Goal: Transaction & Acquisition: Purchase product/service

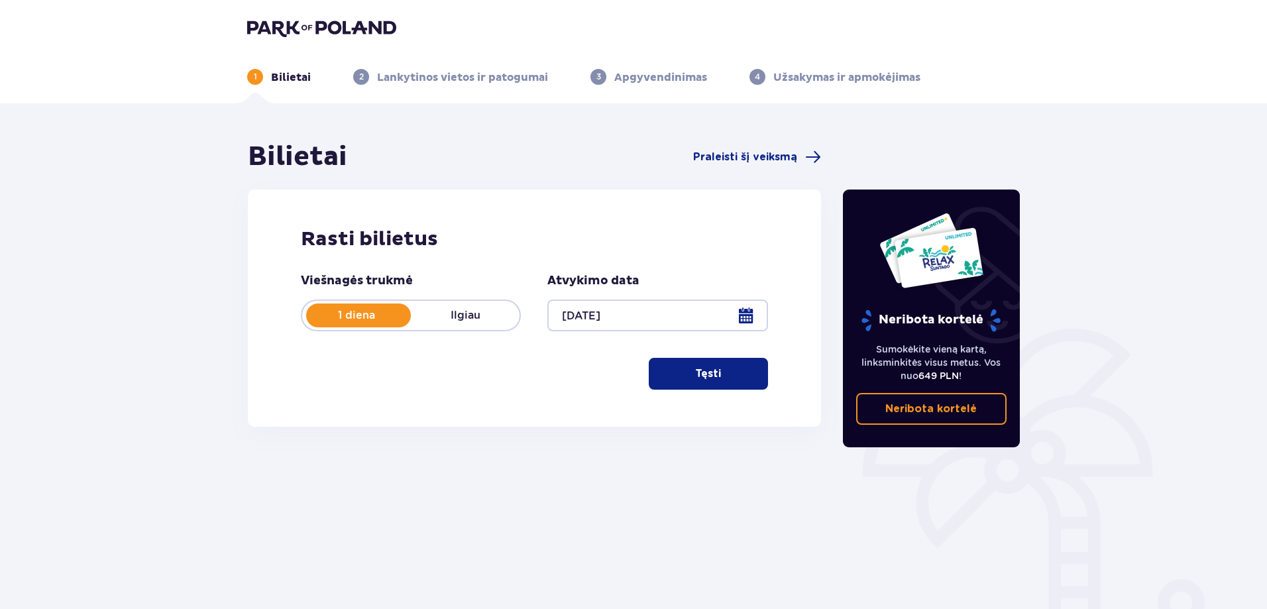
click at [698, 376] on font "Tęsti" at bounding box center [708, 373] width 26 height 11
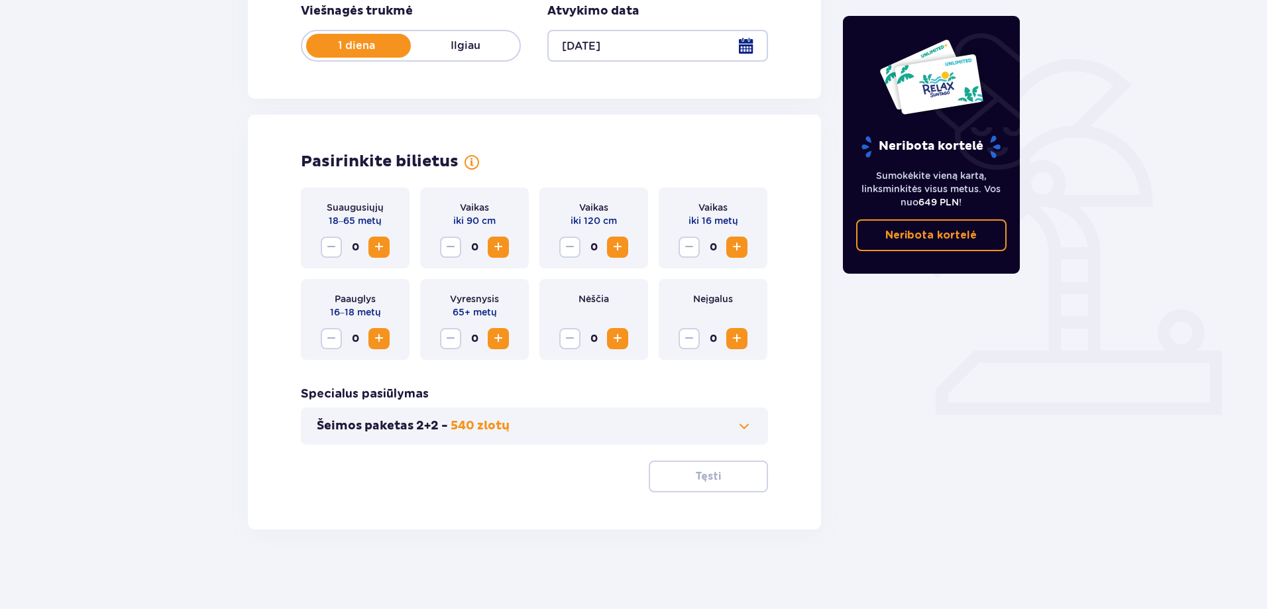
scroll to position [203, 0]
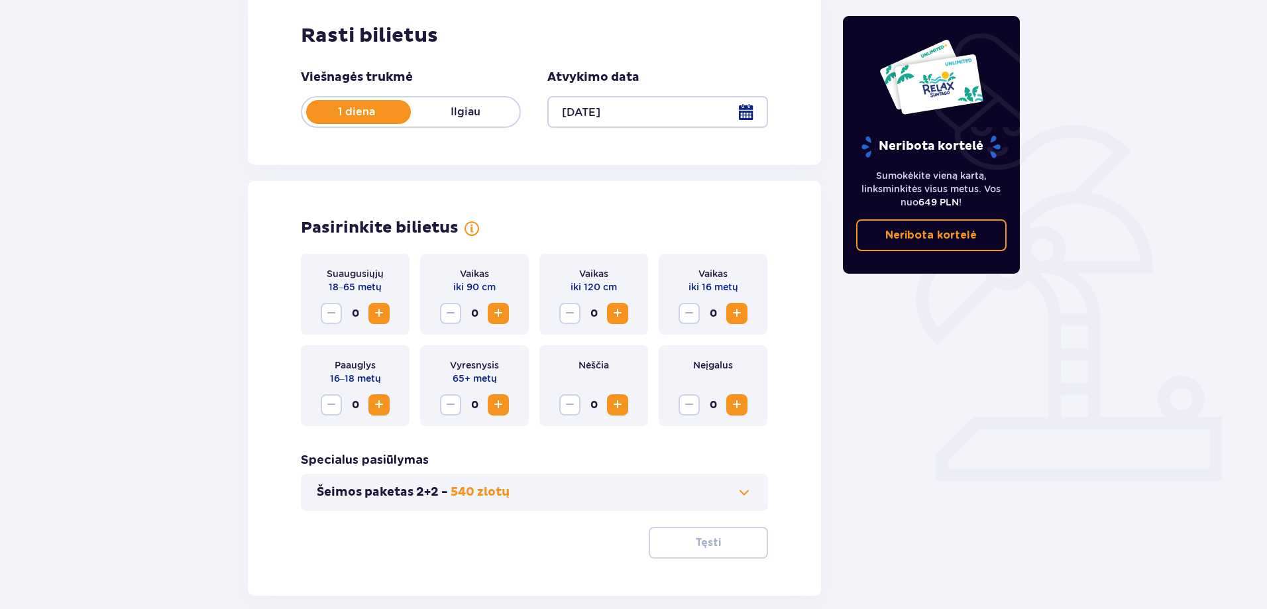
click at [384, 311] on span "Padidinti" at bounding box center [379, 313] width 16 height 16
click at [380, 402] on span "Padidinti" at bounding box center [379, 405] width 16 height 16
click at [736, 315] on span "Padidinti" at bounding box center [737, 313] width 16 height 16
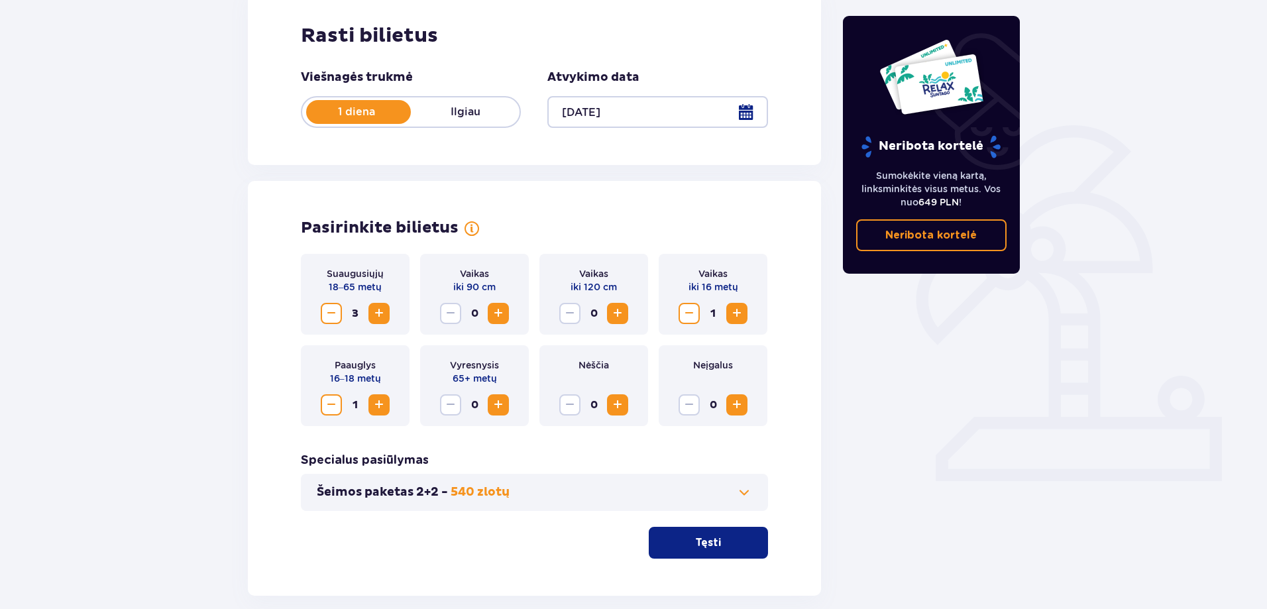
click at [502, 315] on span "Padidinti" at bounding box center [498, 313] width 16 height 16
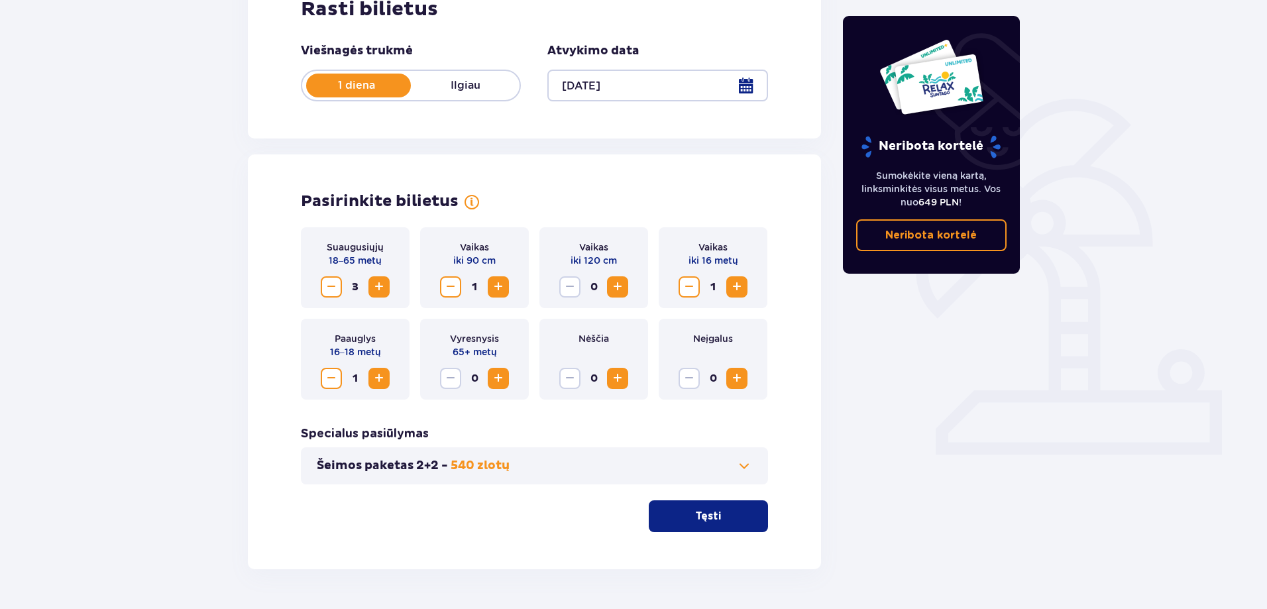
scroll to position [270, 0]
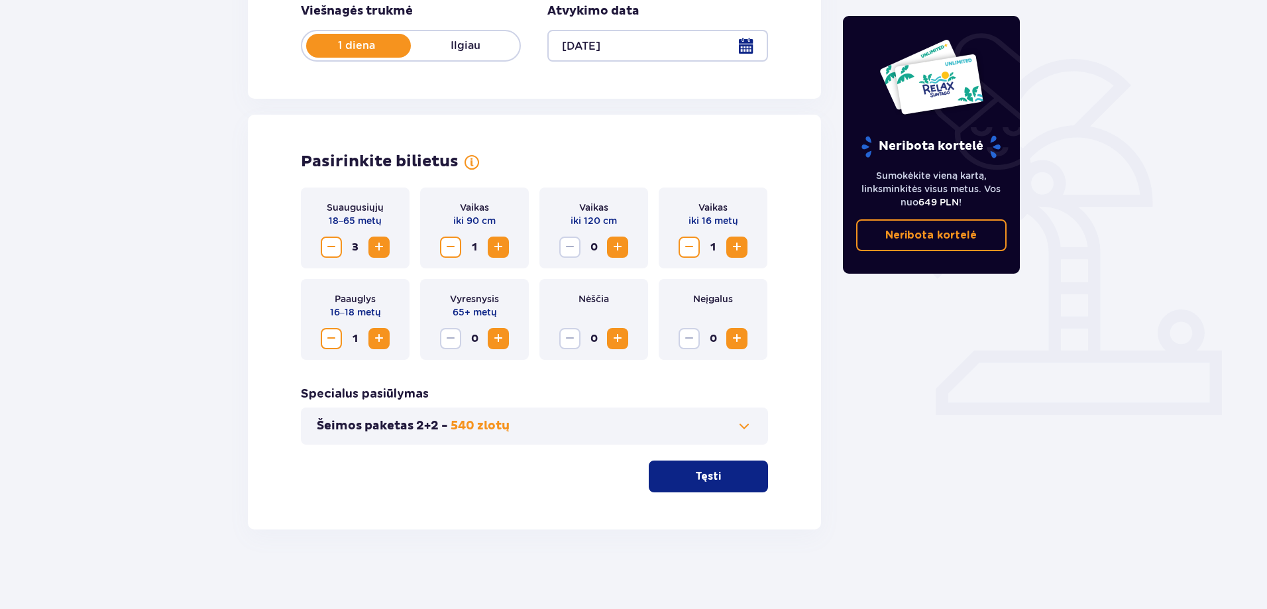
click at [707, 477] on font "Tęsti" at bounding box center [708, 476] width 26 height 11
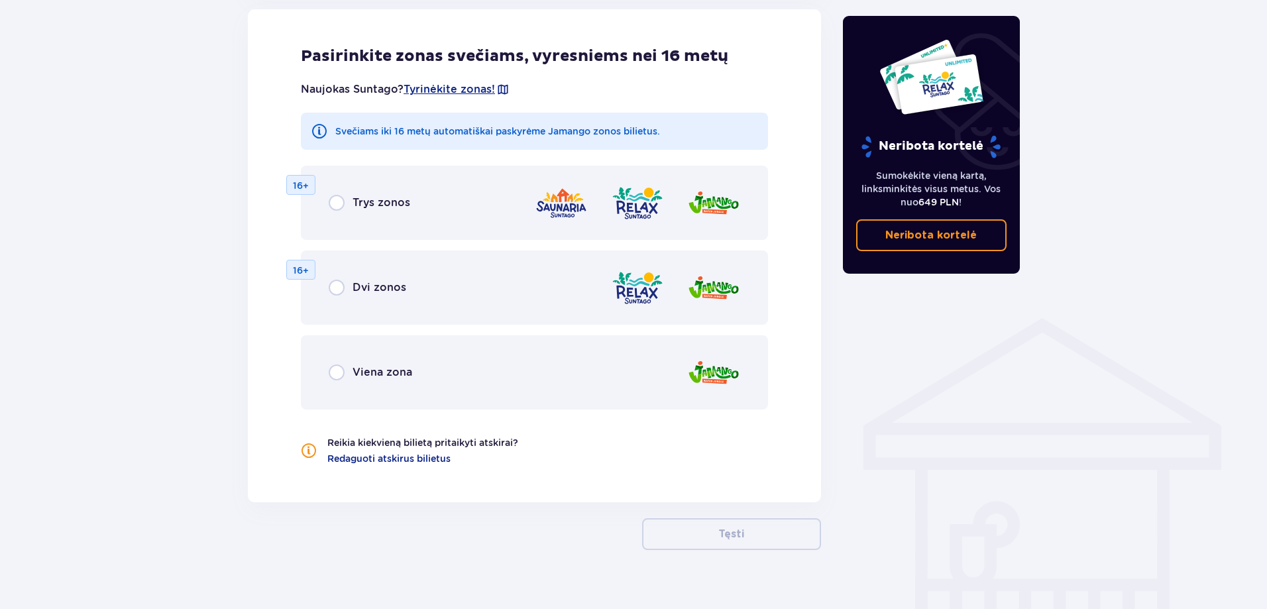
scroll to position [779, 0]
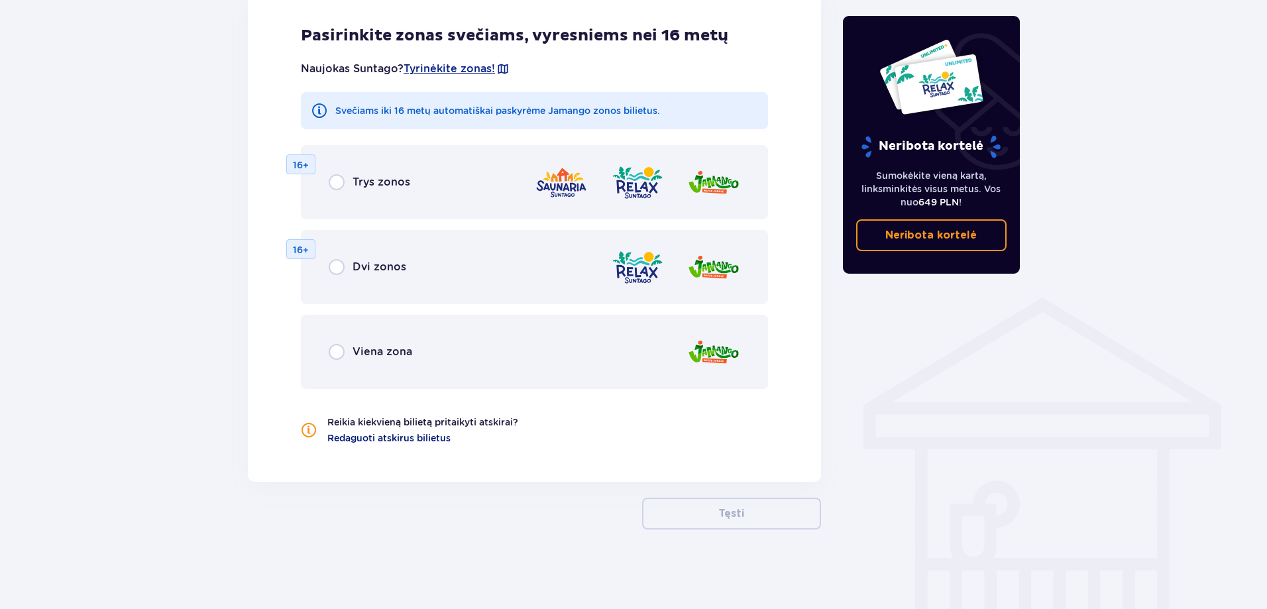
click at [363, 436] on font "Redaguoti atskirus bilietus" at bounding box center [388, 438] width 123 height 11
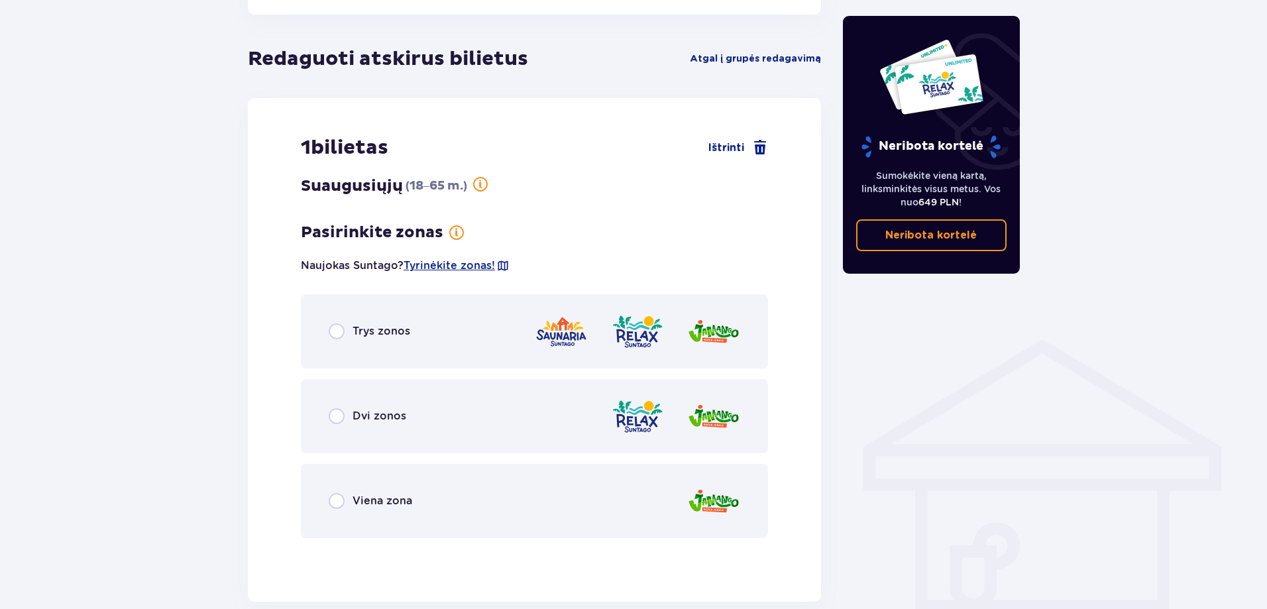
scroll to position [736, 0]
click at [337, 331] on input "radio" at bounding box center [337, 333] width 16 height 16
radio input "true"
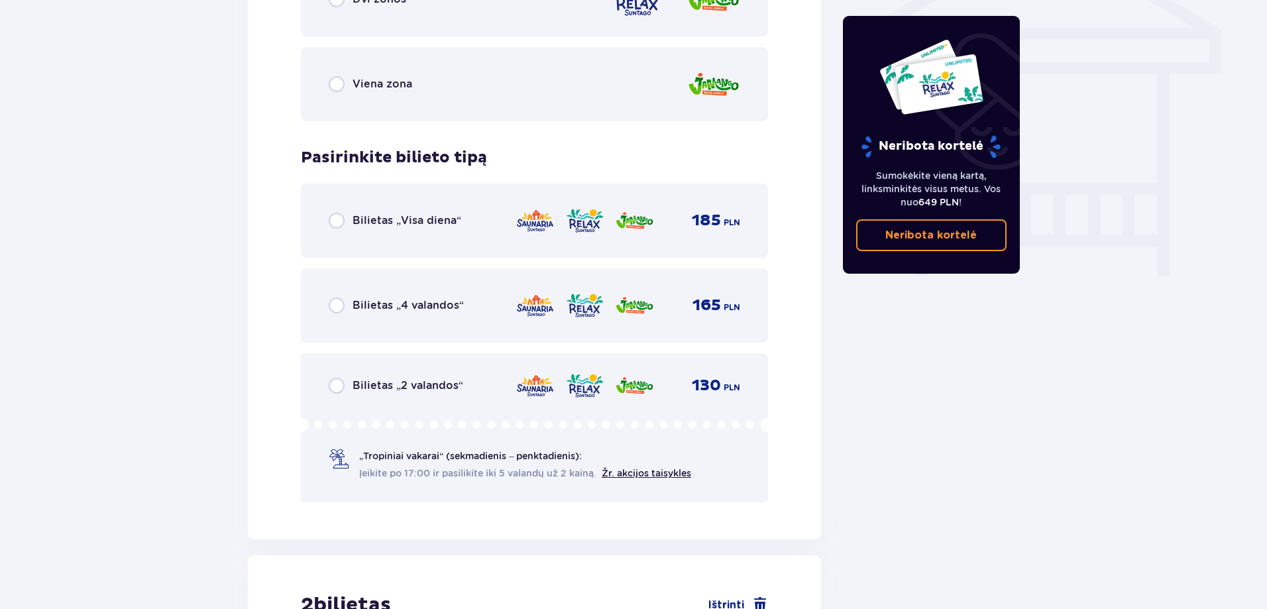
scroll to position [1153, 0]
click at [336, 217] on input "radio" at bounding box center [337, 221] width 16 height 16
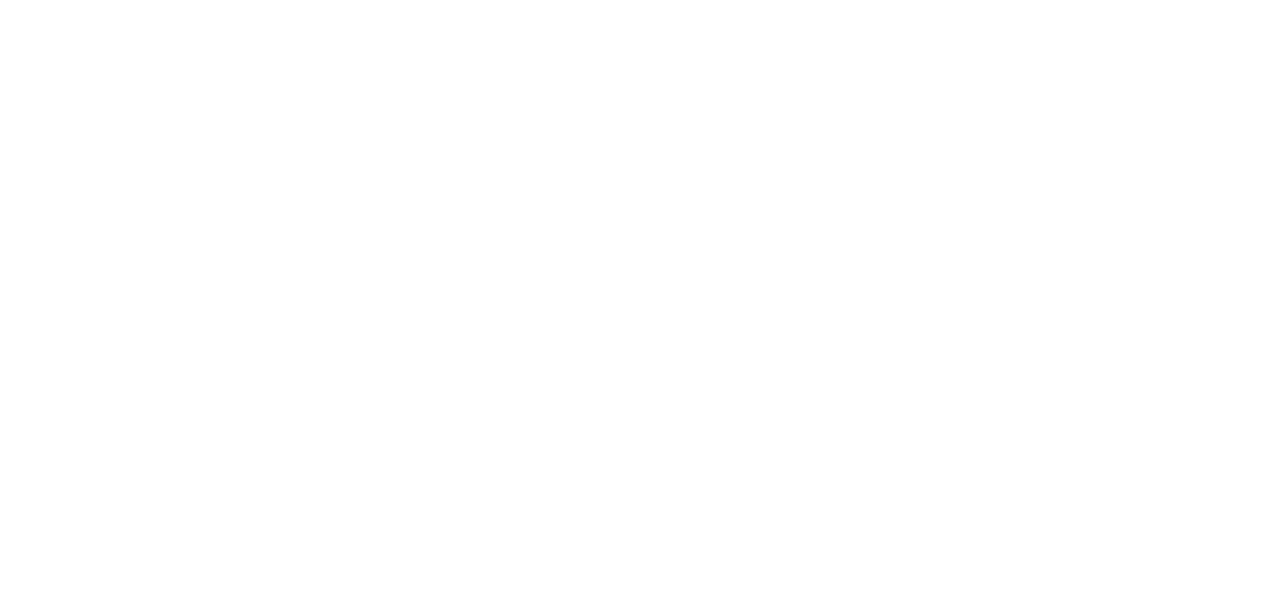
scroll to position [0, 0]
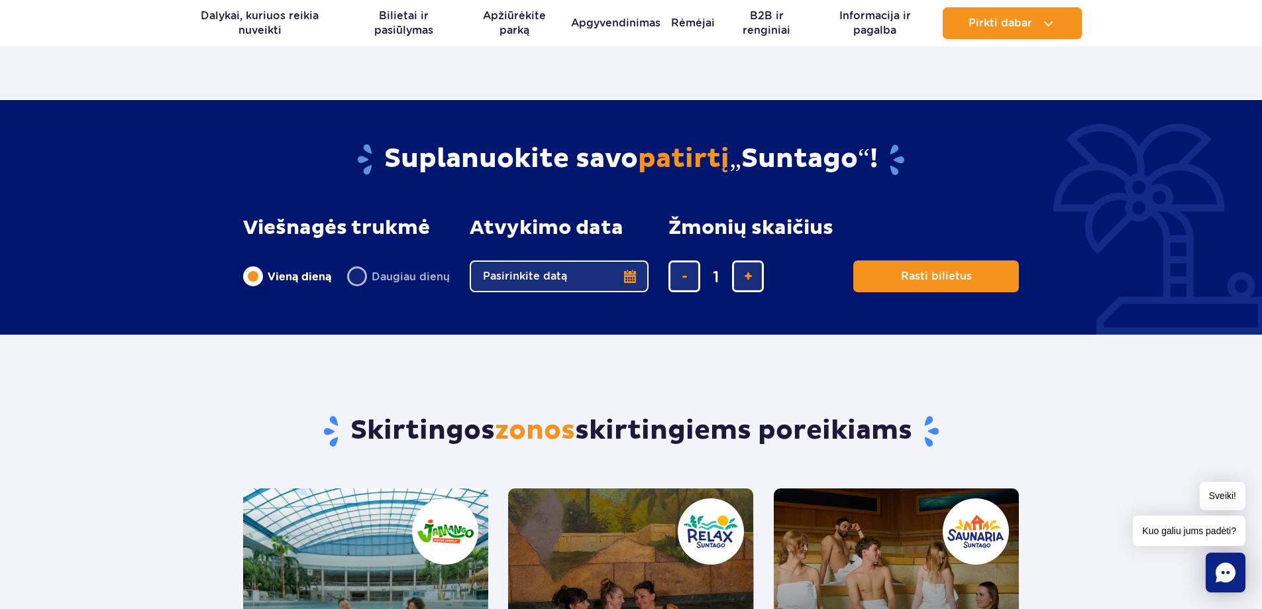
scroll to position [694, 0]
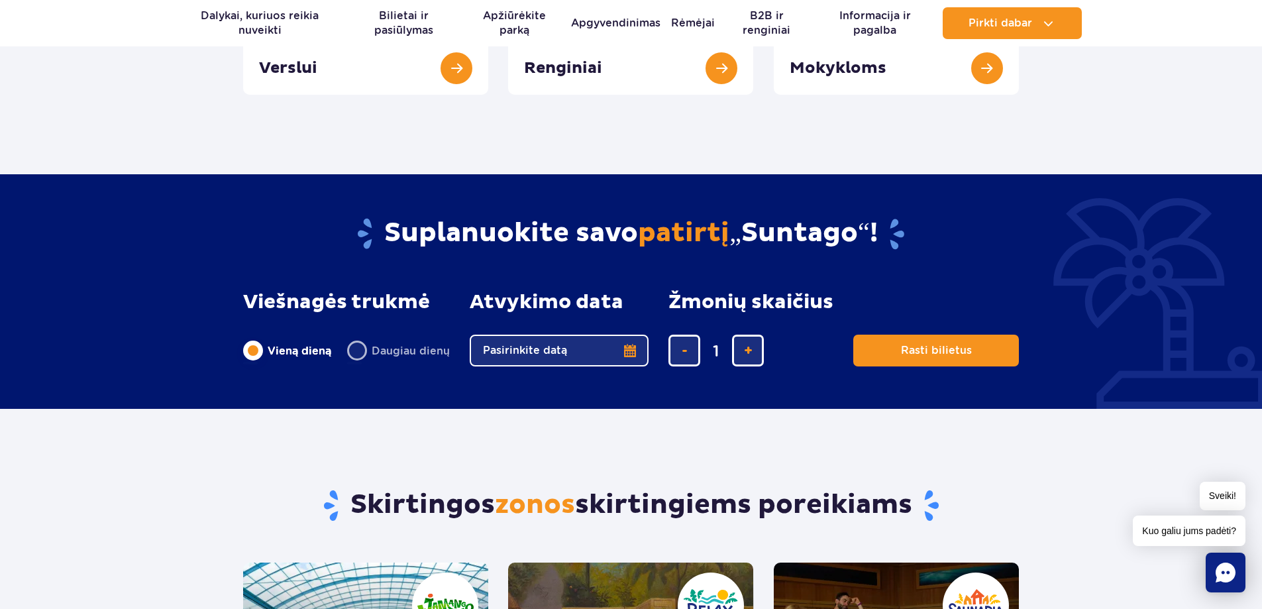
click at [579, 343] on button "Pasirinkite datą" at bounding box center [559, 351] width 179 height 32
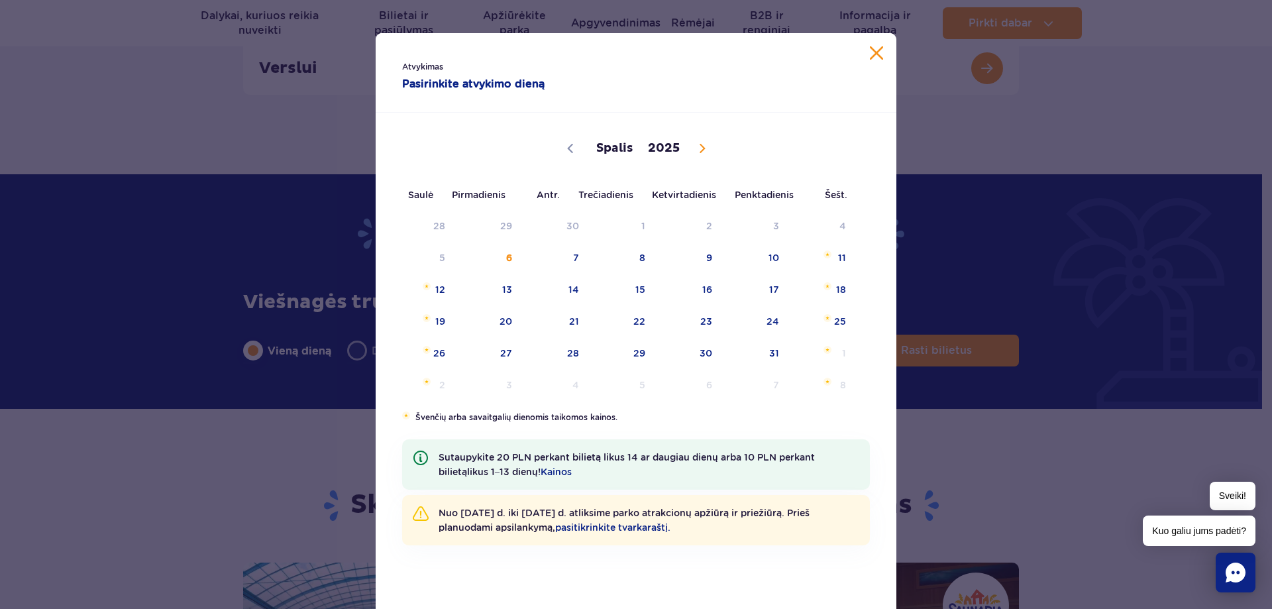
click at [699, 144] on icon at bounding box center [702, 148] width 9 height 9
select select "10"
click at [760, 256] on span "7" at bounding box center [756, 258] width 67 height 30
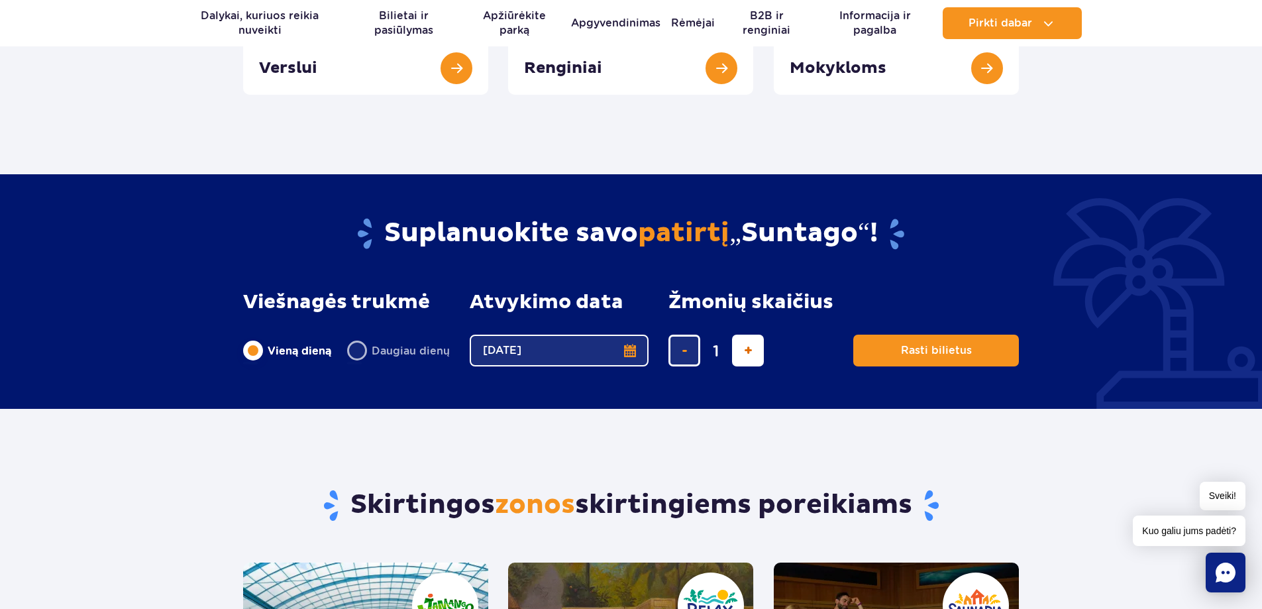
click at [740, 350] on button "pridėti bilietą" at bounding box center [748, 351] width 32 height 32
click at [744, 351] on span "pridėti bilietą" at bounding box center [748, 351] width 9 height 0
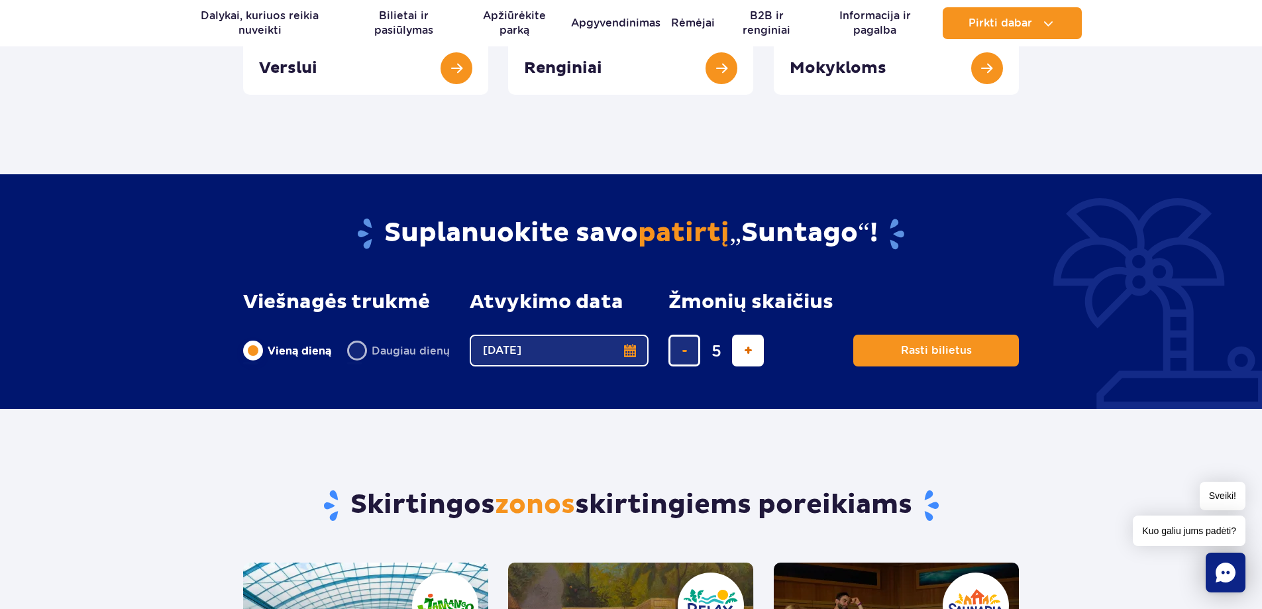
type input "6"
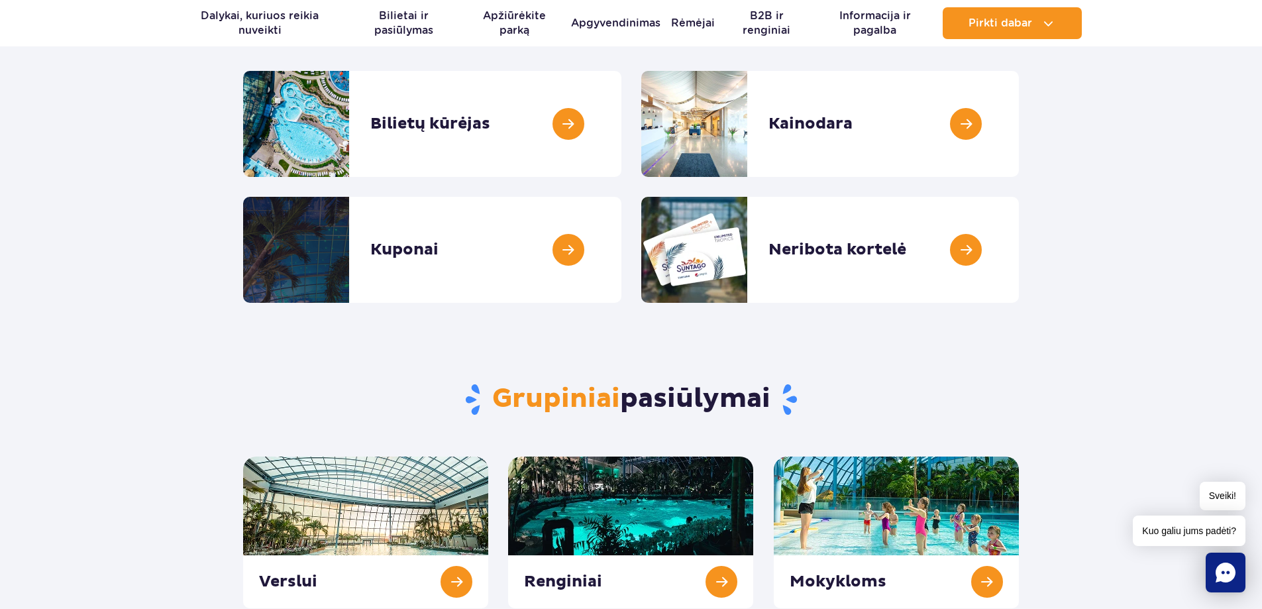
scroll to position [32, 0]
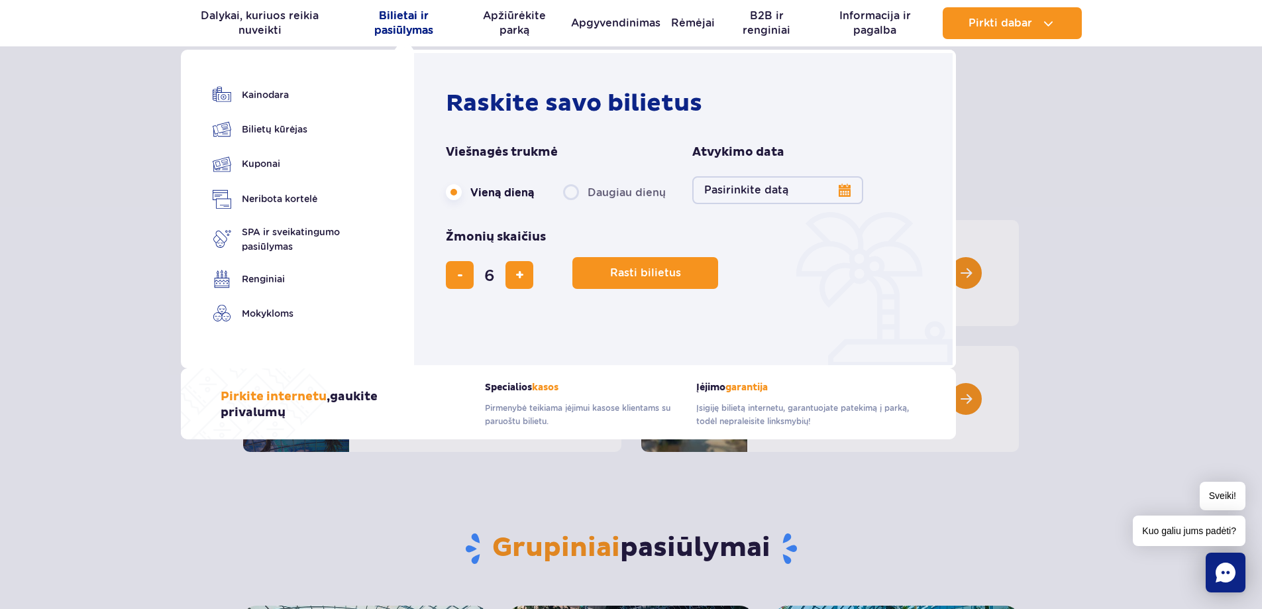
click at [401, 21] on font "Bilietai ir pasiūlymas" at bounding box center [403, 22] width 59 height 27
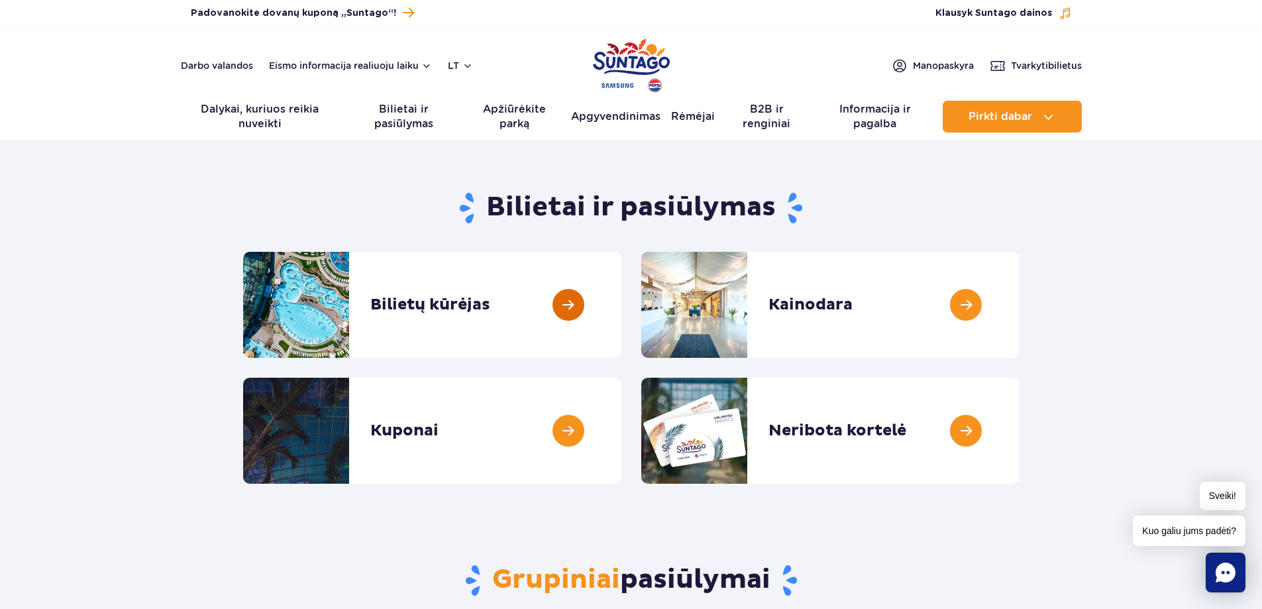
click at [622, 304] on link at bounding box center [622, 305] width 0 height 106
click at [1019, 301] on link at bounding box center [1019, 305] width 0 height 106
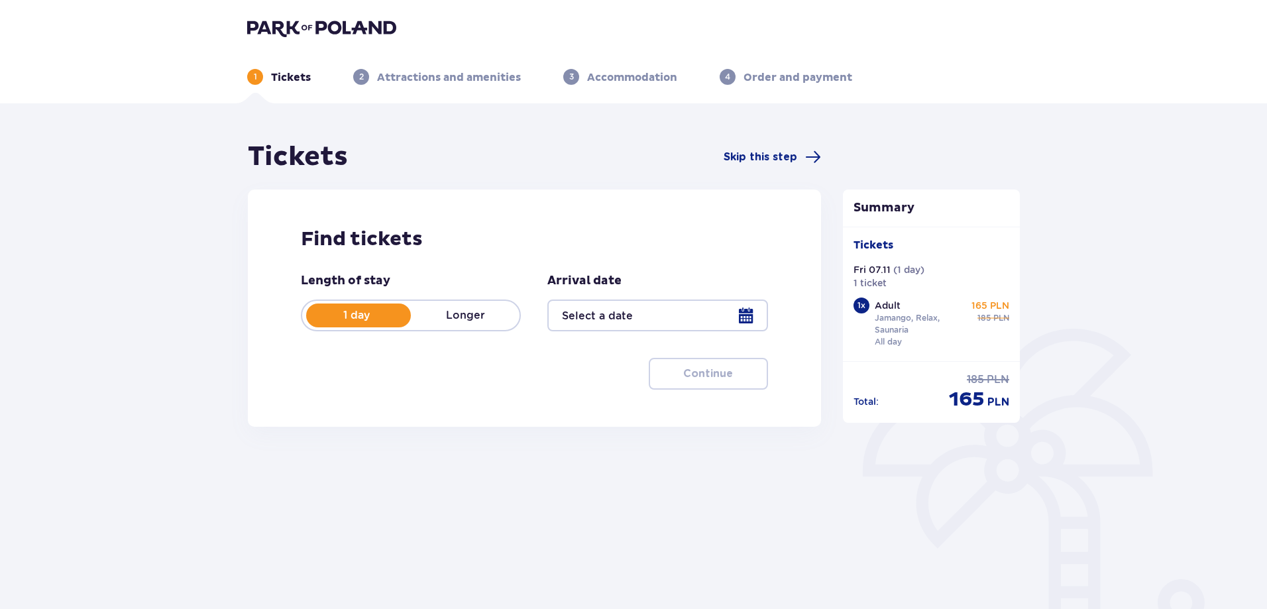
type input "07.11.25"
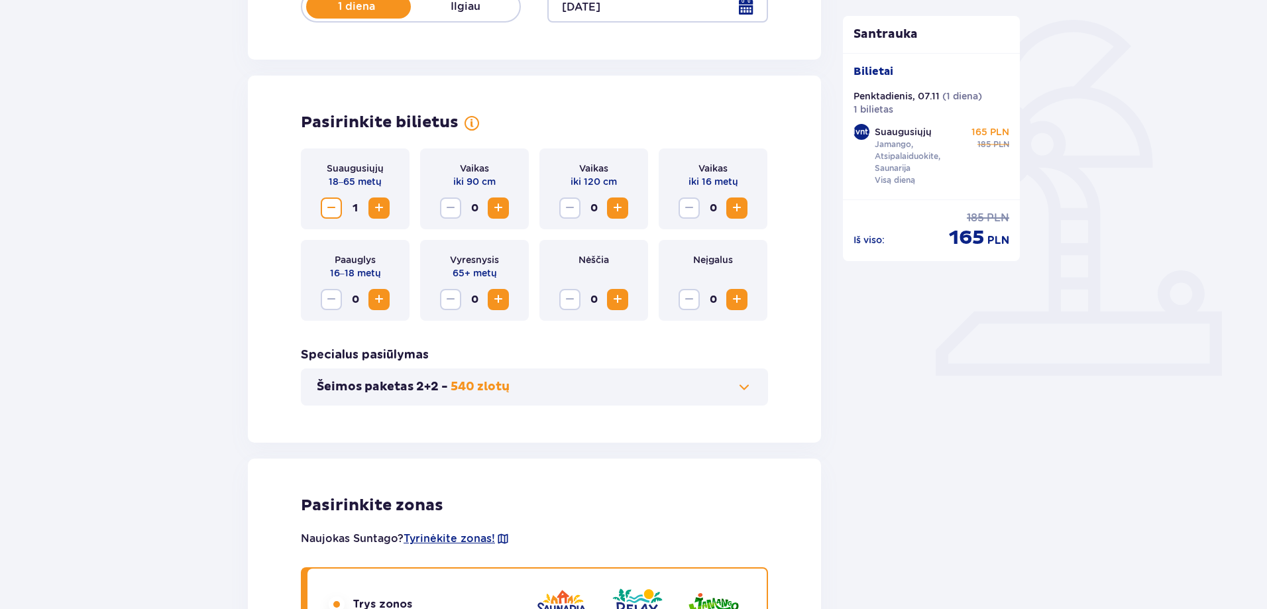
scroll to position [464, 0]
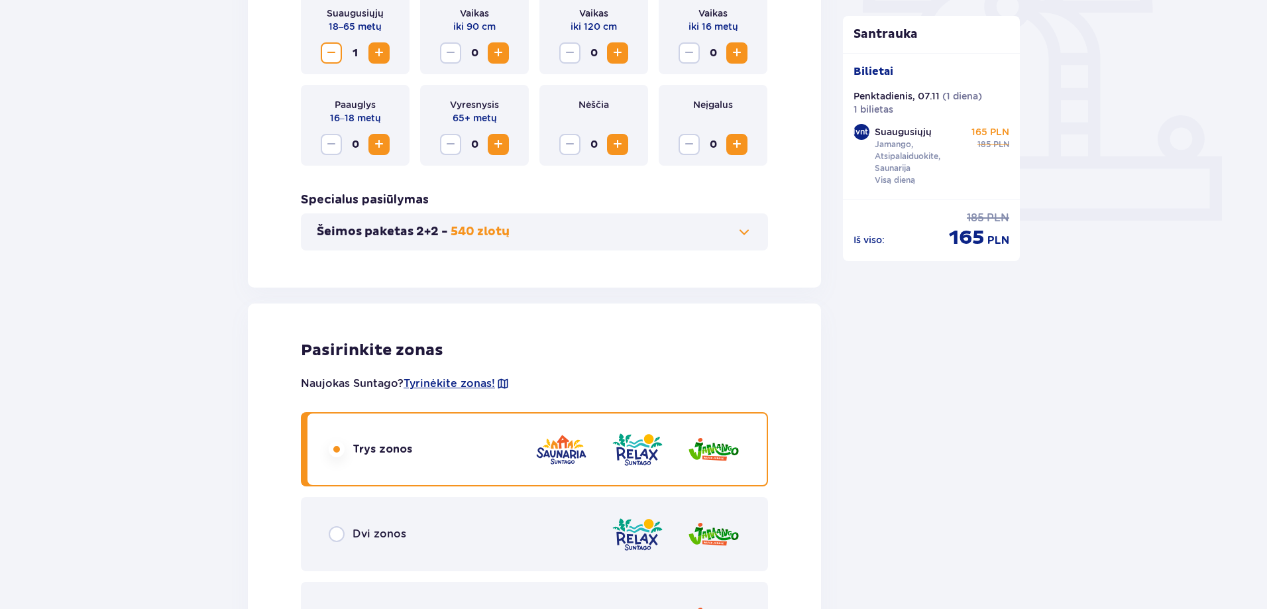
click at [746, 235] on span at bounding box center [744, 232] width 16 height 16
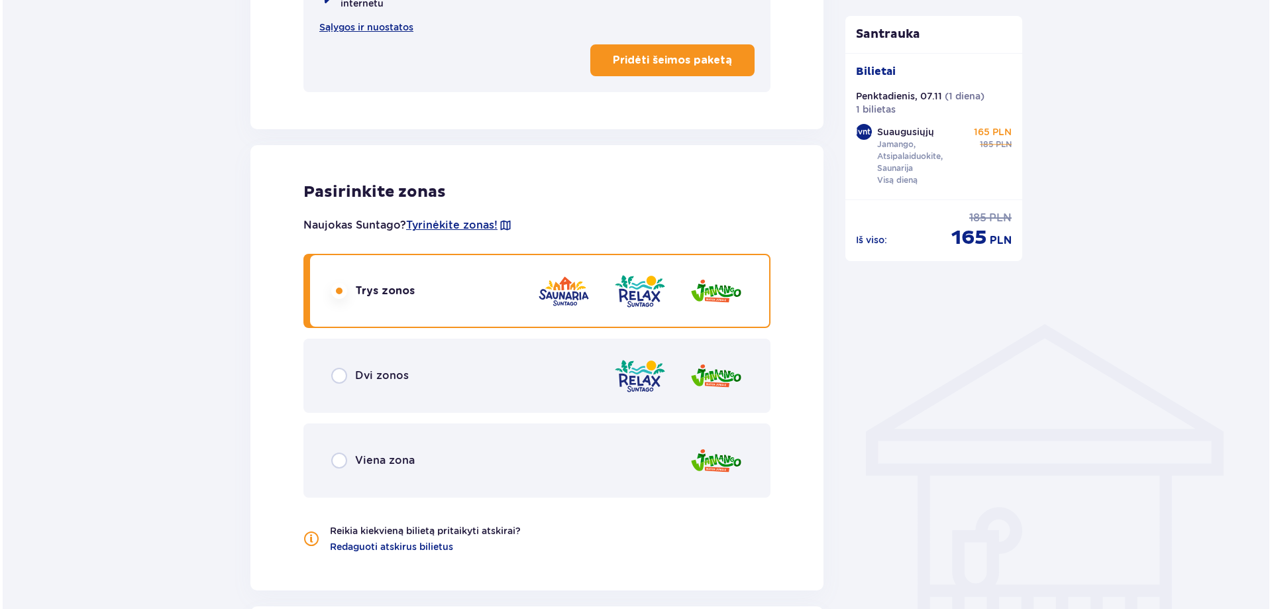
scroll to position [766, 0]
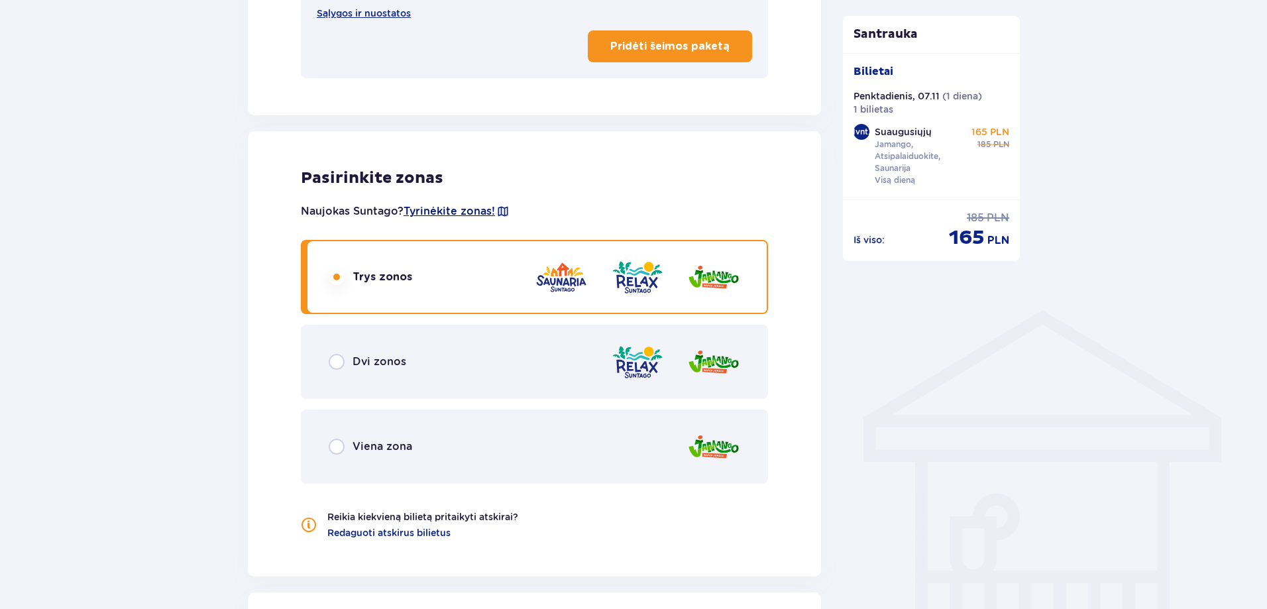
click at [448, 209] on font "Tyrinėkite zonas!" at bounding box center [449, 211] width 91 height 13
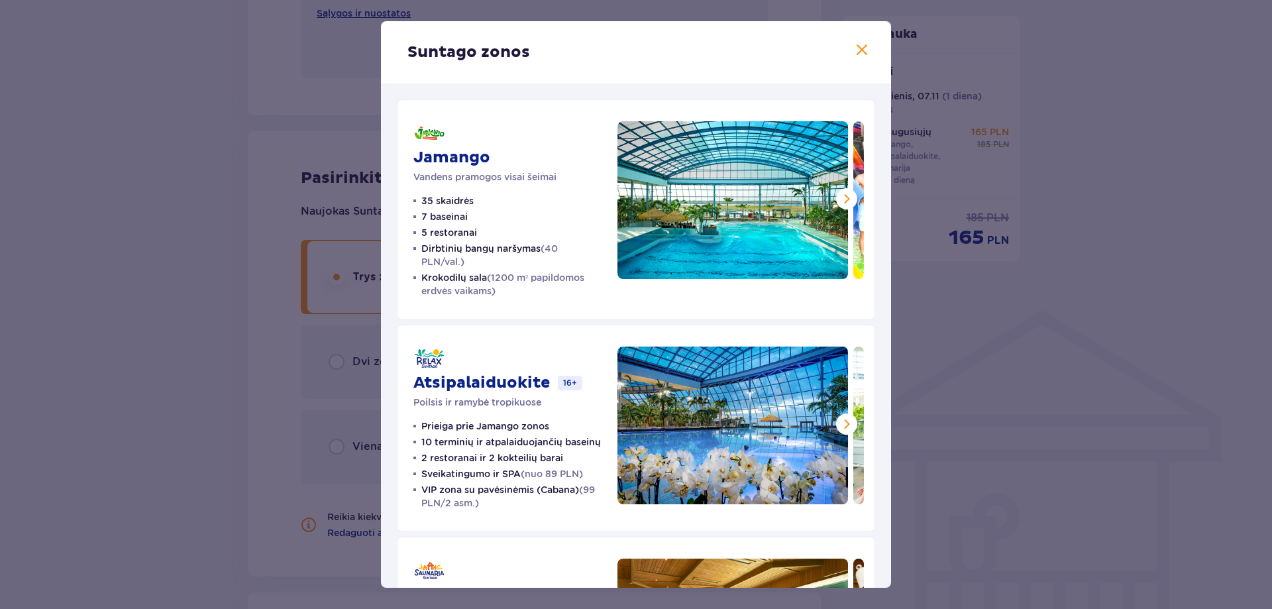
click at [855, 56] on span at bounding box center [862, 50] width 16 height 16
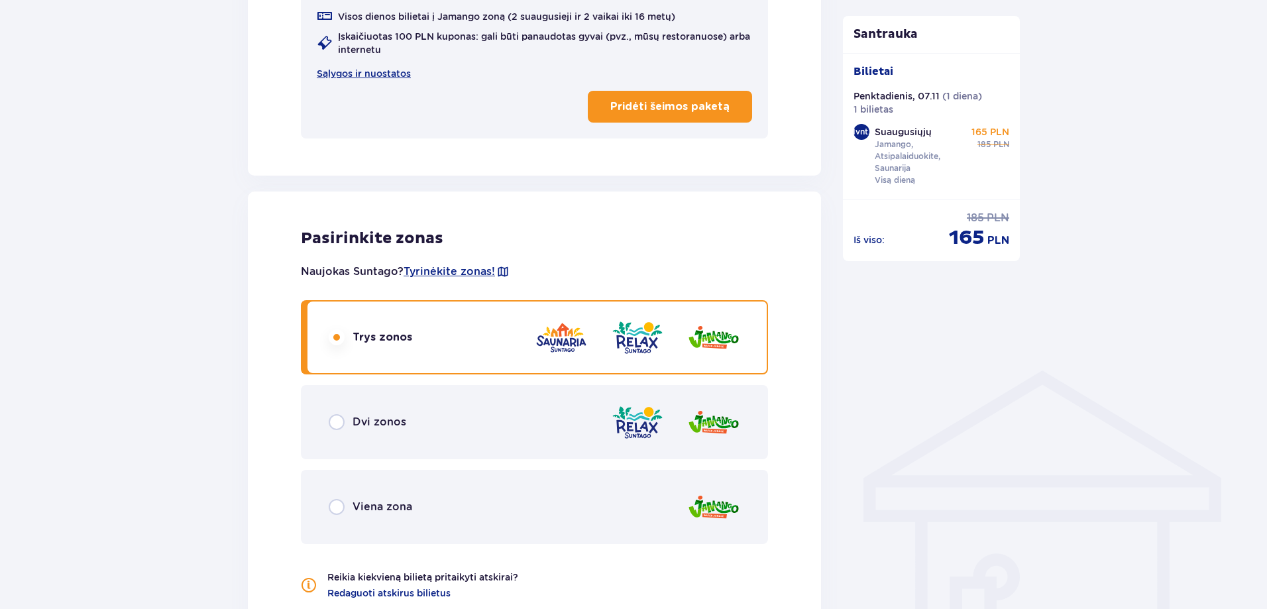
scroll to position [969, 0]
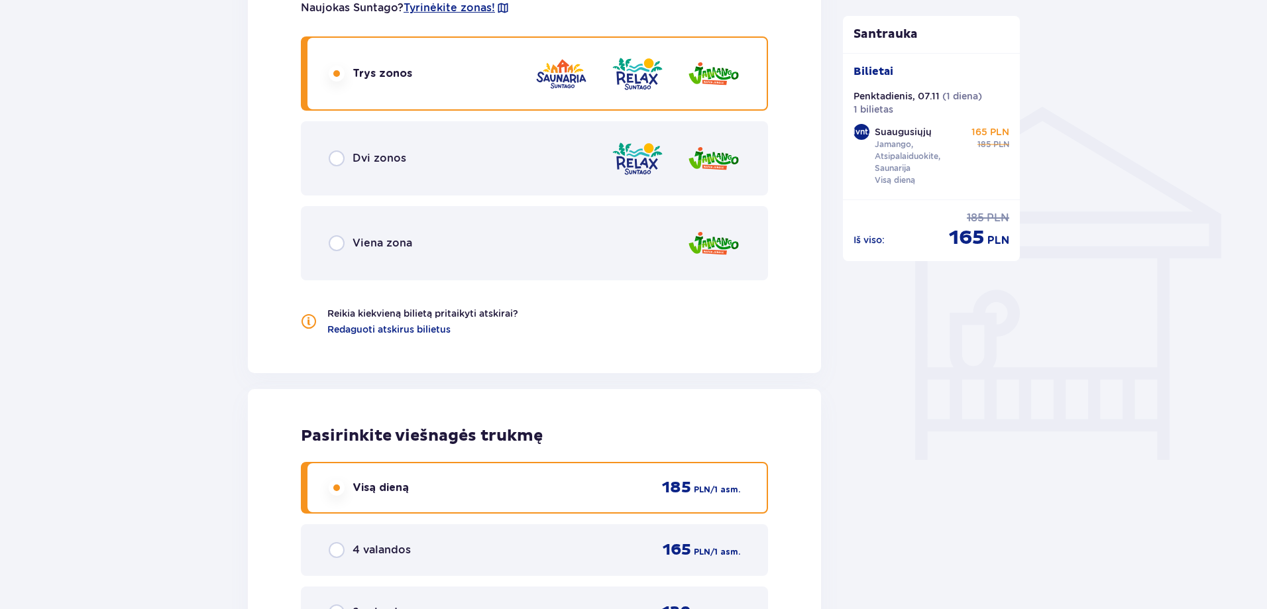
click at [338, 247] on input "radio" at bounding box center [337, 243] width 16 height 16
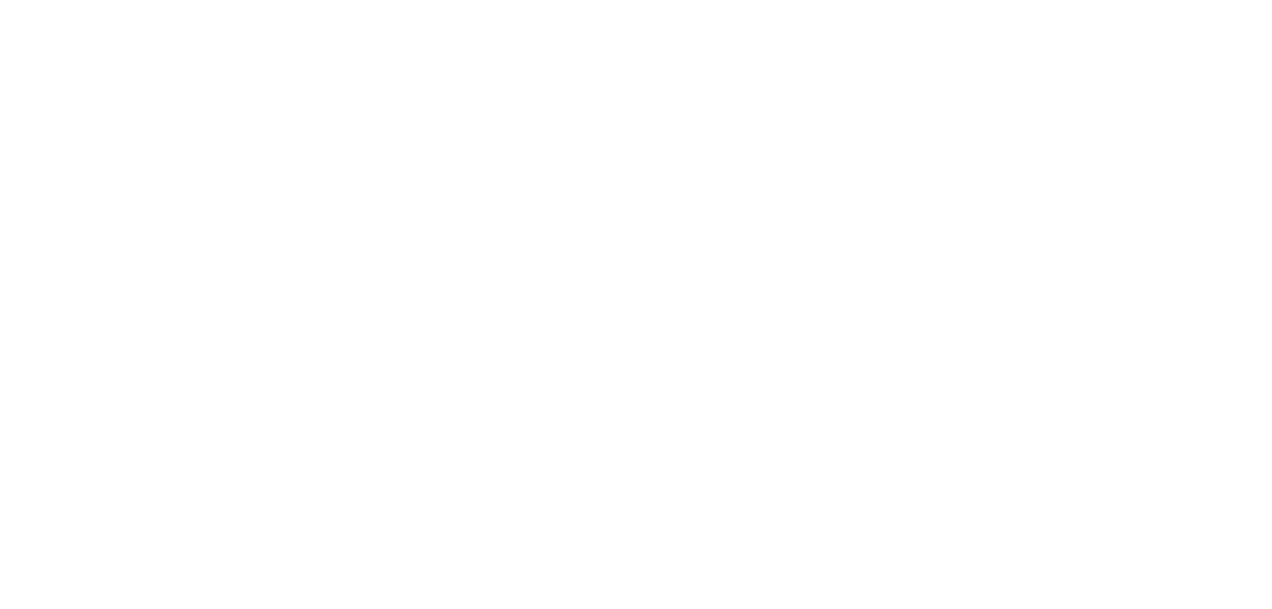
scroll to position [0, 0]
drag, startPoint x: 415, startPoint y: 237, endPoint x: 371, endPoint y: 203, distance: 54.9
click at [415, 5] on html "Originalus tekstas Įvertinkite šį vertimą Jūsų atsiliepimai bus naudojami „Goog…" at bounding box center [636, 2] width 1272 height 5
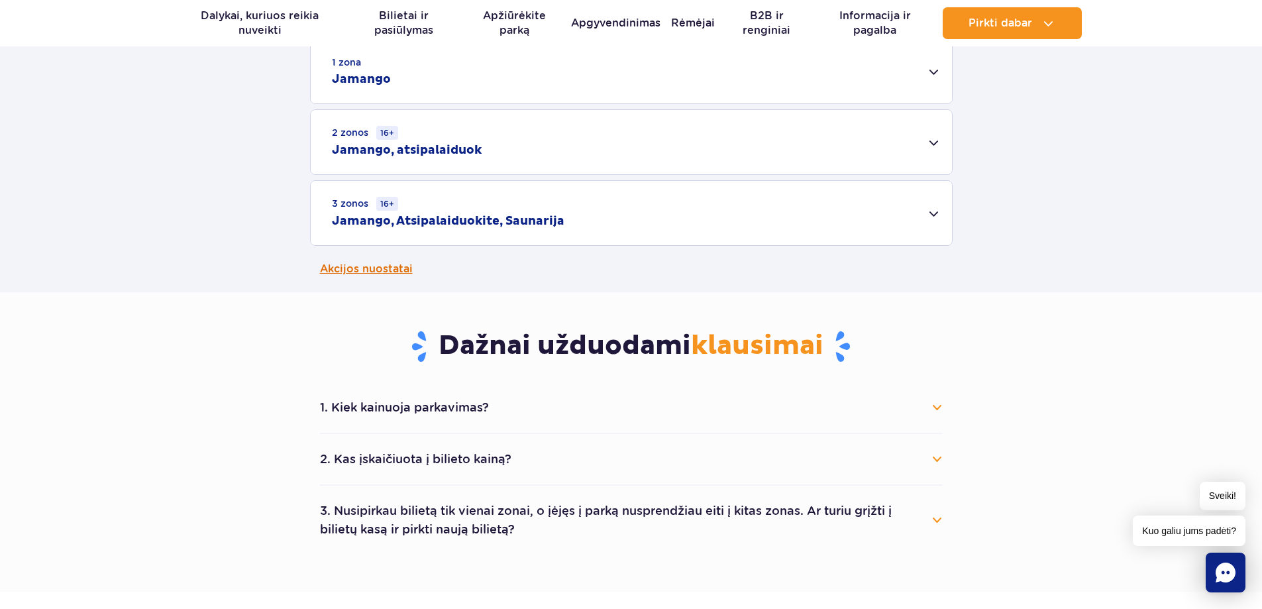
scroll to position [596, 0]
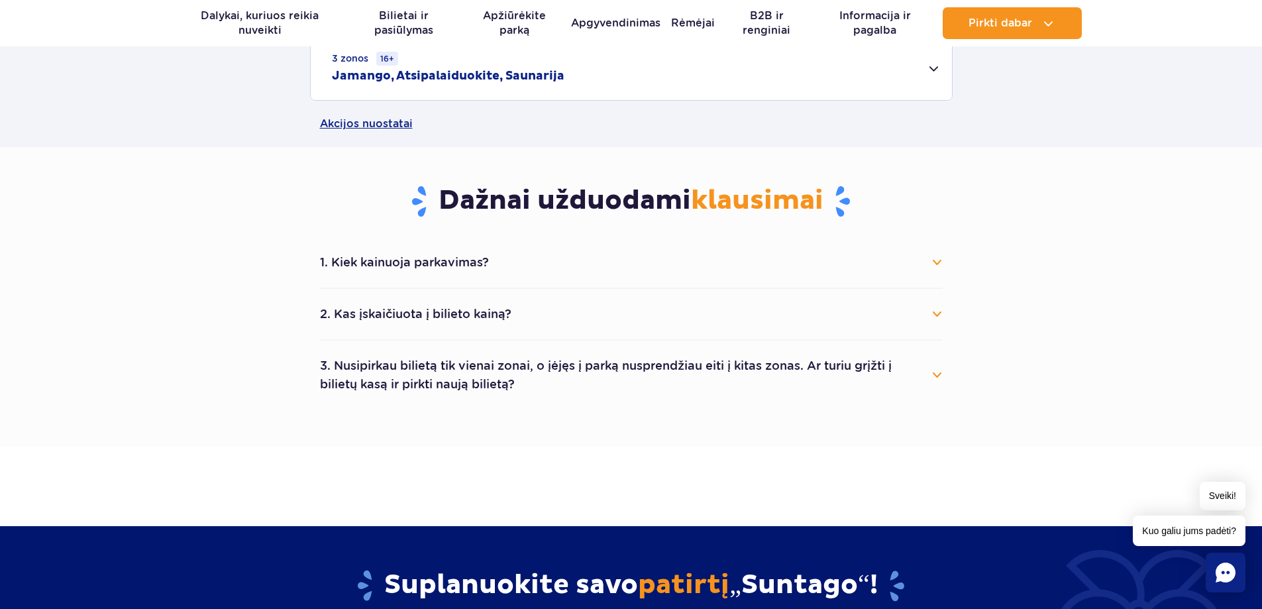
click at [404, 388] on font "3. Nusipirkau bilietą tik vienai zonai, o įėjęs į parką nusprendžiau eiti į kit…" at bounding box center [606, 375] width 572 height 32
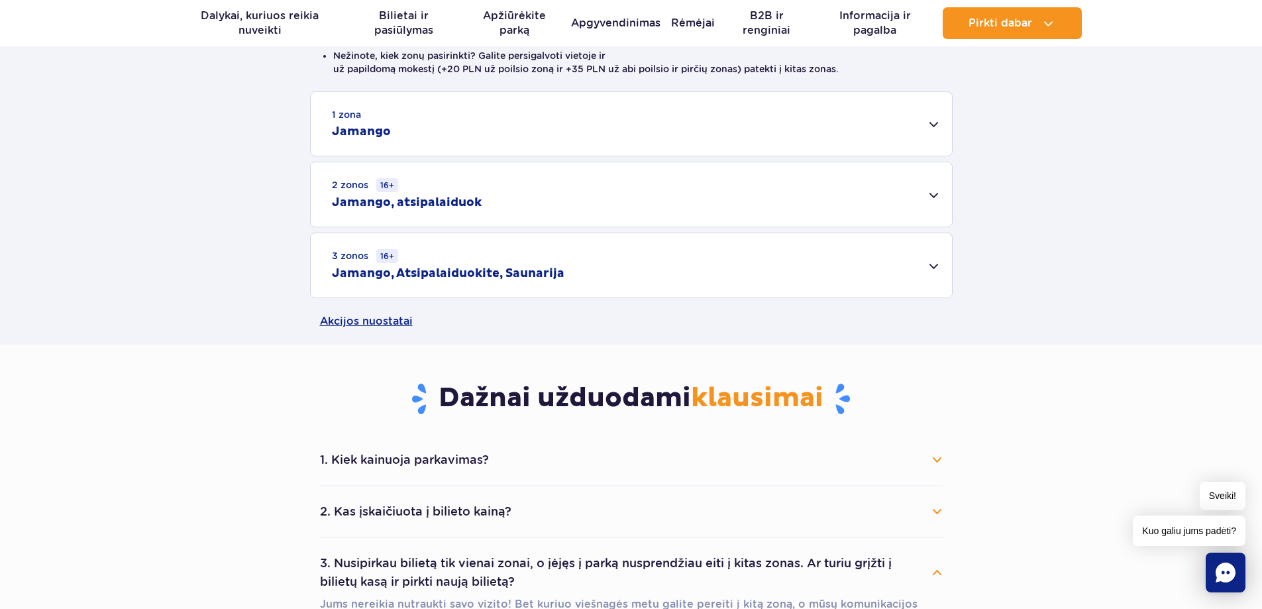
scroll to position [398, 0]
click at [473, 516] on font "2. Kas įskaičiuota į bilieto kainą?" at bounding box center [416, 513] width 192 height 14
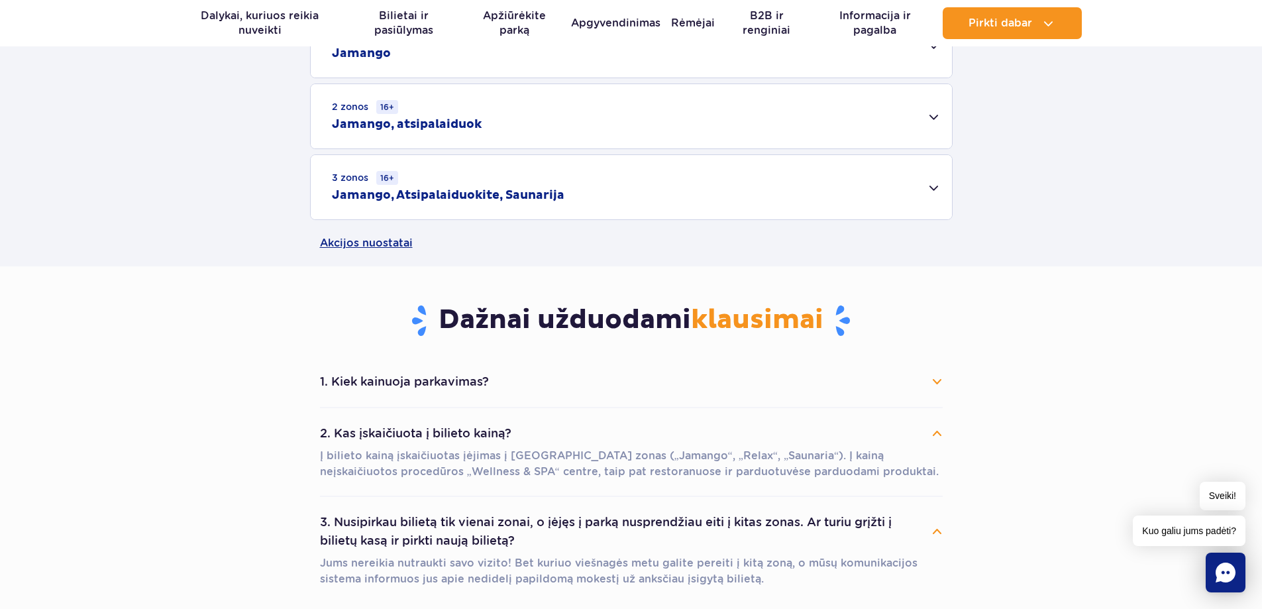
scroll to position [530, 0]
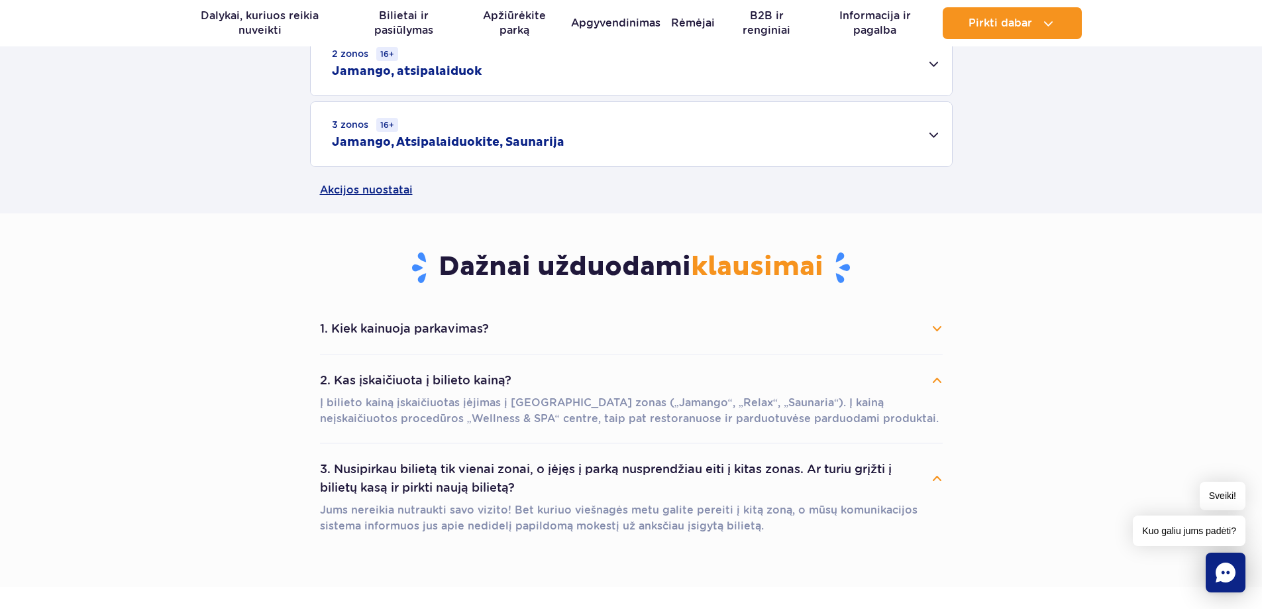
click at [398, 325] on font "1. Kiek kainuoja parkavimas?" at bounding box center [404, 328] width 169 height 14
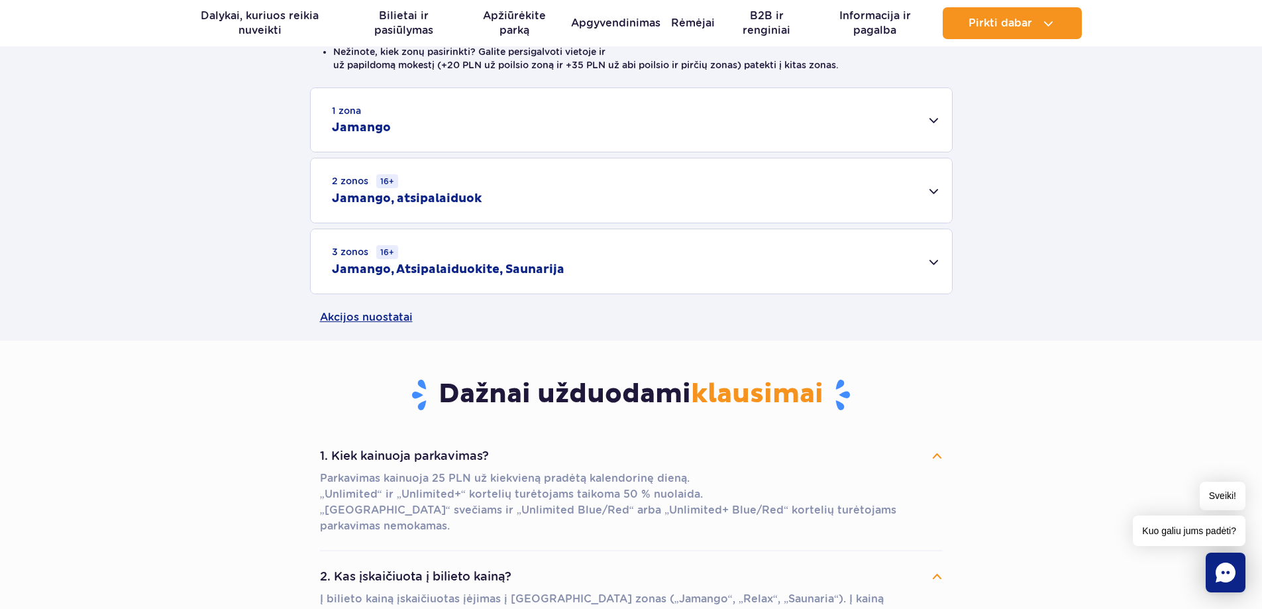
scroll to position [398, 0]
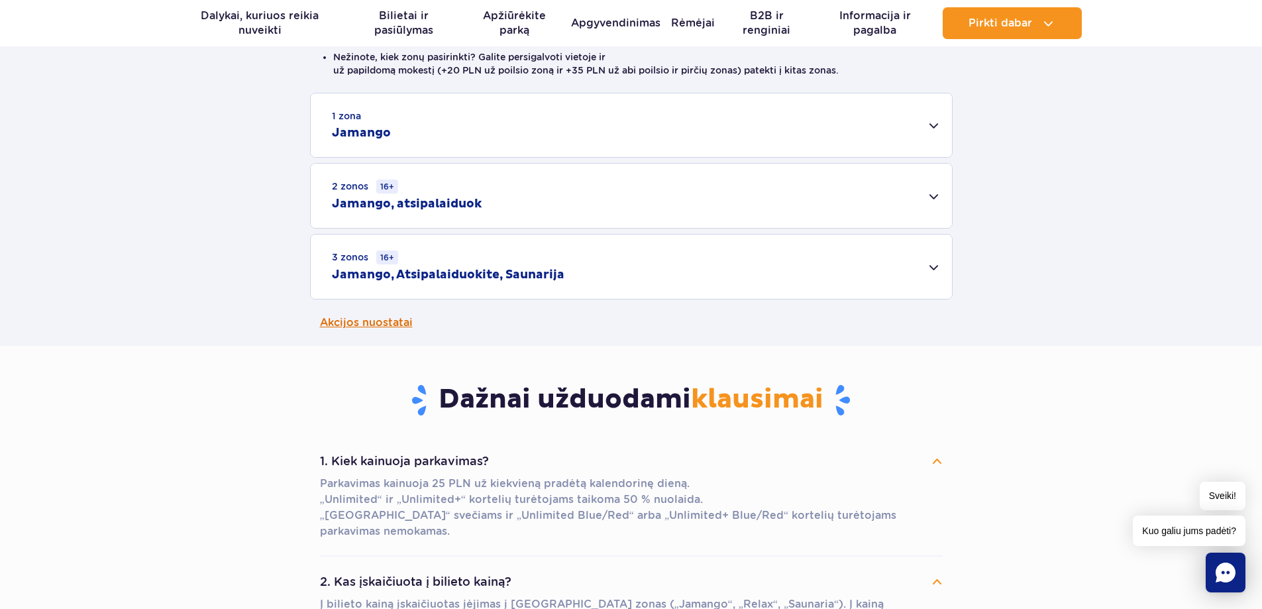
click at [388, 325] on font "Akcijos nuostatai" at bounding box center [366, 322] width 93 height 13
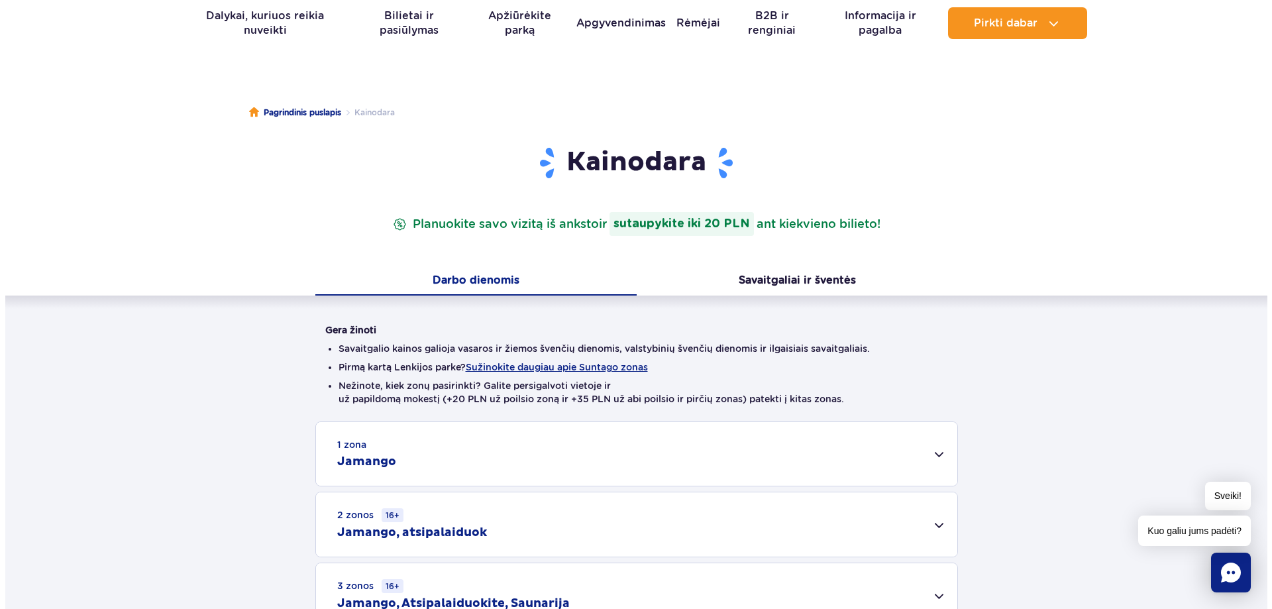
scroll to position [66, 0]
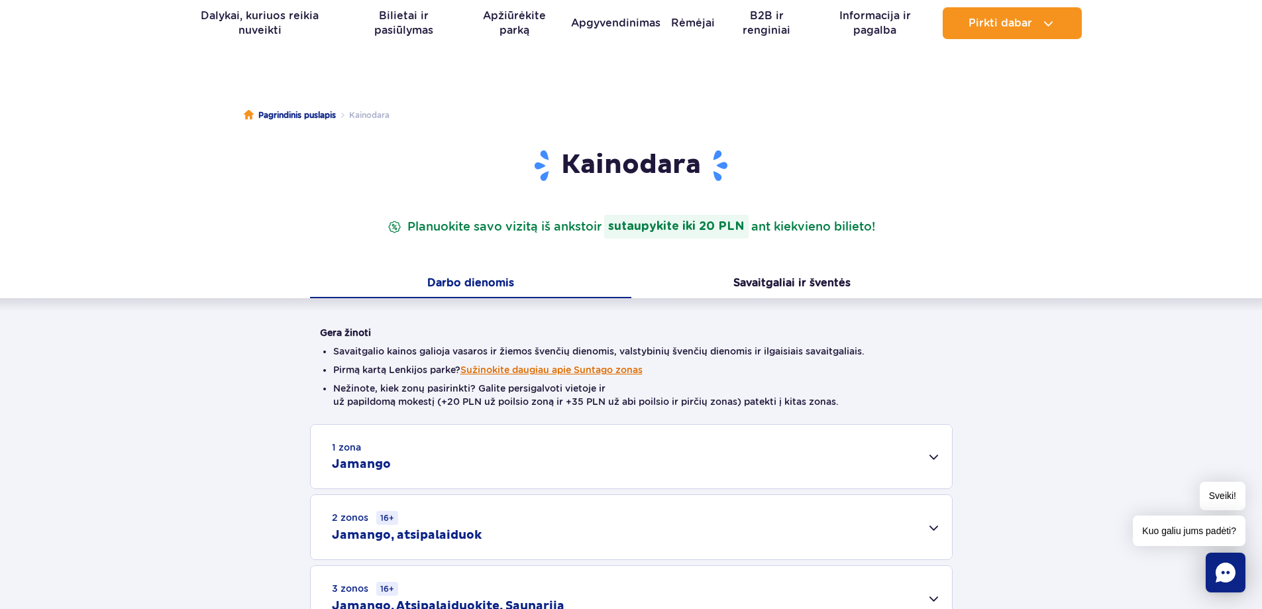
click at [561, 368] on font "Sužinokite daugiau apie Suntago zonas" at bounding box center [552, 369] width 182 height 11
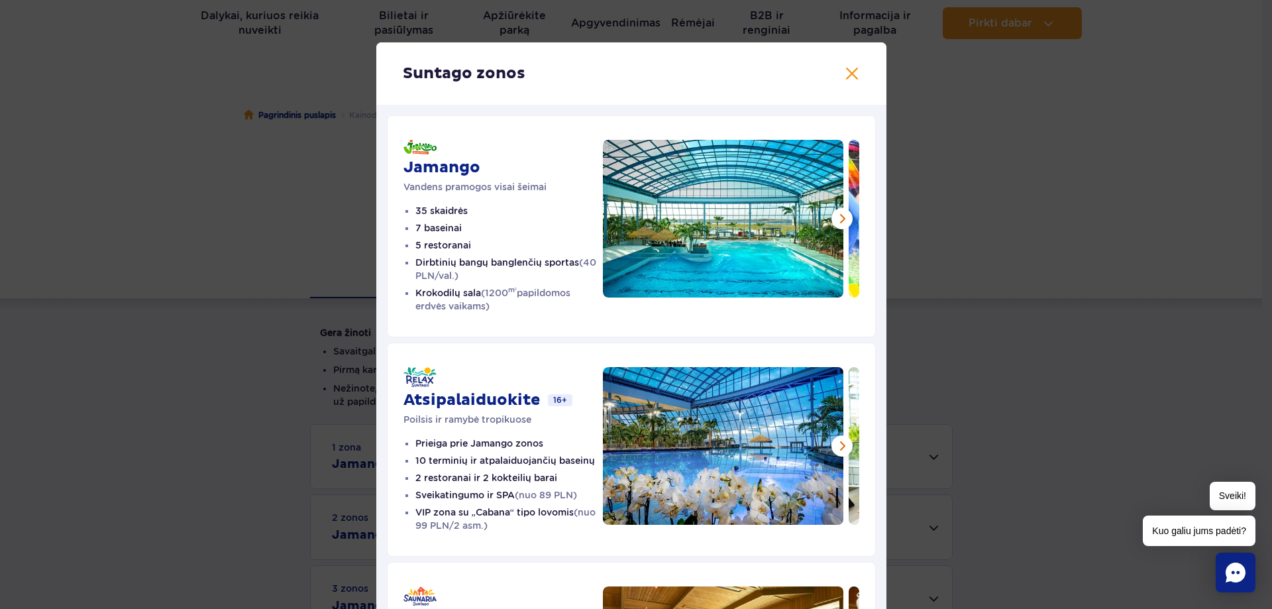
click at [445, 200] on div "Jamango Vandens pramogos visai šeimai 35 skaidrės 7 baseinai 5 restoranai Dirbt…" at bounding box center [503, 226] width 199 height 173
click at [833, 220] on button at bounding box center [842, 218] width 21 height 21
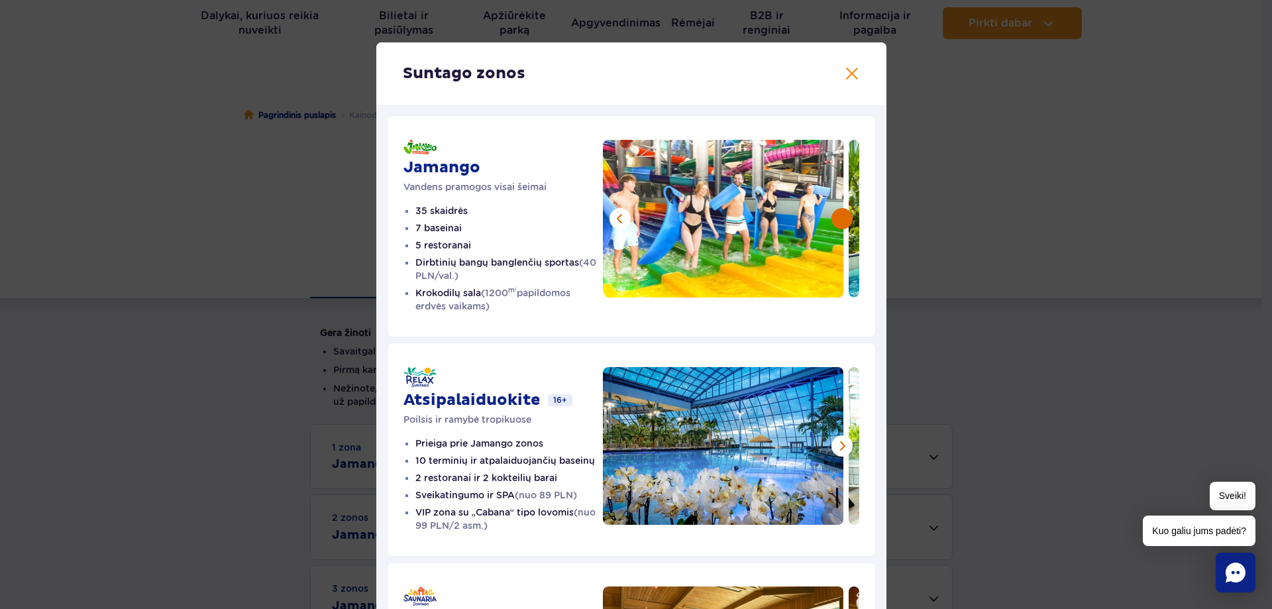
click at [834, 221] on button at bounding box center [842, 218] width 21 height 21
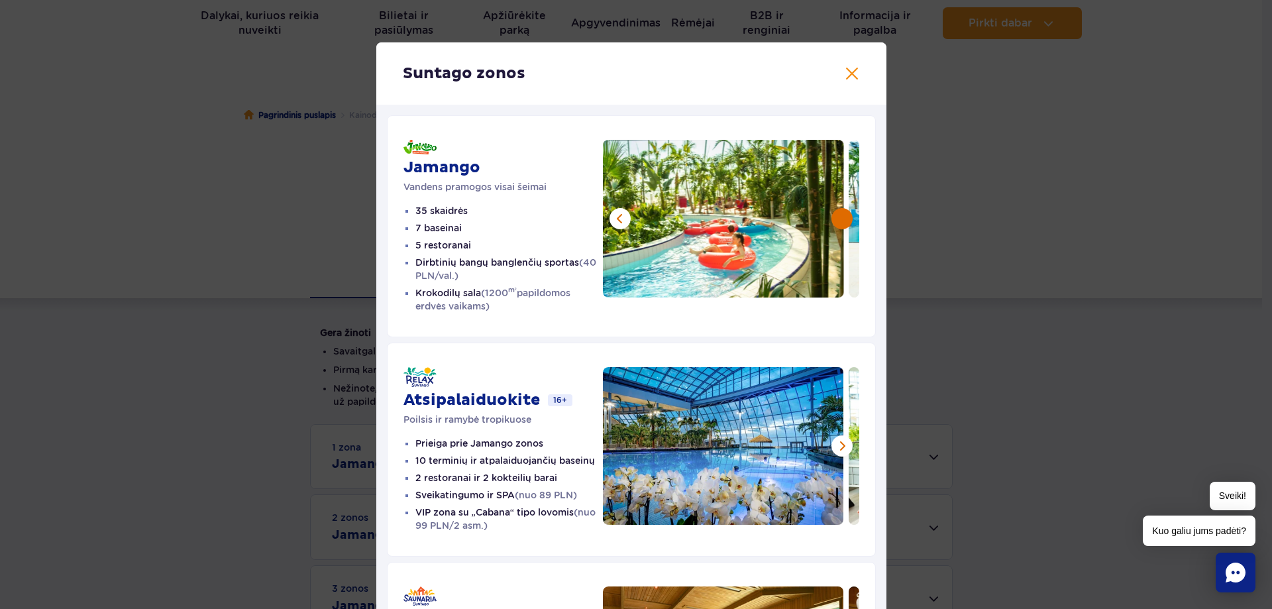
click at [834, 221] on button at bounding box center [842, 218] width 21 height 21
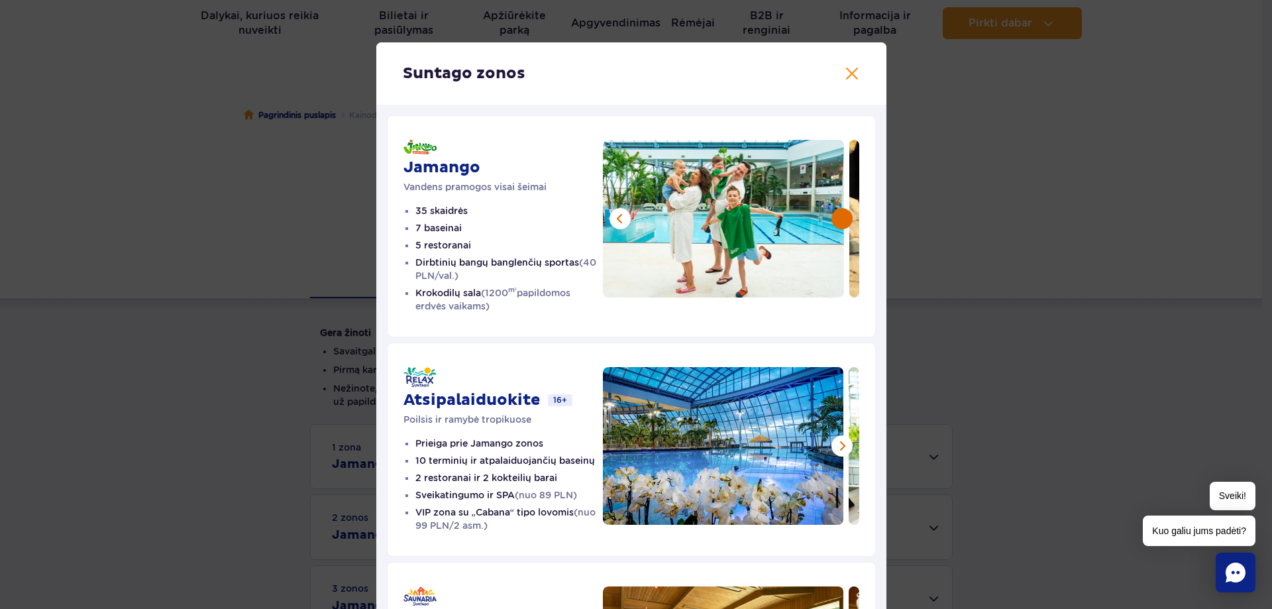
click at [834, 221] on button at bounding box center [842, 218] width 21 height 21
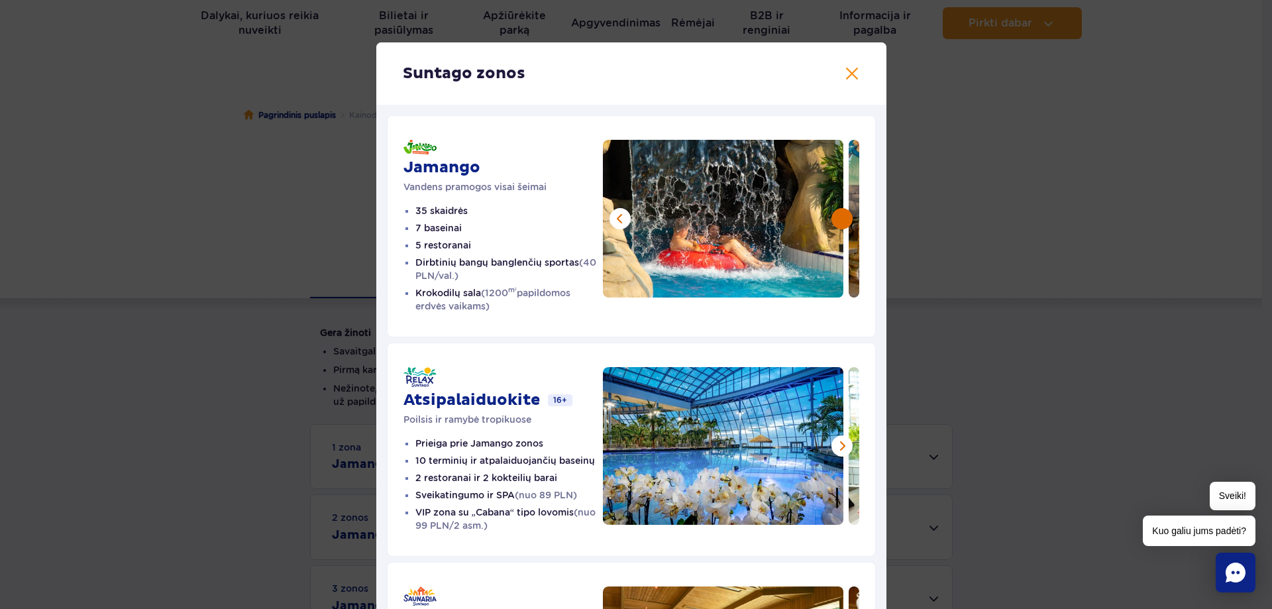
click at [834, 221] on button at bounding box center [842, 218] width 21 height 21
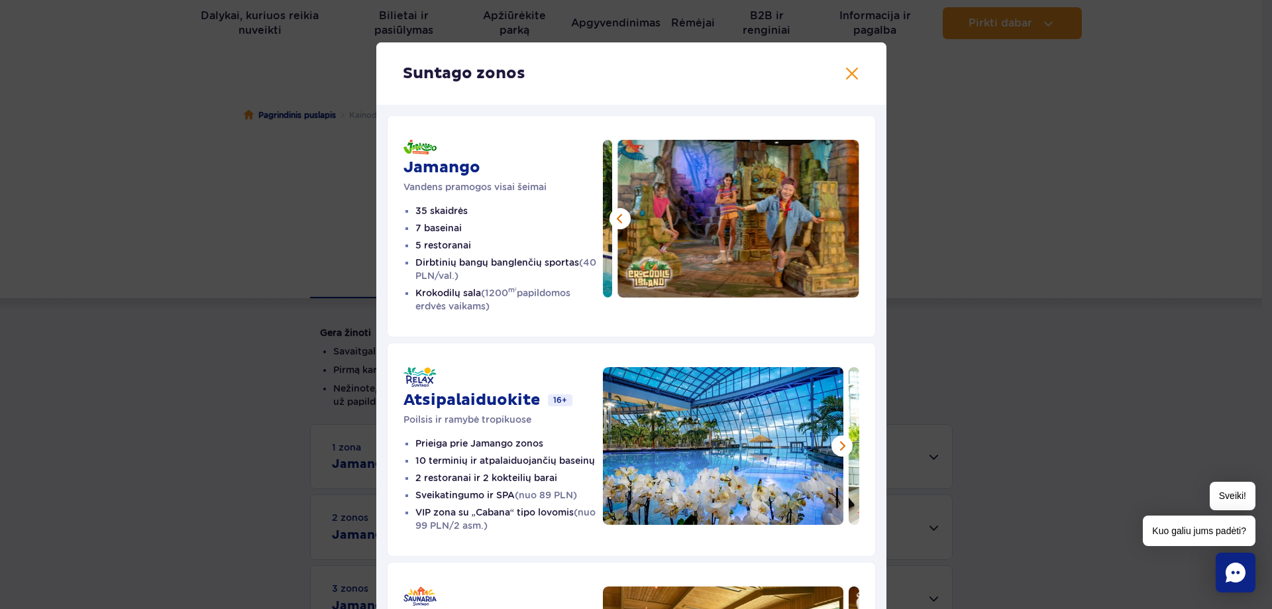
click at [840, 217] on img at bounding box center [738, 219] width 241 height 158
click at [612, 223] on button at bounding box center [620, 218] width 21 height 21
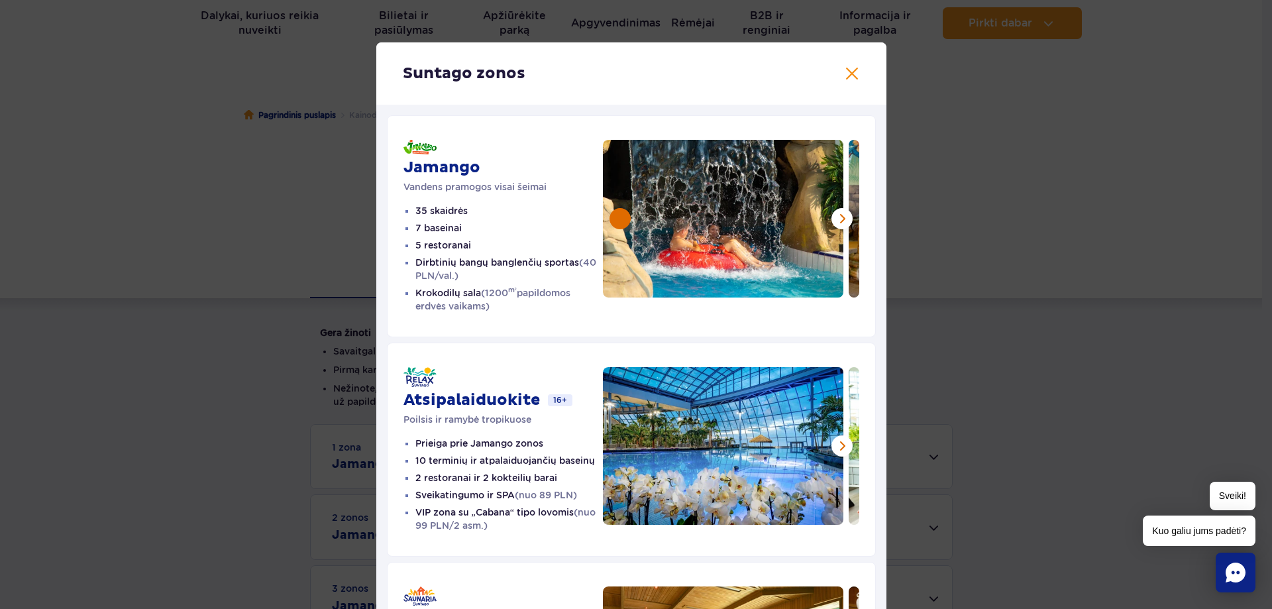
click at [612, 221] on button at bounding box center [620, 218] width 21 height 21
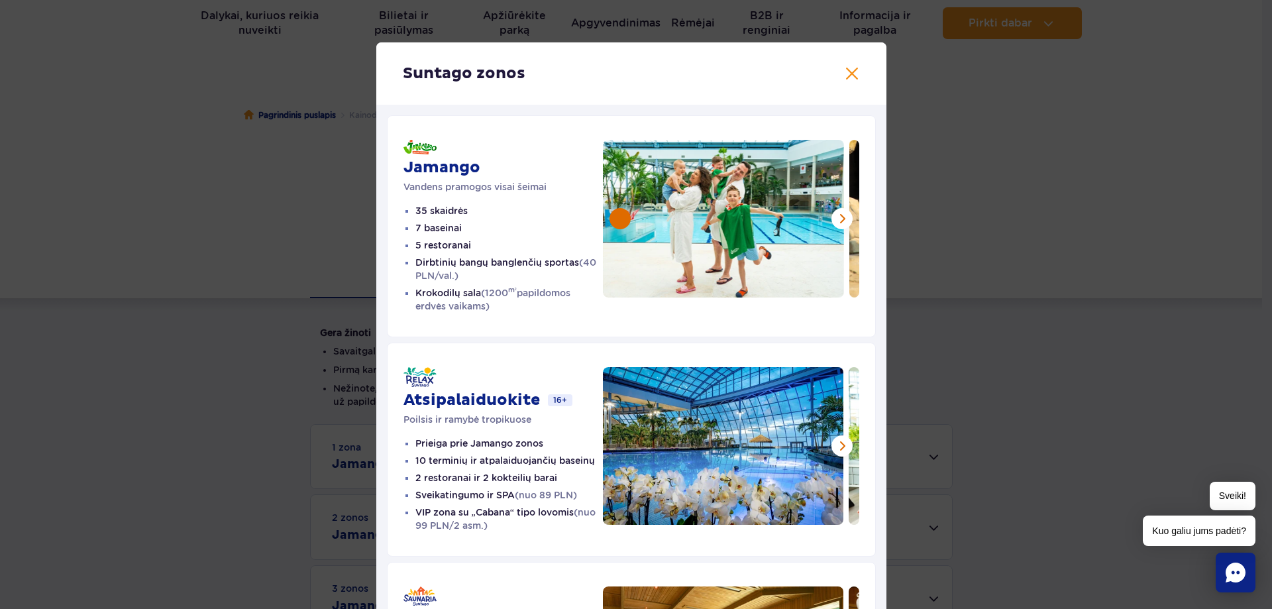
click at [612, 221] on button at bounding box center [620, 218] width 21 height 21
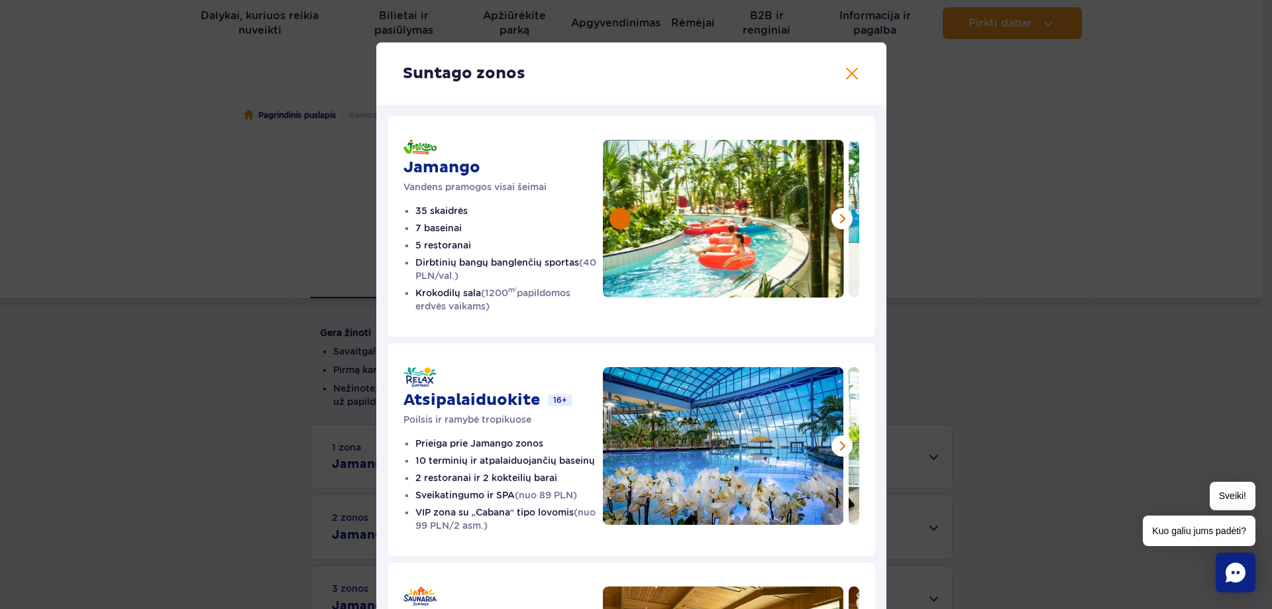
click at [613, 221] on button at bounding box center [620, 218] width 21 height 21
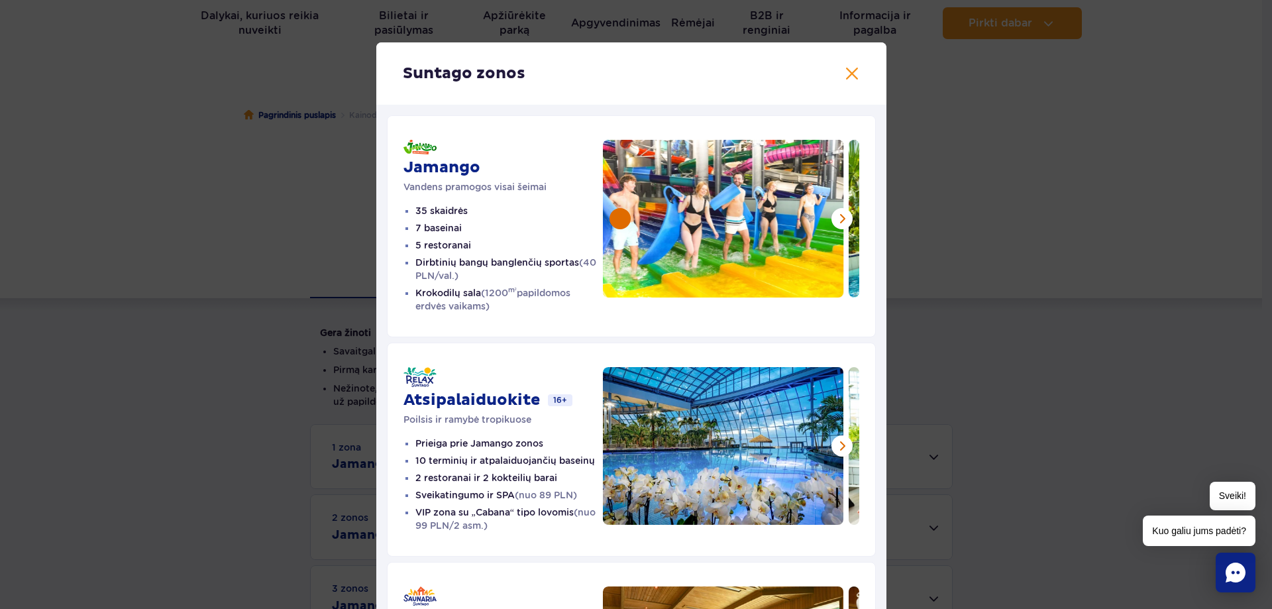
click at [613, 221] on button at bounding box center [620, 218] width 21 height 21
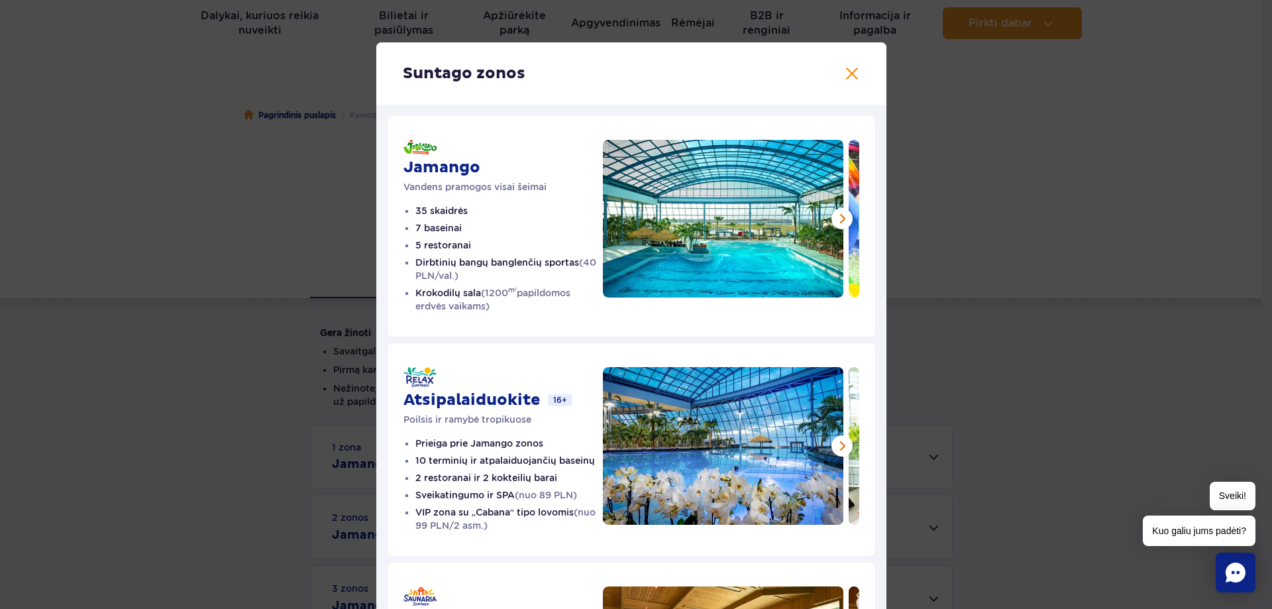
click at [613, 221] on img at bounding box center [723, 219] width 241 height 158
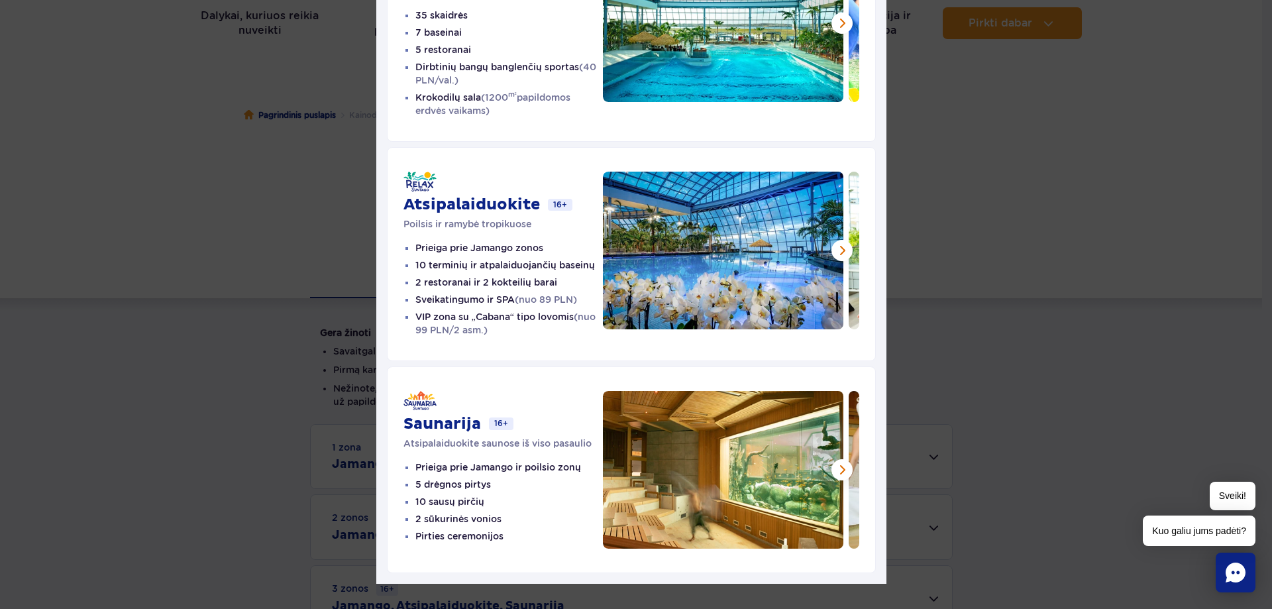
scroll to position [199, 0]
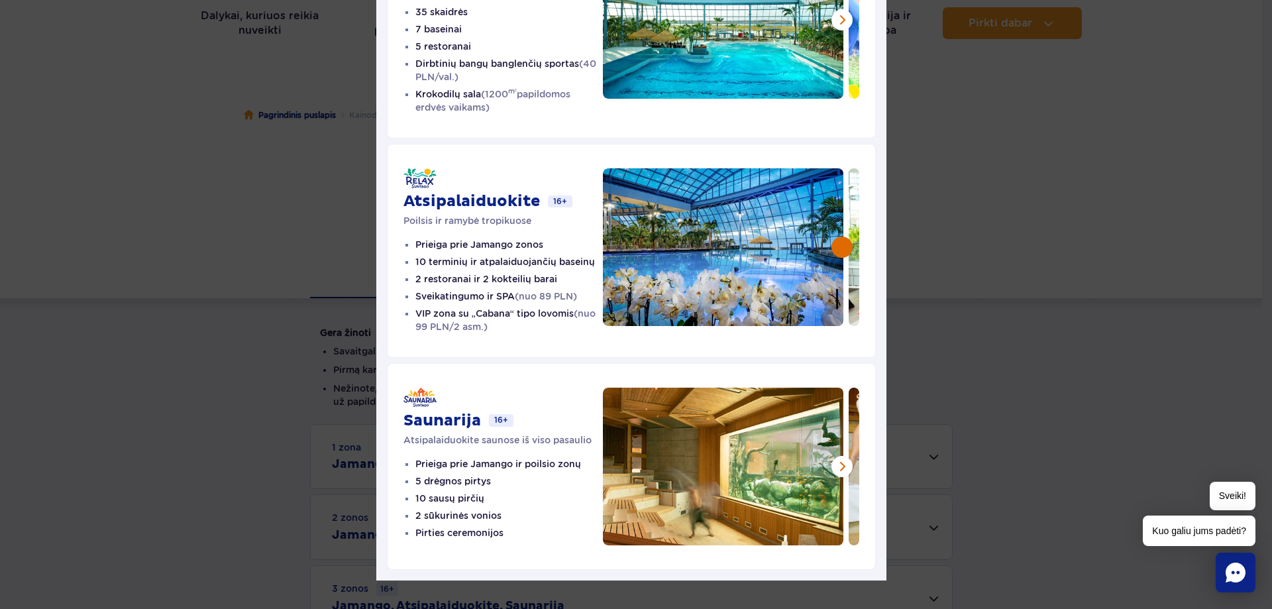
click at [837, 254] on button at bounding box center [842, 247] width 21 height 21
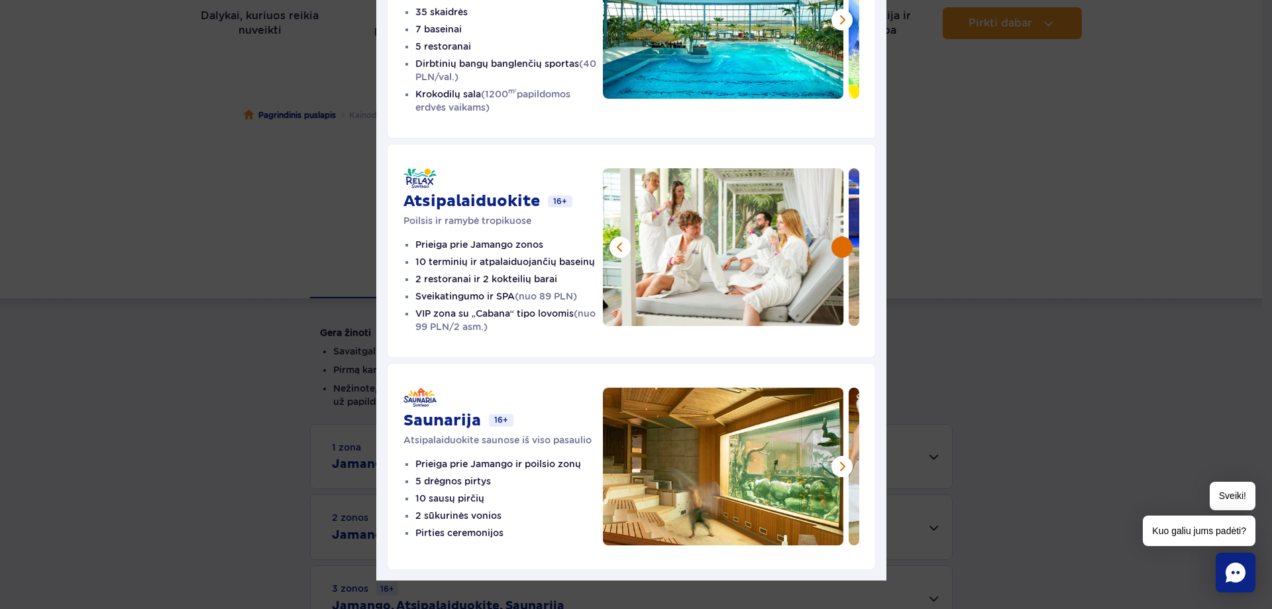
click at [837, 254] on button at bounding box center [842, 247] width 21 height 21
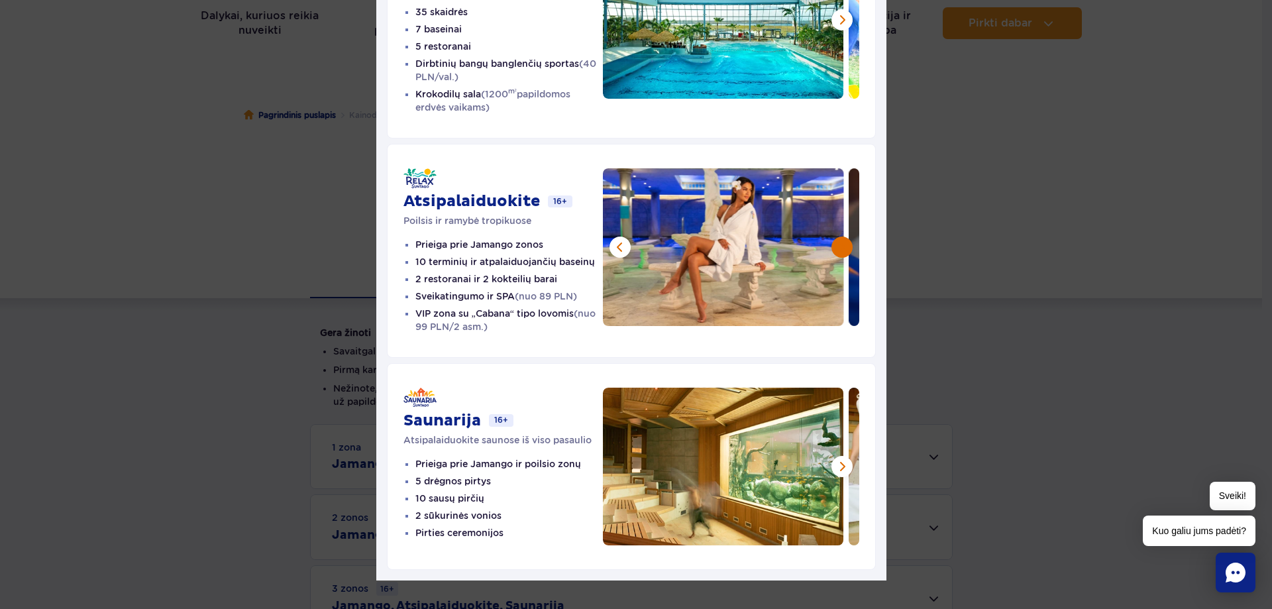
click at [837, 254] on button at bounding box center [842, 247] width 21 height 21
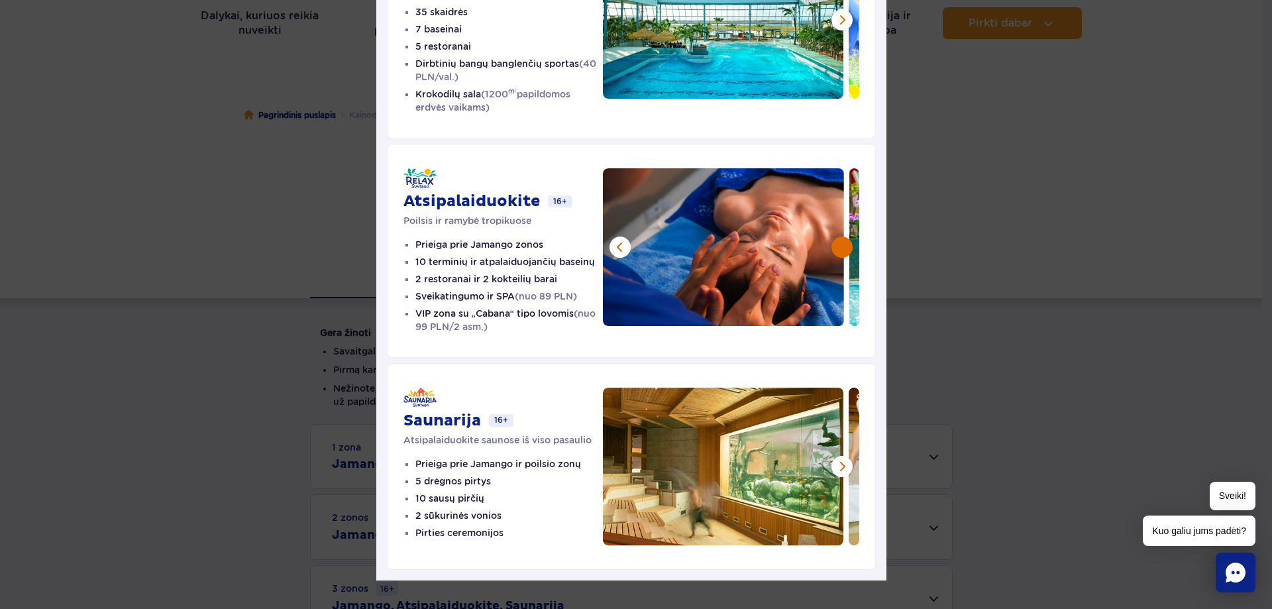
click at [837, 254] on button at bounding box center [842, 247] width 21 height 21
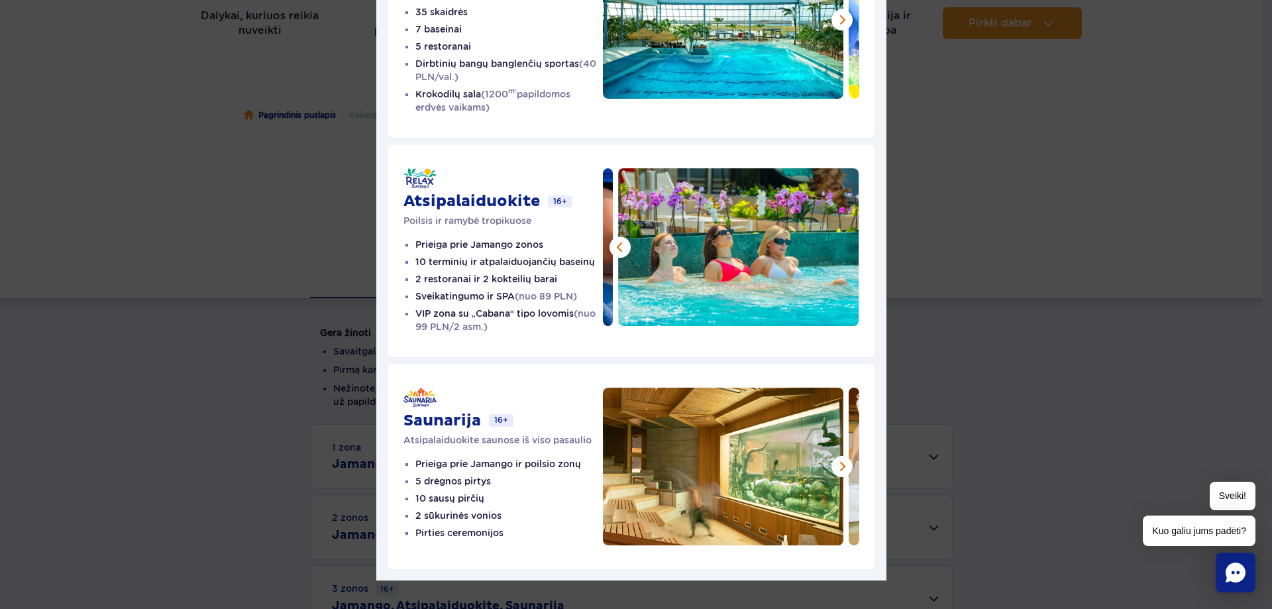
click at [837, 254] on img at bounding box center [738, 247] width 241 height 158
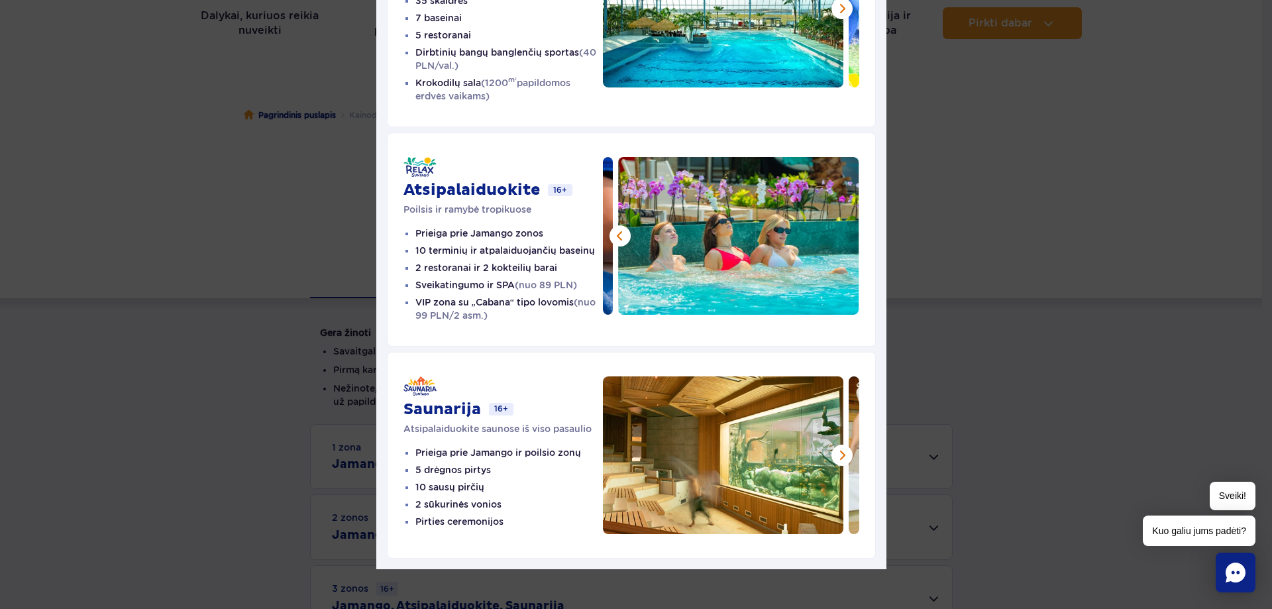
scroll to position [213, 0]
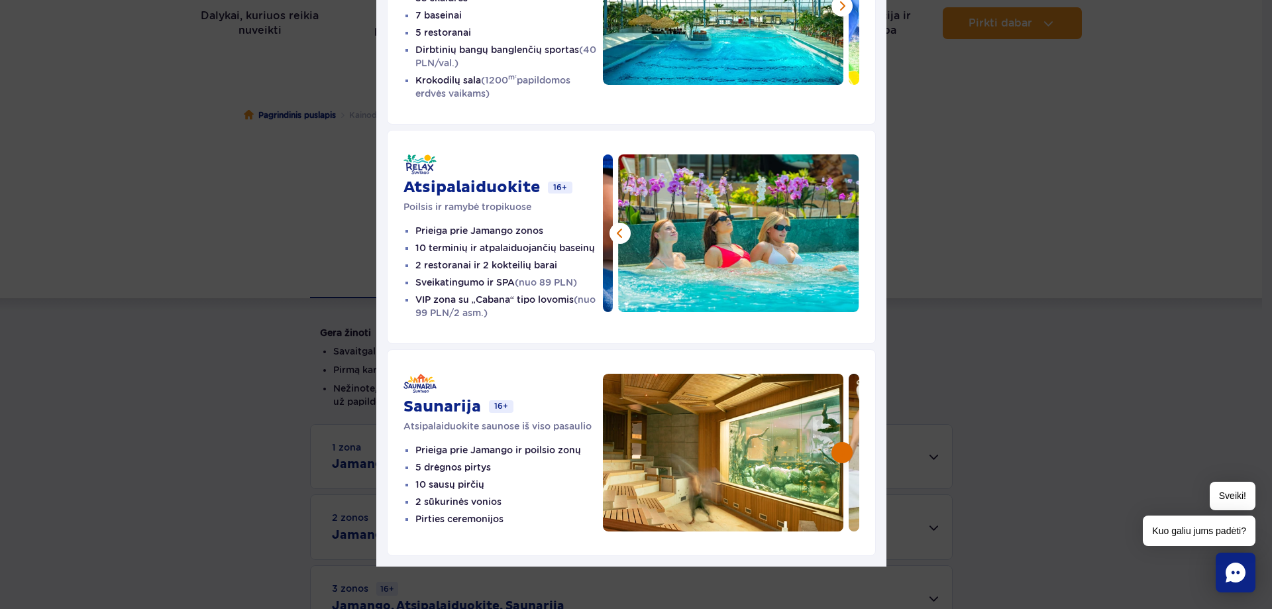
click at [835, 455] on button at bounding box center [842, 452] width 21 height 21
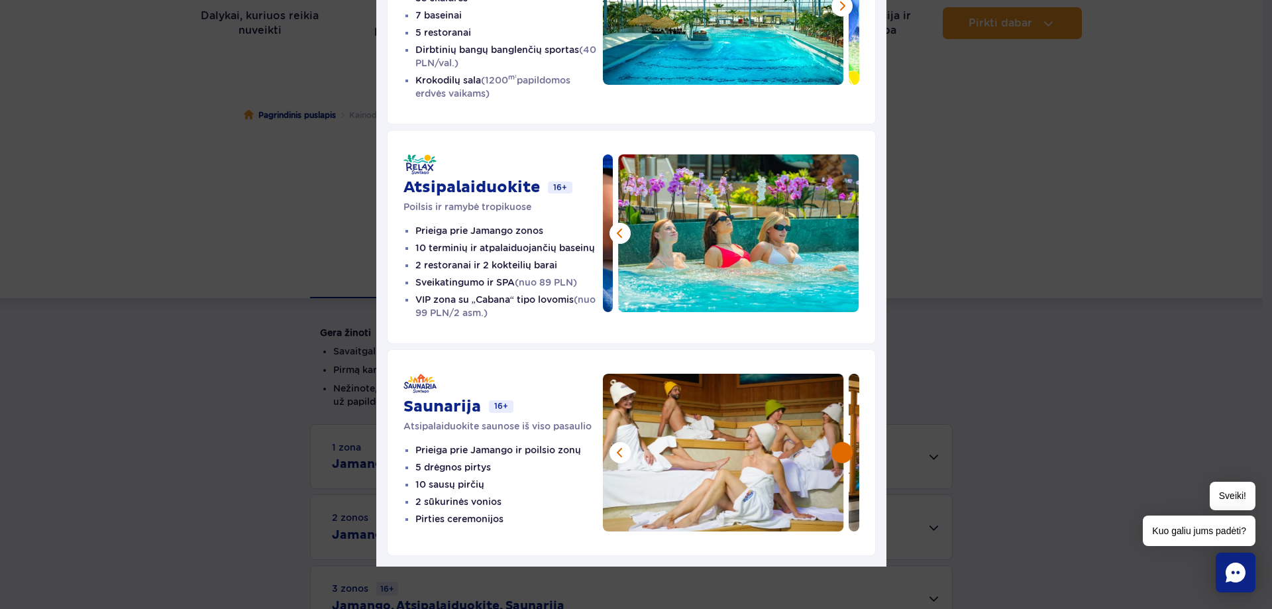
click at [835, 455] on button at bounding box center [842, 452] width 21 height 21
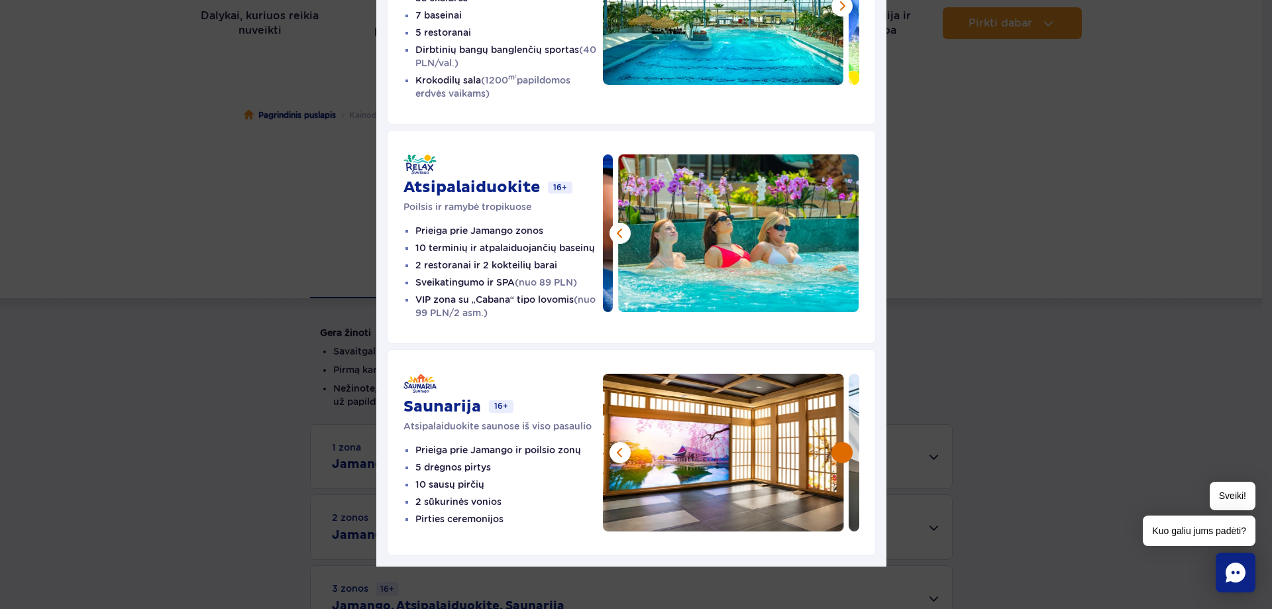
click at [835, 455] on button at bounding box center [842, 452] width 21 height 21
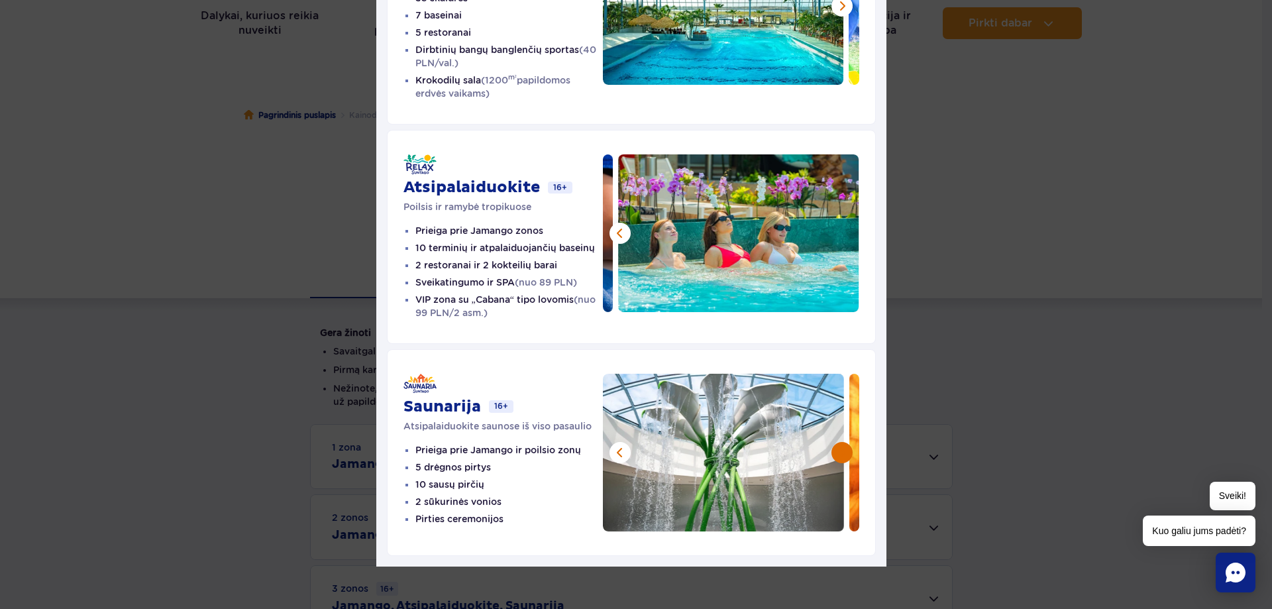
click at [835, 455] on button at bounding box center [842, 452] width 21 height 21
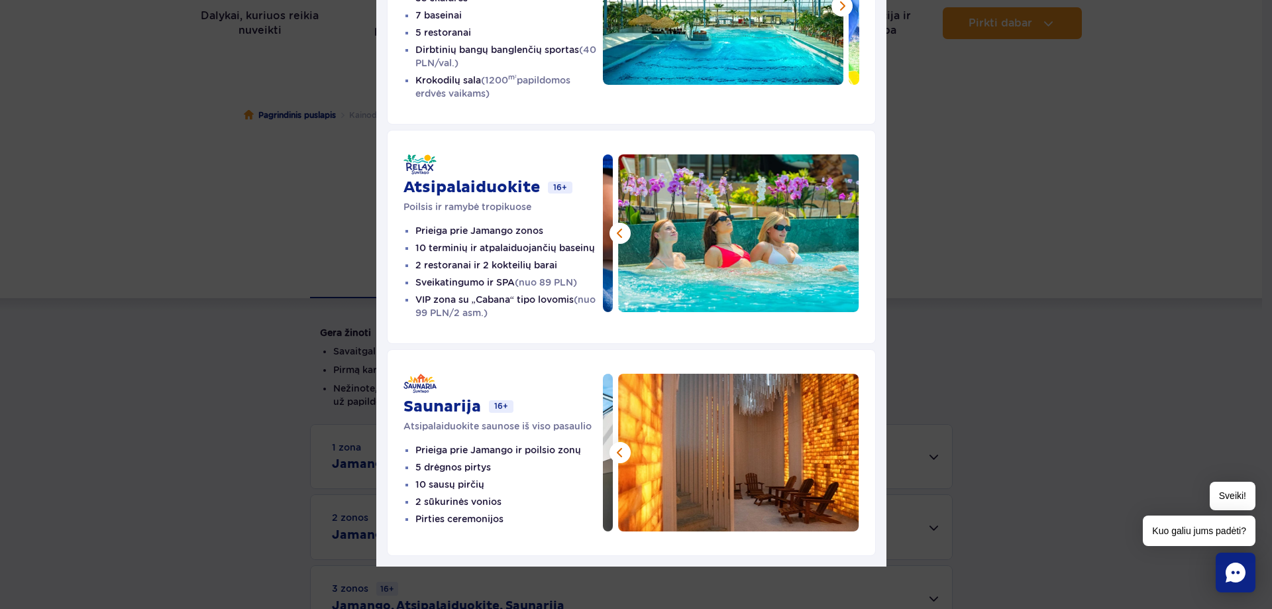
click at [835, 455] on img at bounding box center [738, 453] width 241 height 158
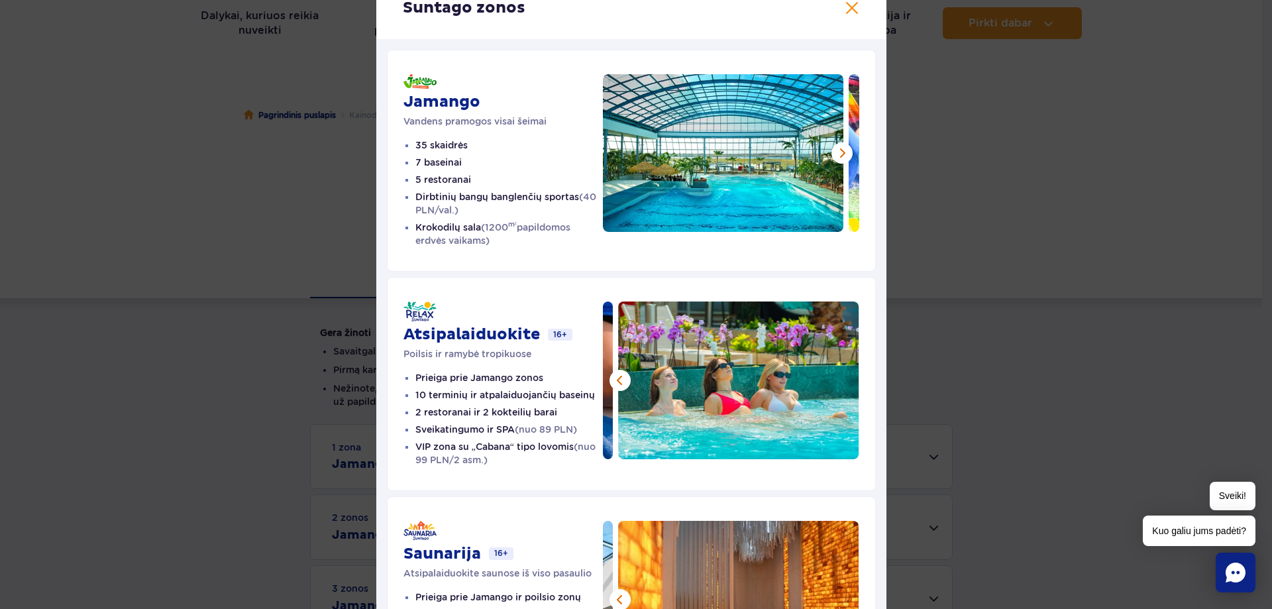
scroll to position [80, 0]
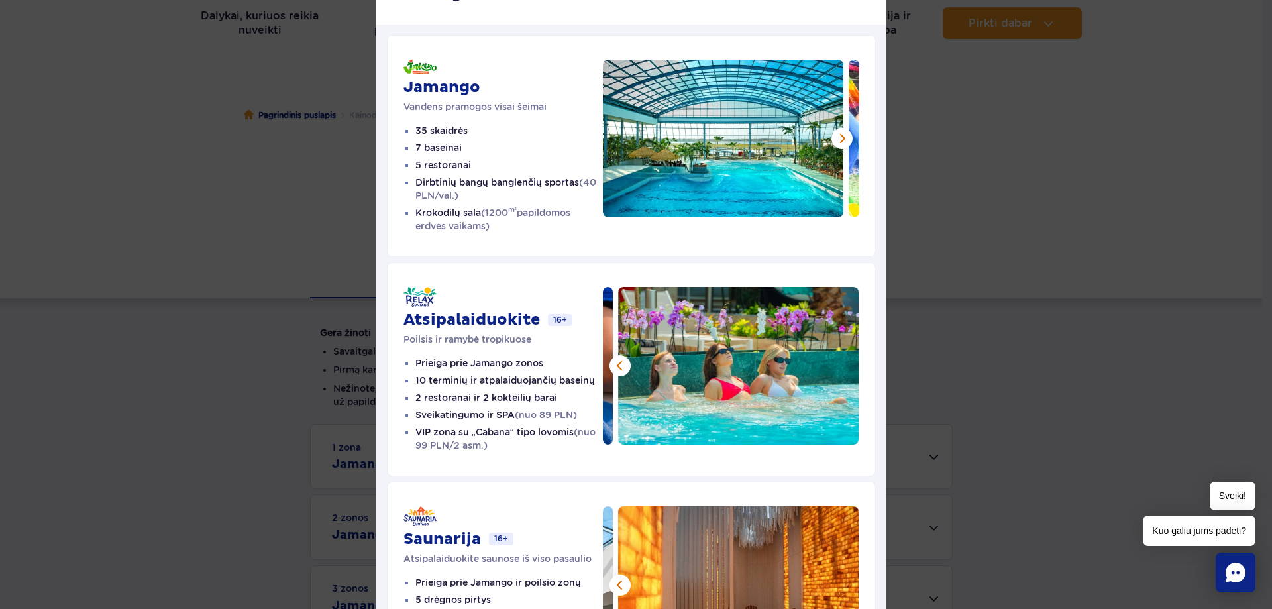
click at [549, 218] on li "Krokodilų sala (1200 m² papildomos erdvės vaikams)" at bounding box center [509, 219] width 188 height 27
click at [553, 214] on font "papildomos erdvės vaikams)" at bounding box center [492, 219] width 155 height 24
click at [460, 253] on article "Jamango Vandens pramogos visai šeimai 35 skaidrės 7 baseinai 5 restoranai Dirbt…" at bounding box center [631, 146] width 489 height 222
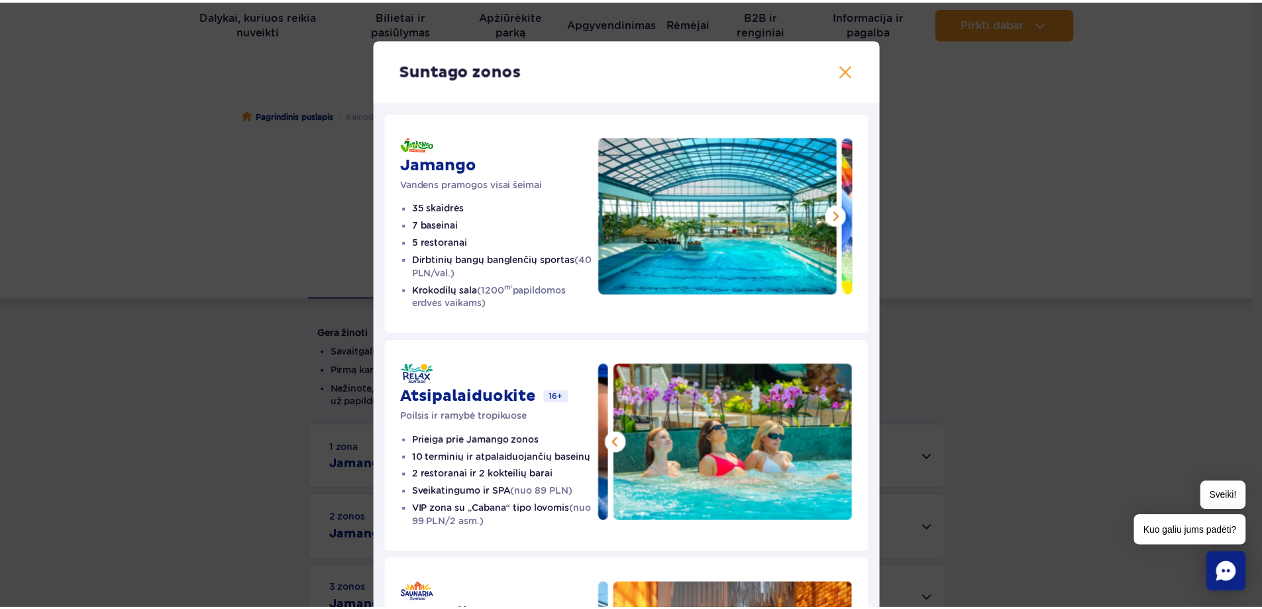
scroll to position [0, 0]
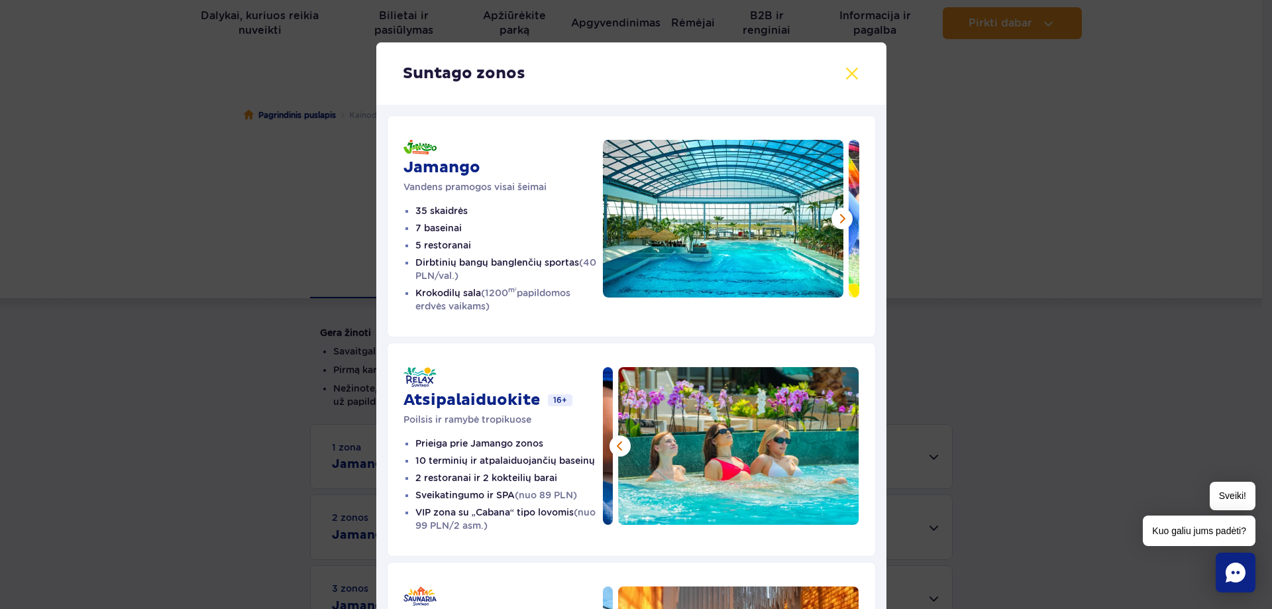
click at [850, 71] on button at bounding box center [852, 74] width 16 height 16
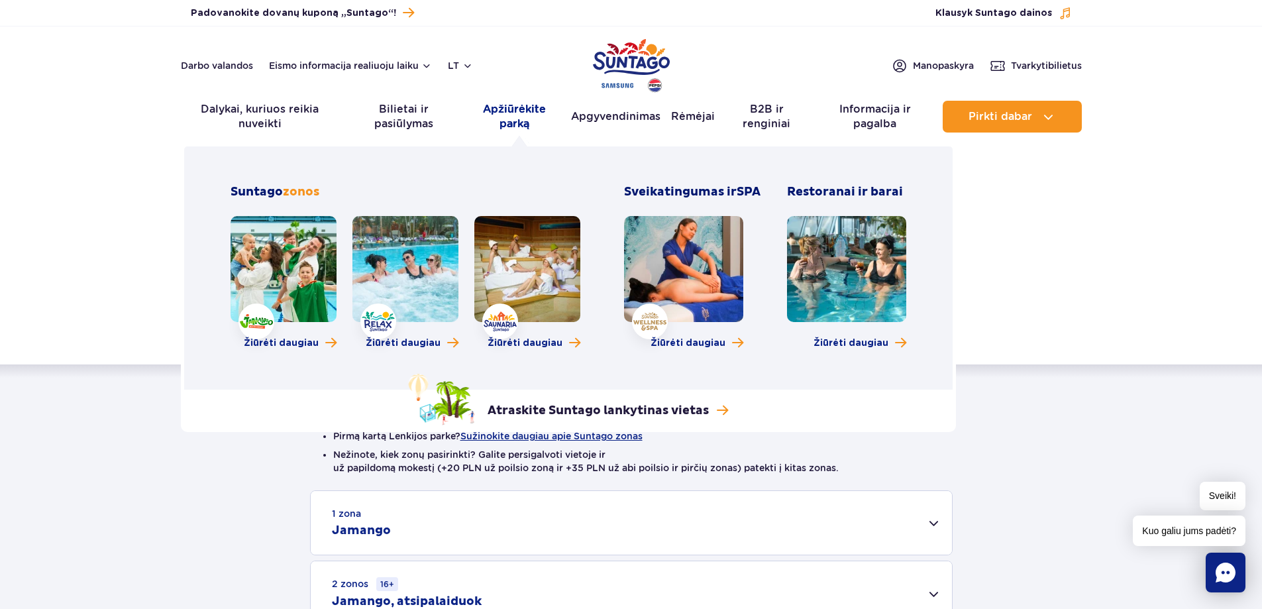
click at [508, 111] on font "Apžiūrėkite parką" at bounding box center [514, 116] width 63 height 27
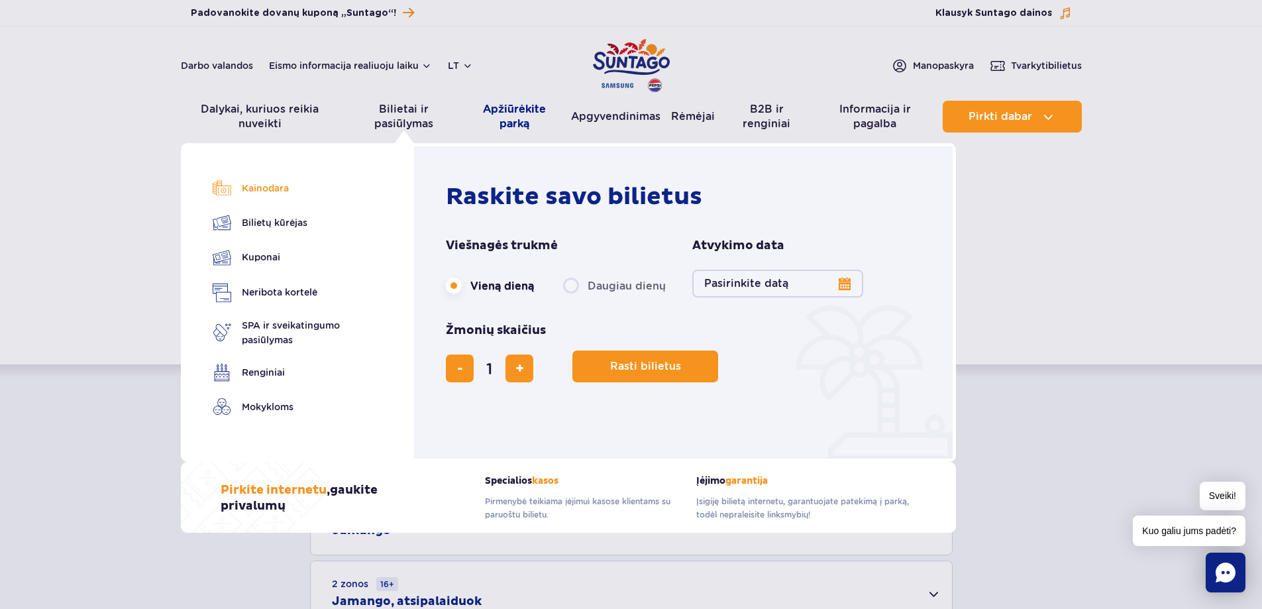
click at [262, 191] on font "Kainodara" at bounding box center [265, 188] width 47 height 11
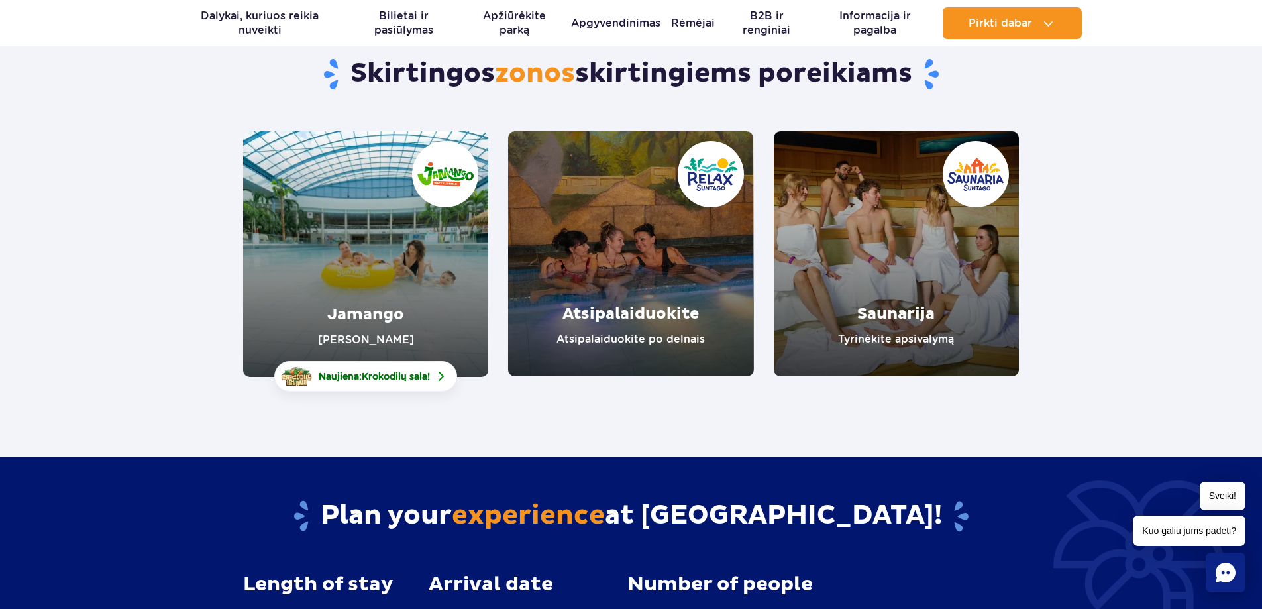
scroll to position [133, 0]
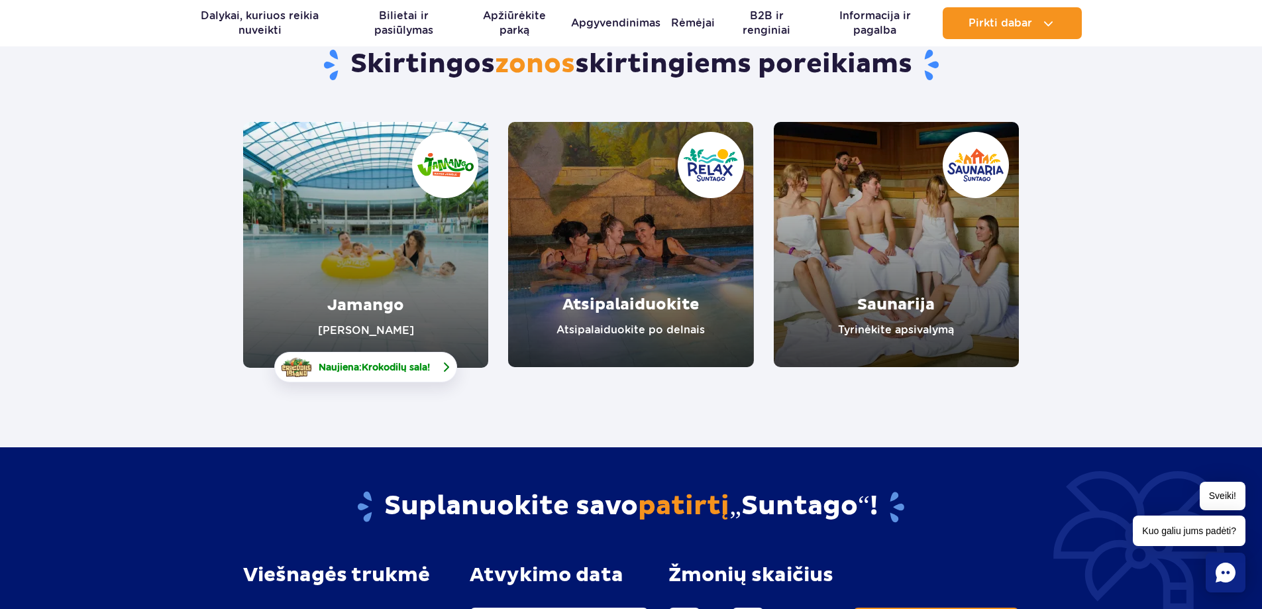
click at [398, 368] on font "Krokodilų sala" at bounding box center [395, 367] width 66 height 11
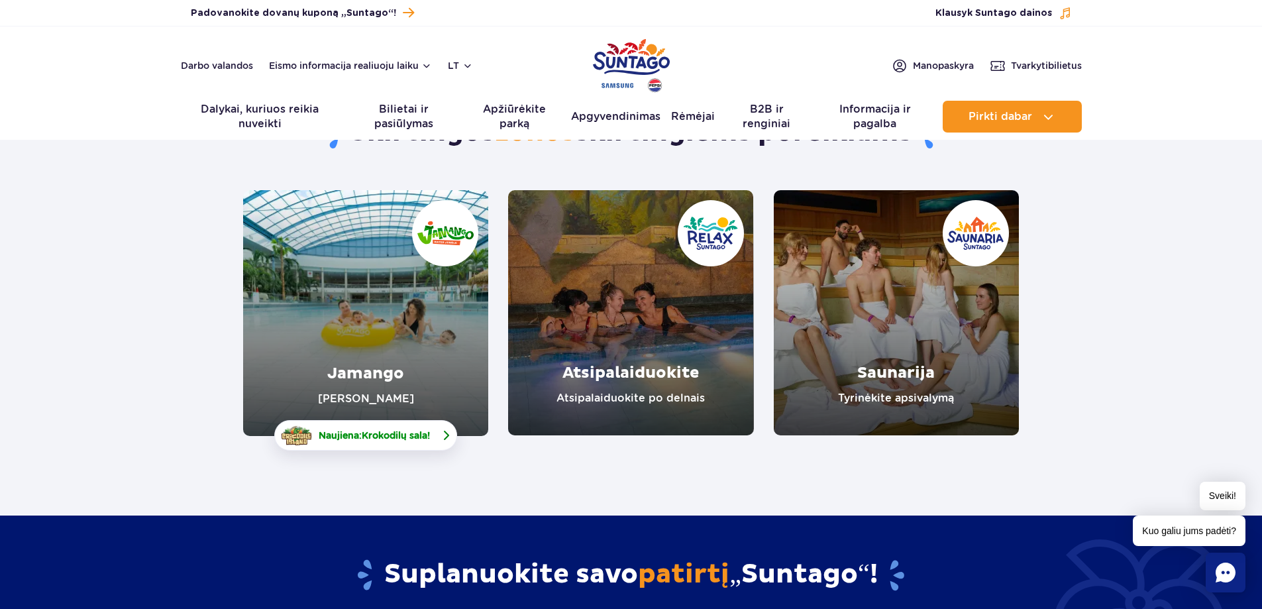
scroll to position [0, 0]
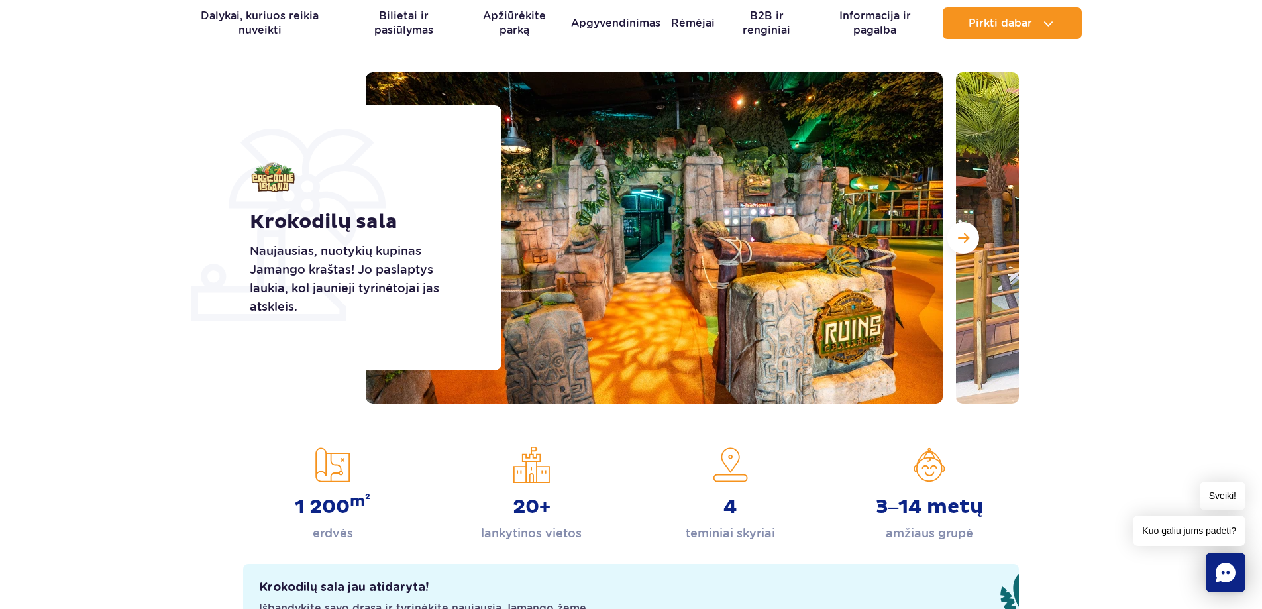
scroll to position [66, 0]
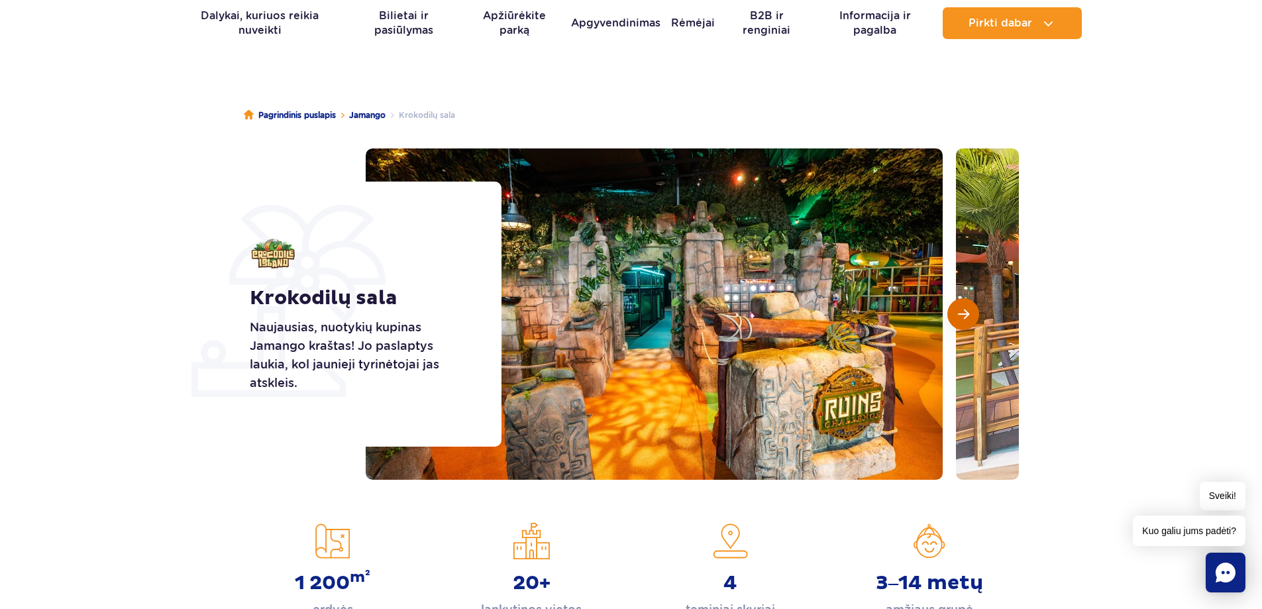
click at [958, 311] on span "Kita skaidrė" at bounding box center [963, 314] width 11 height 12
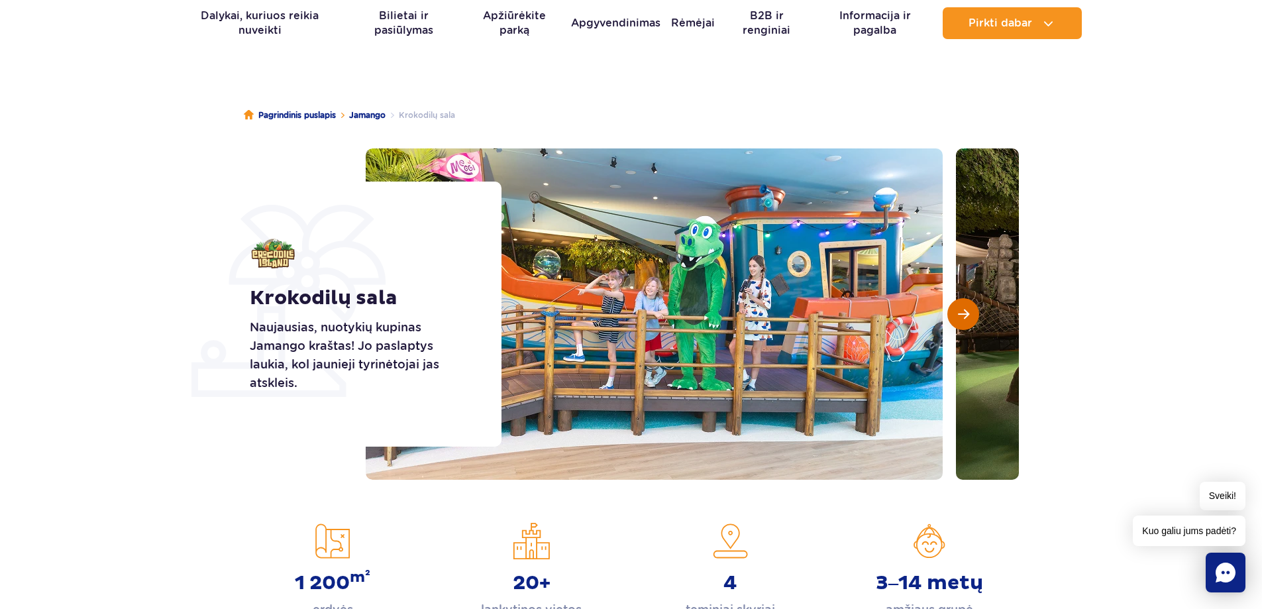
click at [958, 311] on span "Kita skaidrė" at bounding box center [963, 314] width 11 height 12
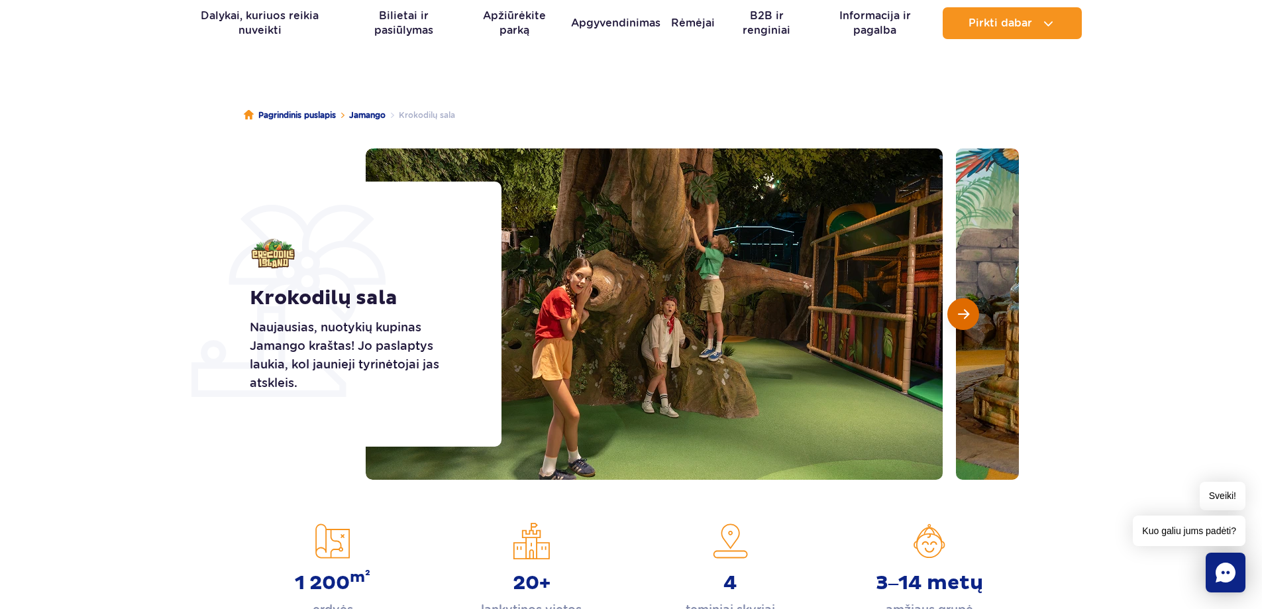
click at [958, 311] on span "Kita skaidrė" at bounding box center [963, 314] width 11 height 12
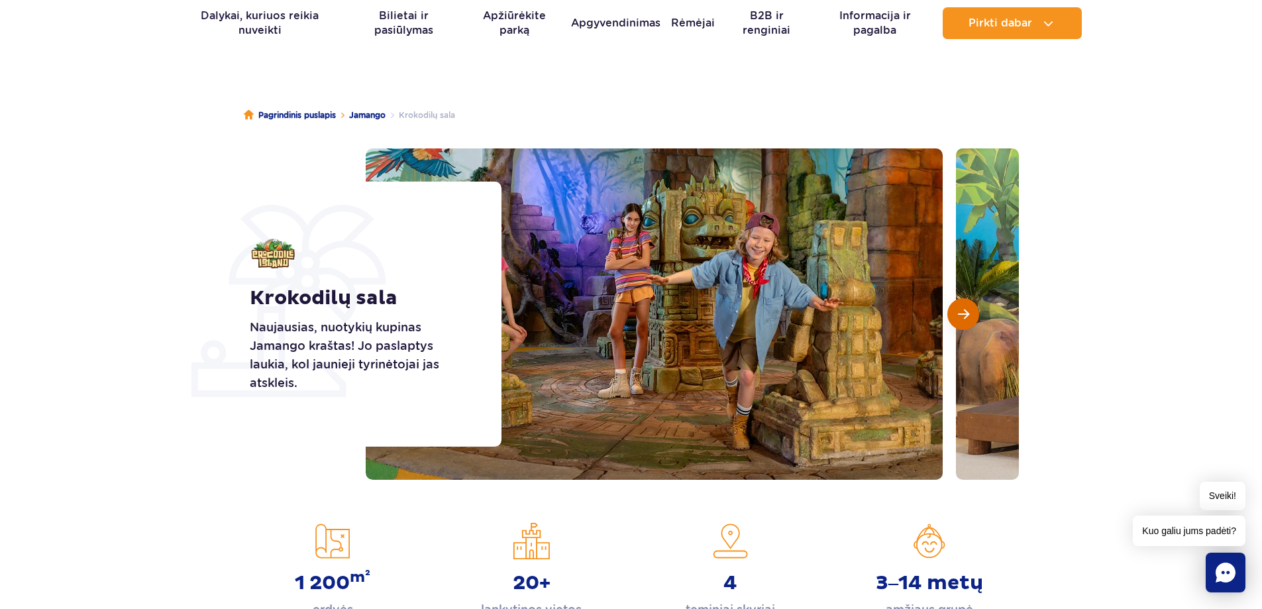
click at [958, 311] on span "Kita skaidrė" at bounding box center [963, 314] width 11 height 12
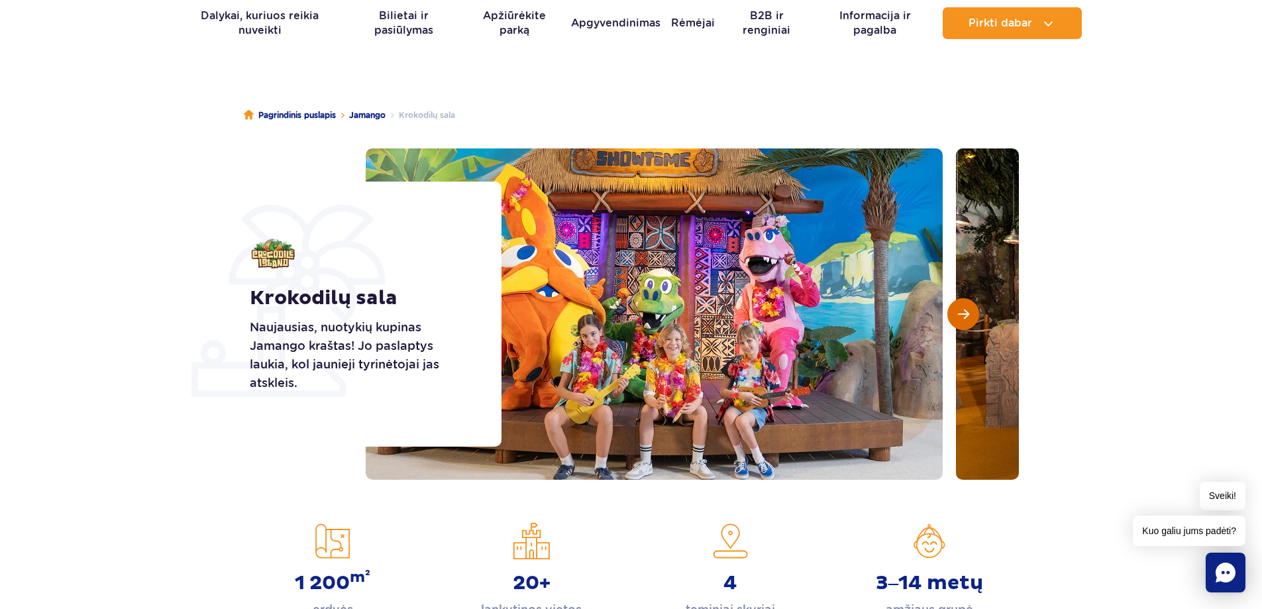
click at [958, 311] on span "Kita skaidrė" at bounding box center [963, 314] width 11 height 12
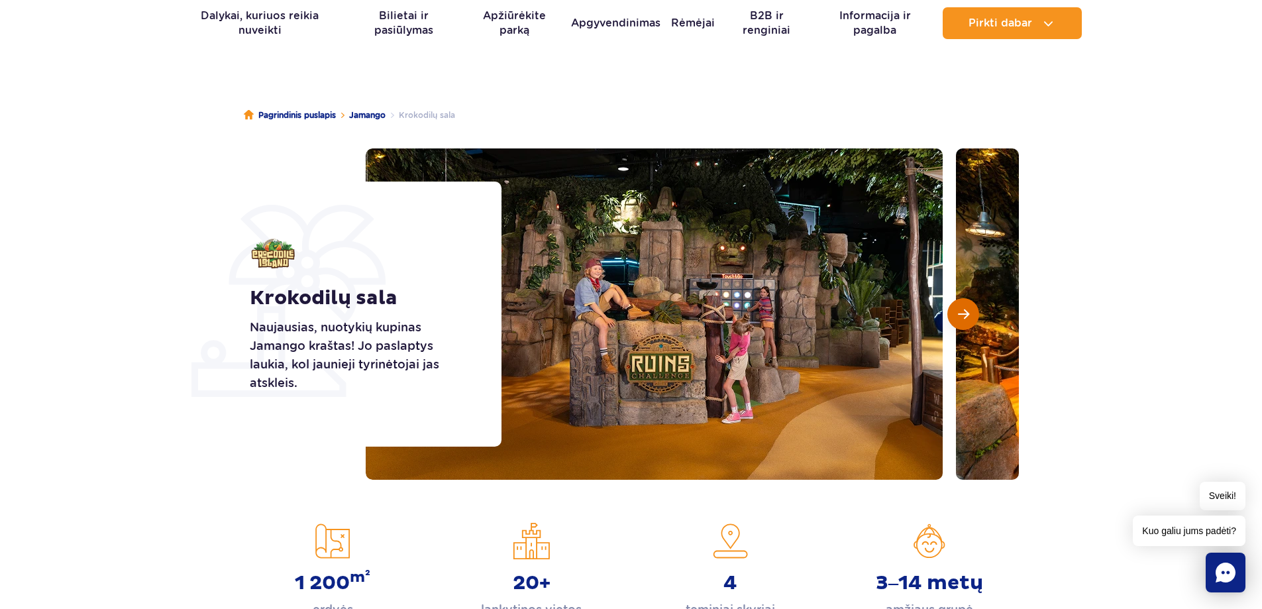
click at [958, 311] on span "Kita skaidrė" at bounding box center [963, 314] width 11 height 12
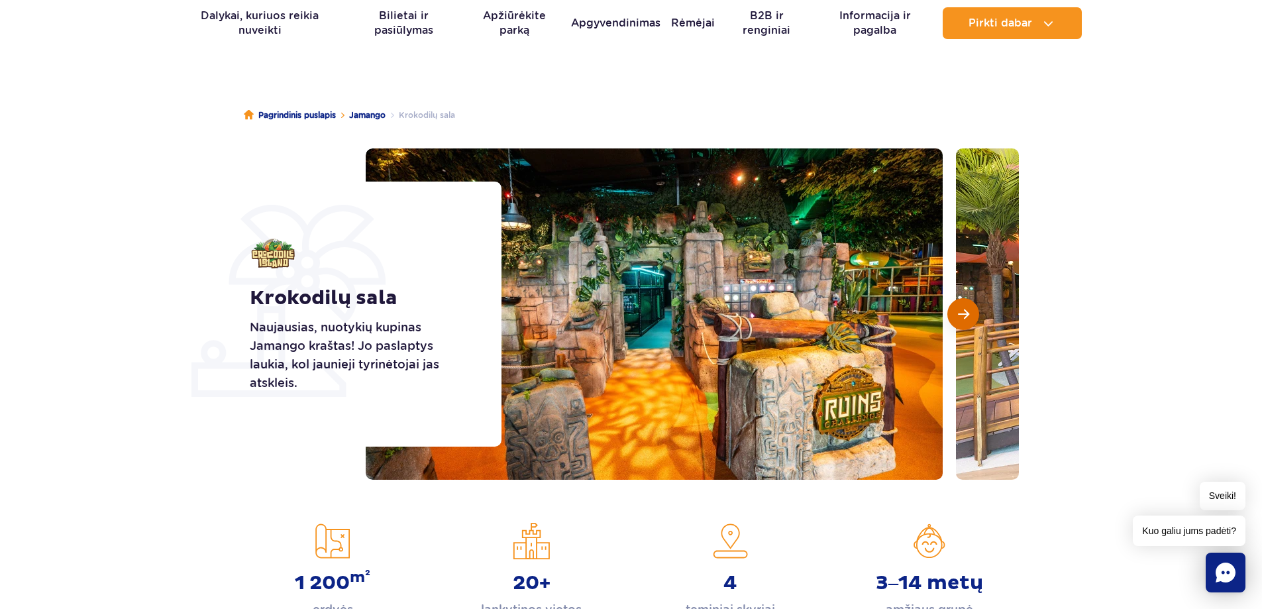
click at [958, 311] on span "Kita skaidrė" at bounding box center [963, 314] width 11 height 12
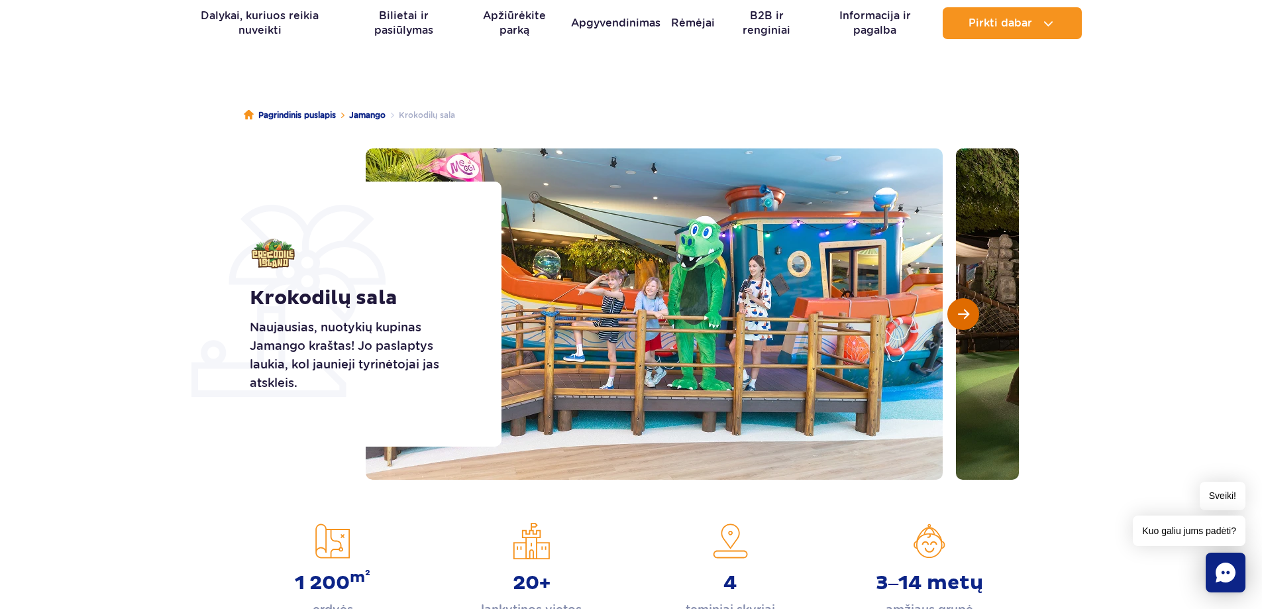
click at [958, 311] on span "Kita skaidrė" at bounding box center [963, 314] width 11 height 12
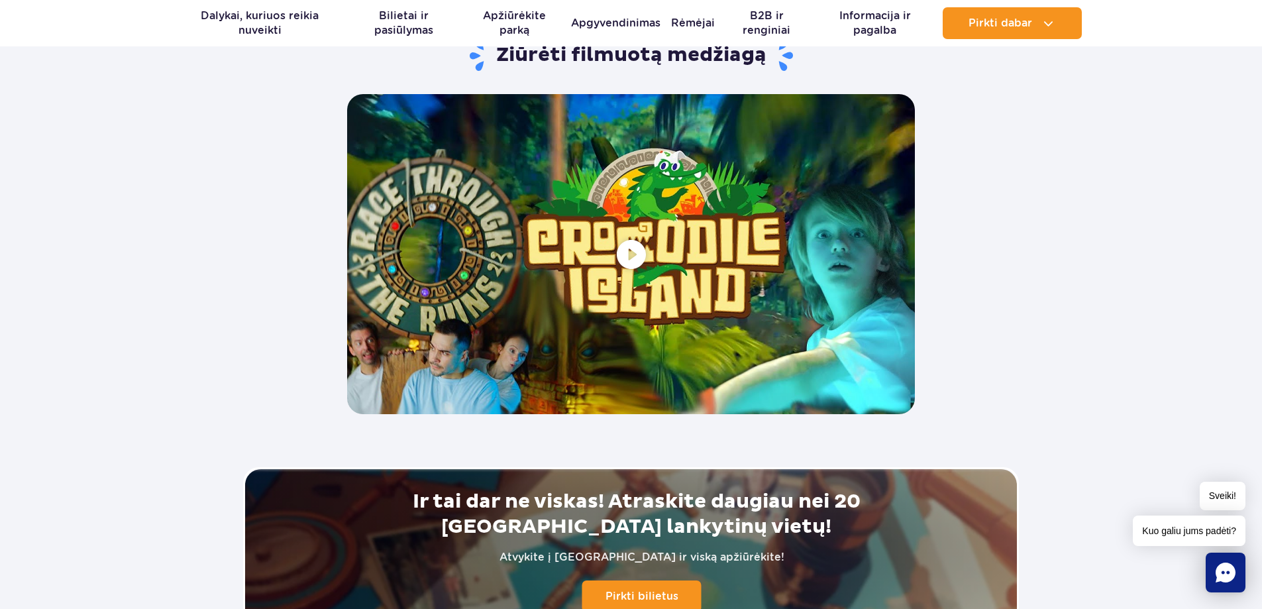
scroll to position [2717, 0]
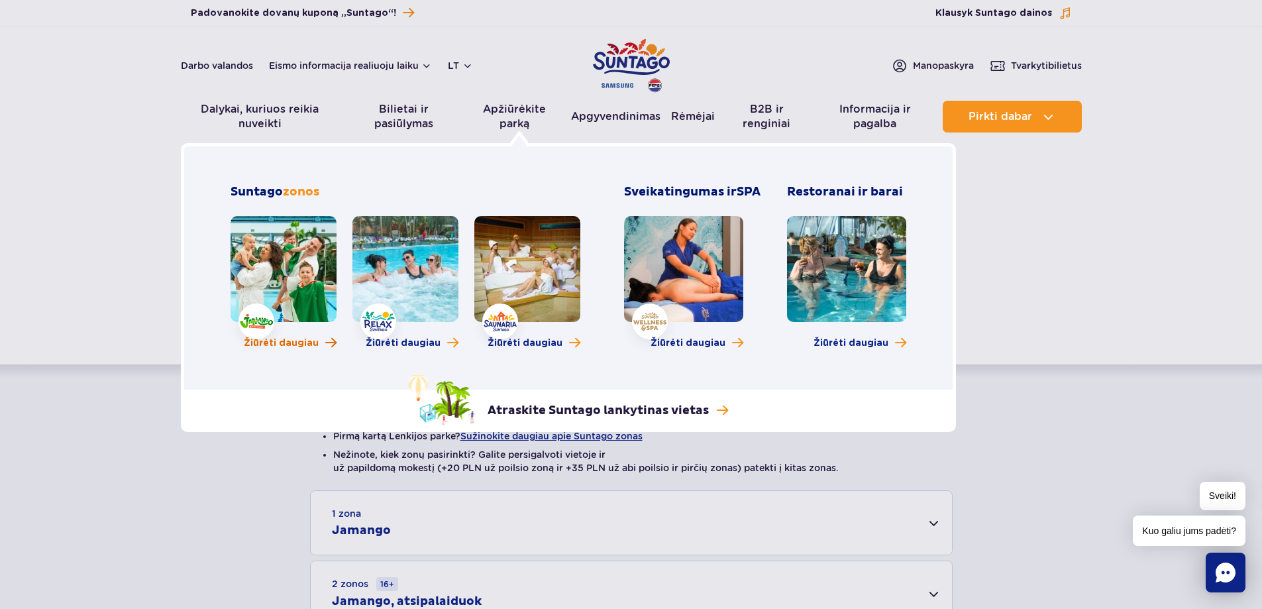
click at [297, 346] on font "Žiūrėti daugiau" at bounding box center [281, 343] width 75 height 9
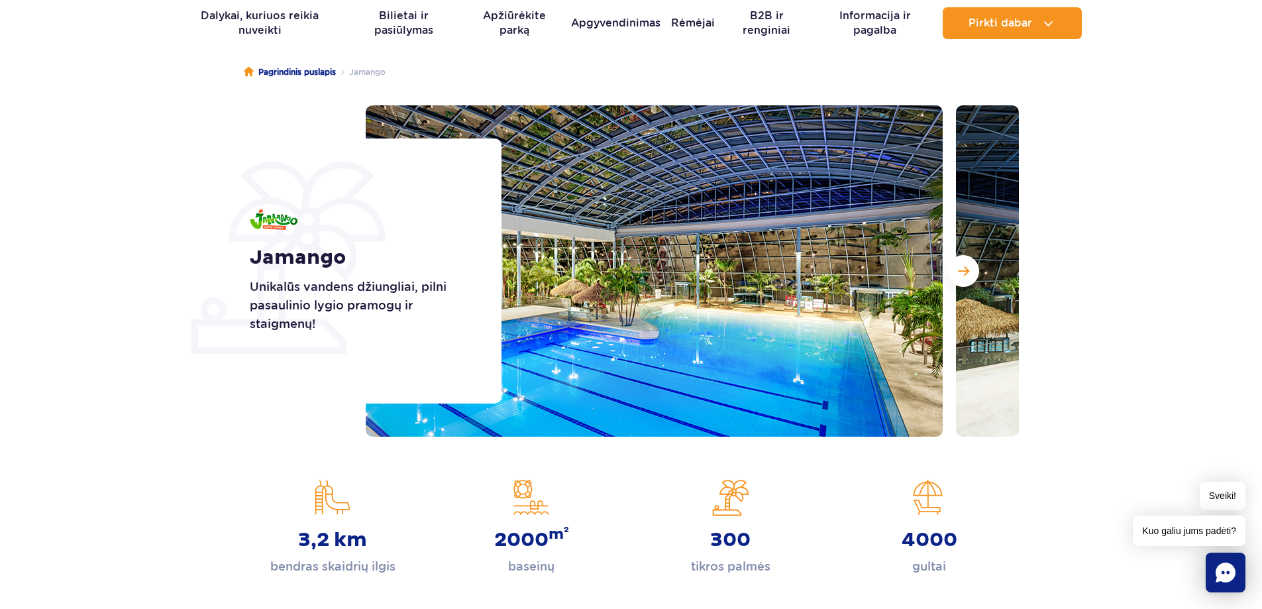
scroll to position [133, 0]
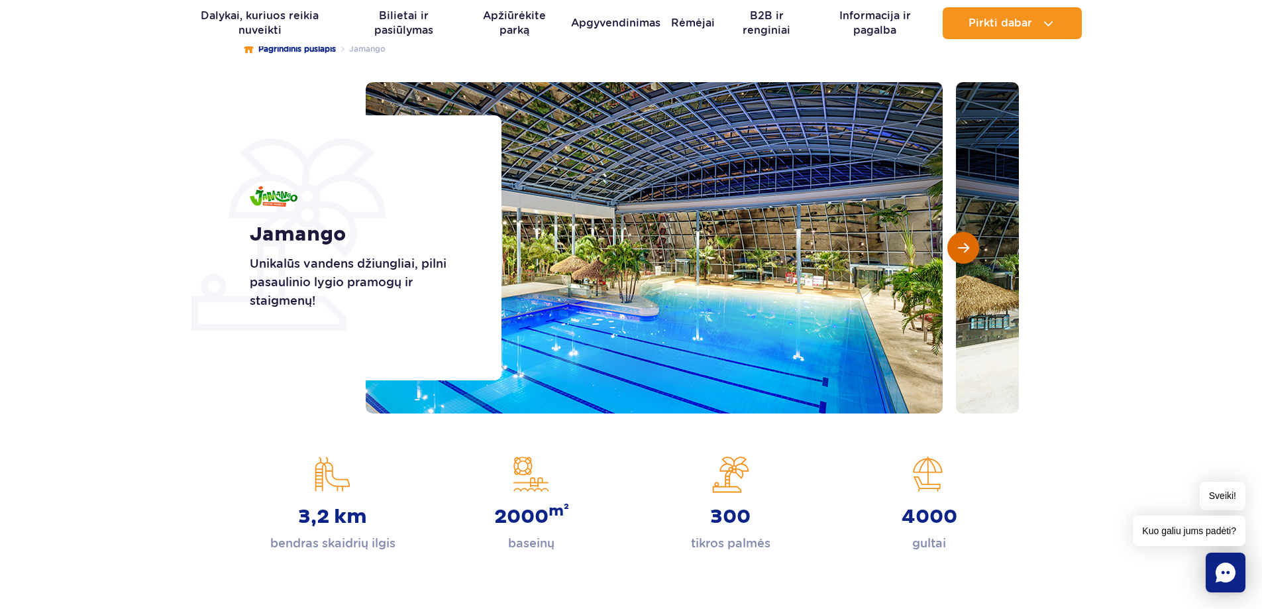
click at [964, 248] on span "Kita skaidrė" at bounding box center [963, 248] width 11 height 12
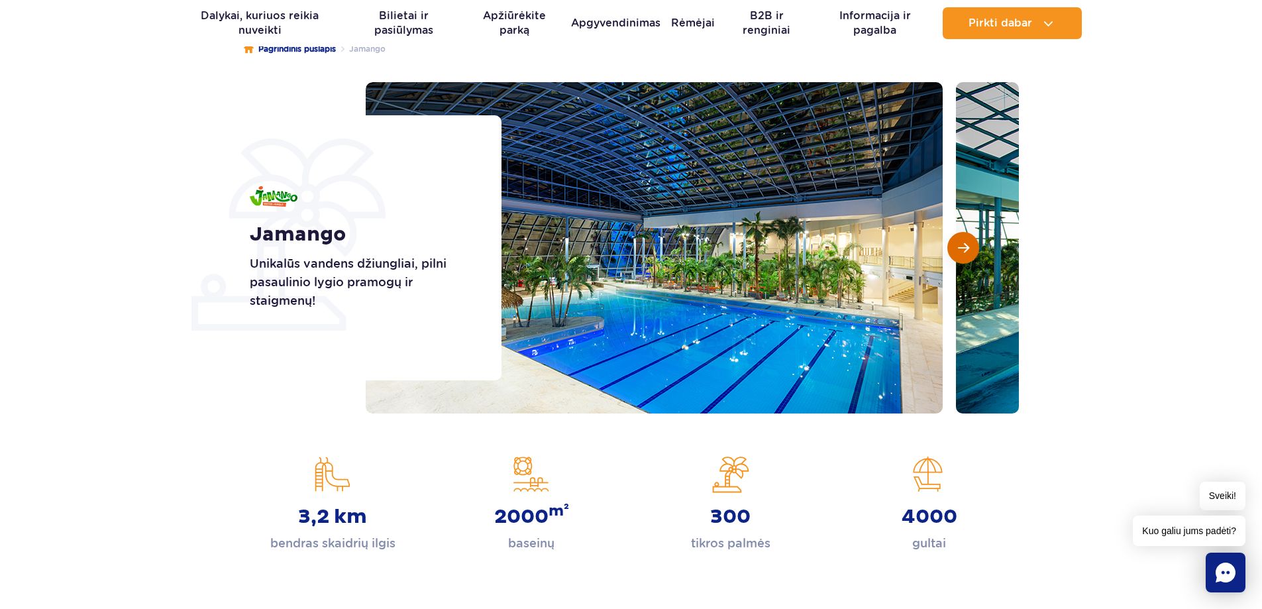
click at [966, 248] on span "Kita skaidrė" at bounding box center [963, 248] width 11 height 12
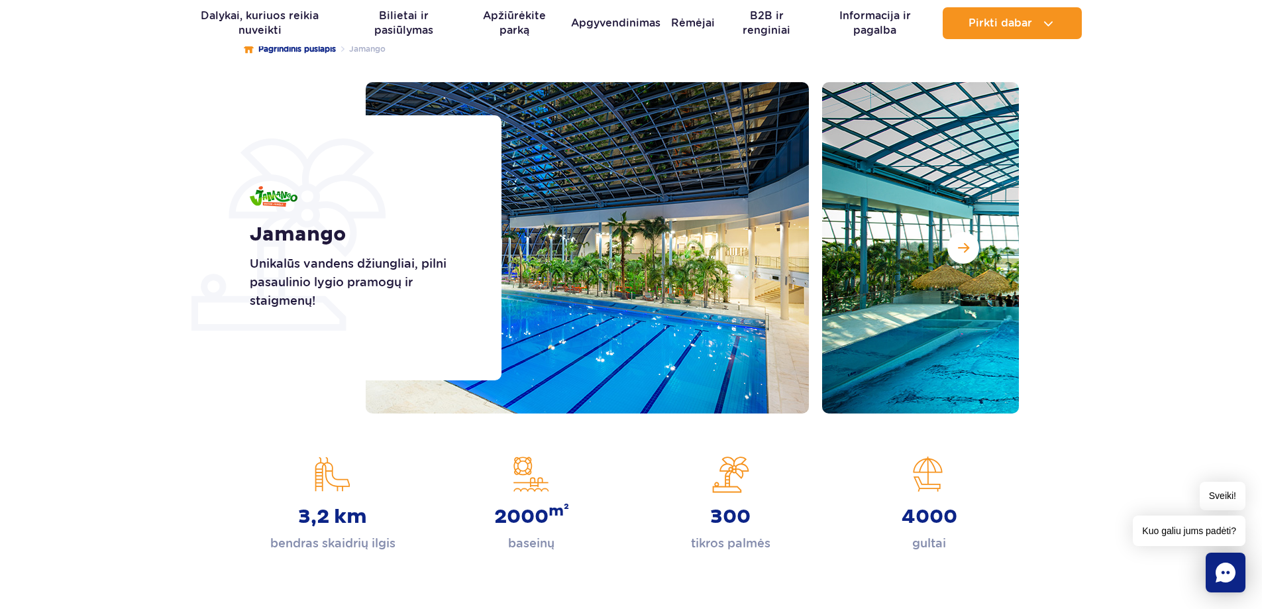
click at [995, 273] on img at bounding box center [1110, 247] width 577 height 331
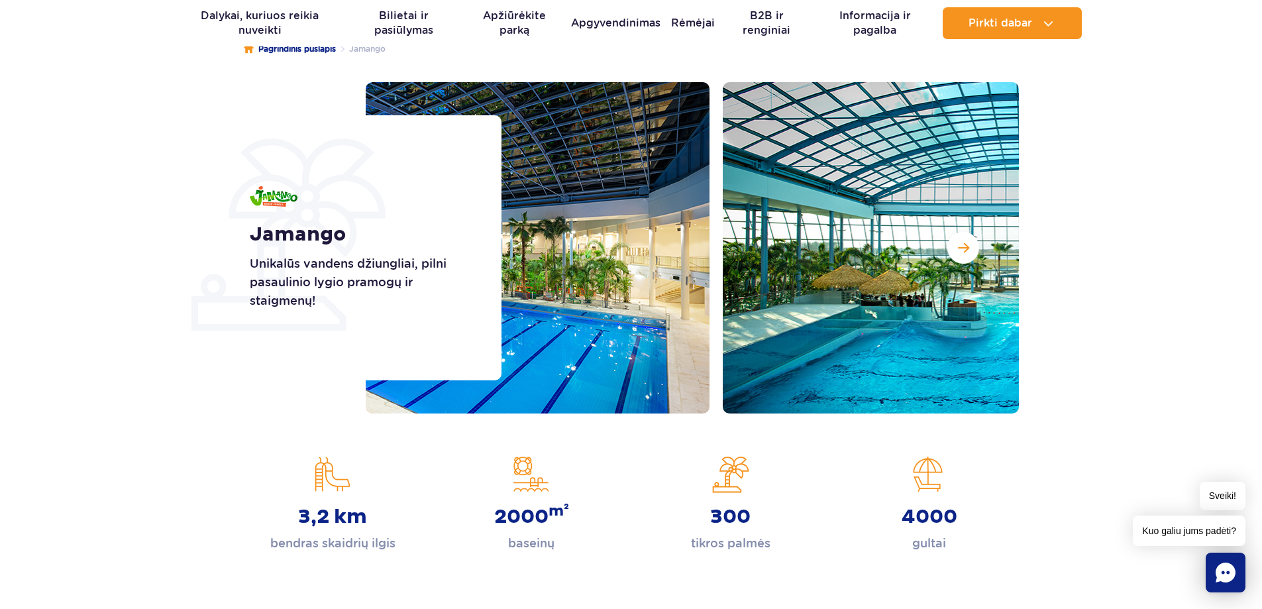
click at [490, 262] on div "Jamango Unikalūs vandens džiungliai, pilni pasaulinio lygio pramogų ir staigmen…" at bounding box center [631, 247] width 796 height 331
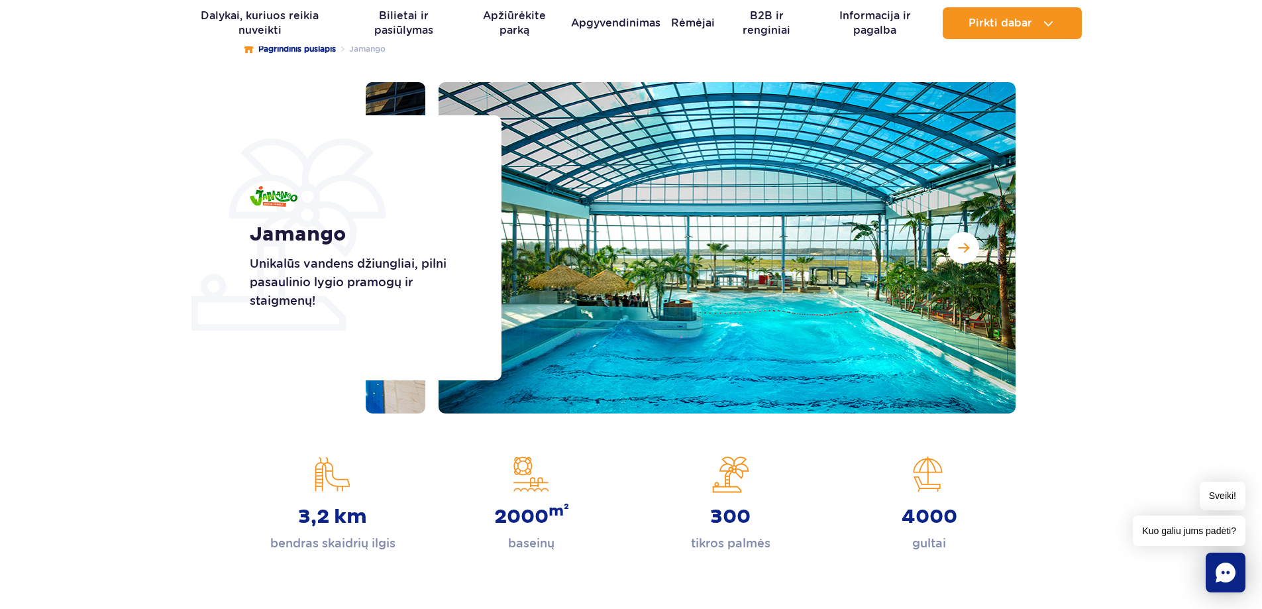
click at [840, 319] on img at bounding box center [727, 247] width 577 height 331
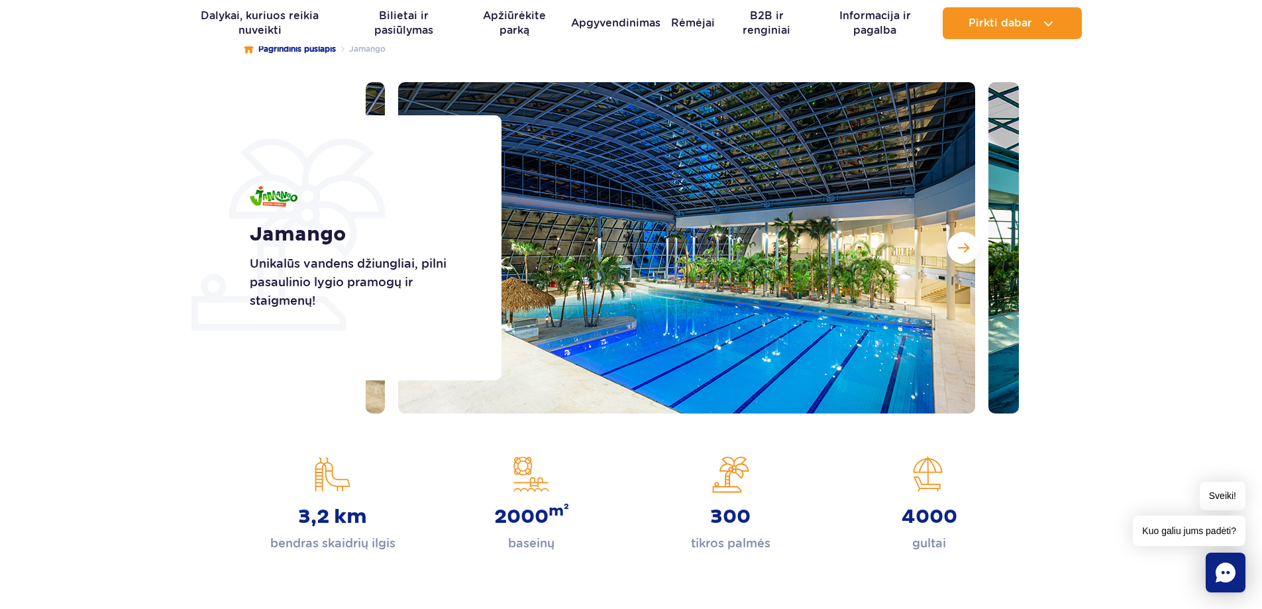
click at [855, 331] on img at bounding box center [686, 247] width 577 height 331
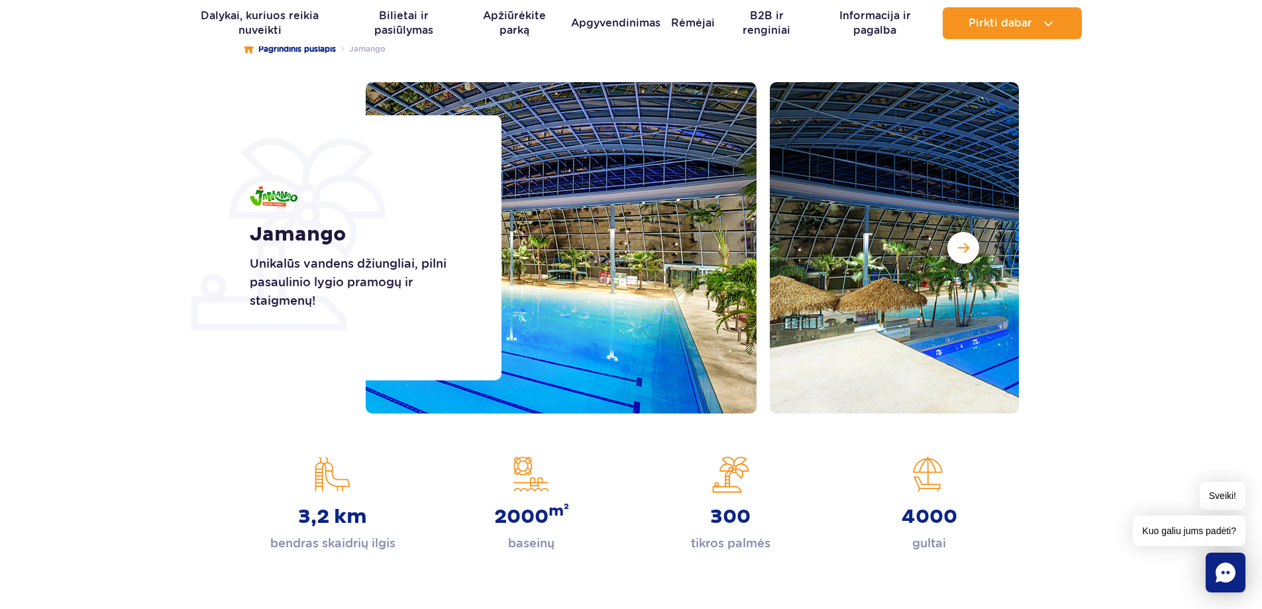
click at [623, 322] on img at bounding box center [468, 247] width 577 height 331
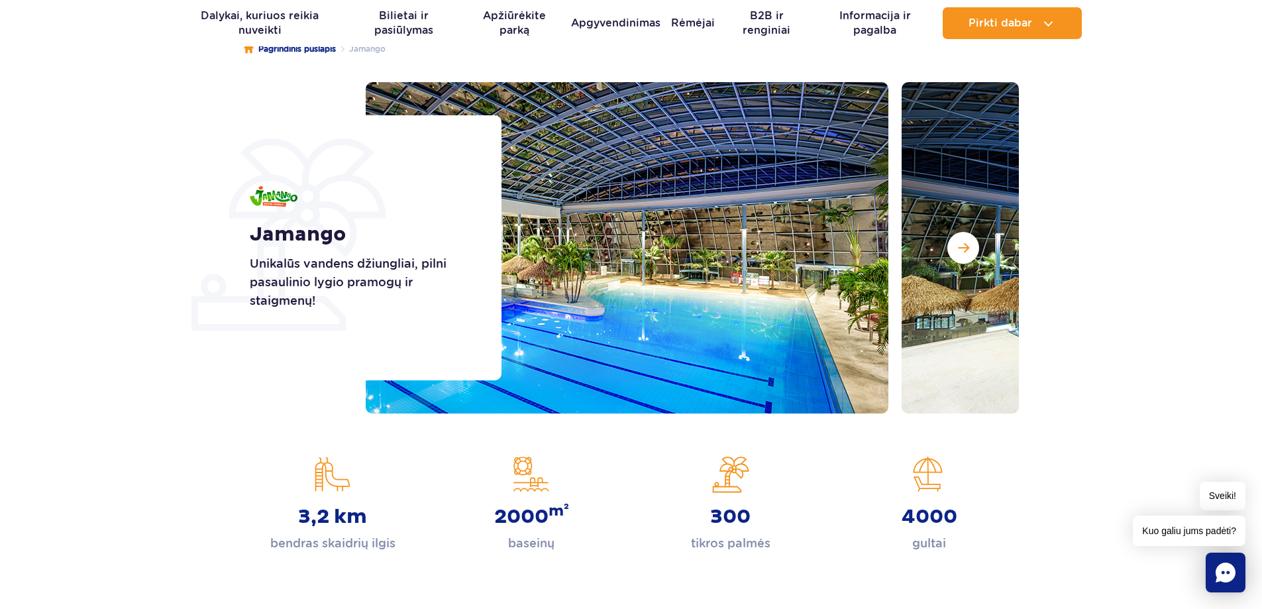
click at [379, 302] on div "Jamango Unikalūs vandens džiungliai, pilni pasaulinio lygio pramogų ir staigmen…" at bounding box center [631, 247] width 796 height 331
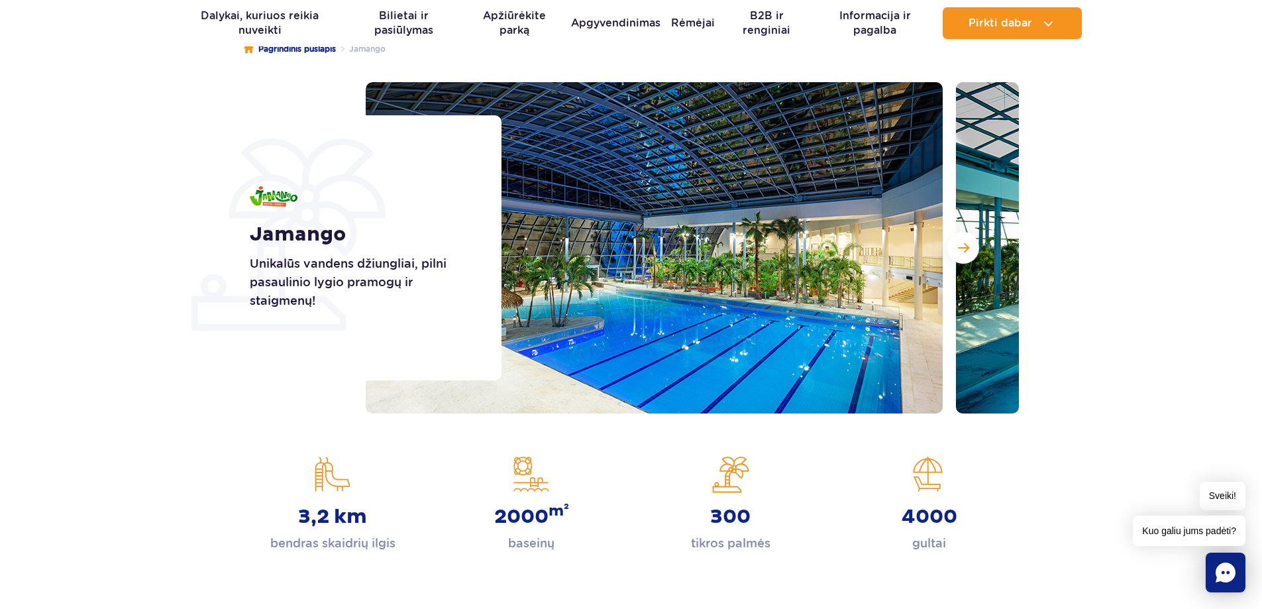
click at [482, 331] on div "Jamango Unikalūs vandens džiungliai, pilni pasaulinio lygio pramogų ir staigmen…" at bounding box center [631, 247] width 796 height 331
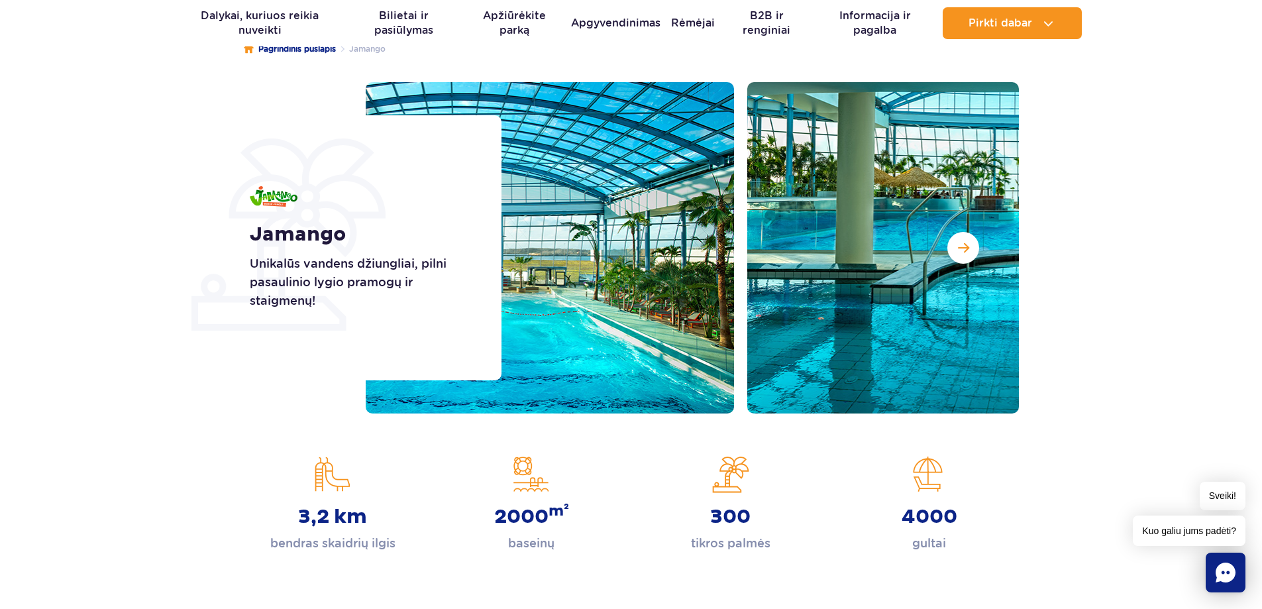
click at [551, 317] on img at bounding box center [445, 247] width 577 height 331
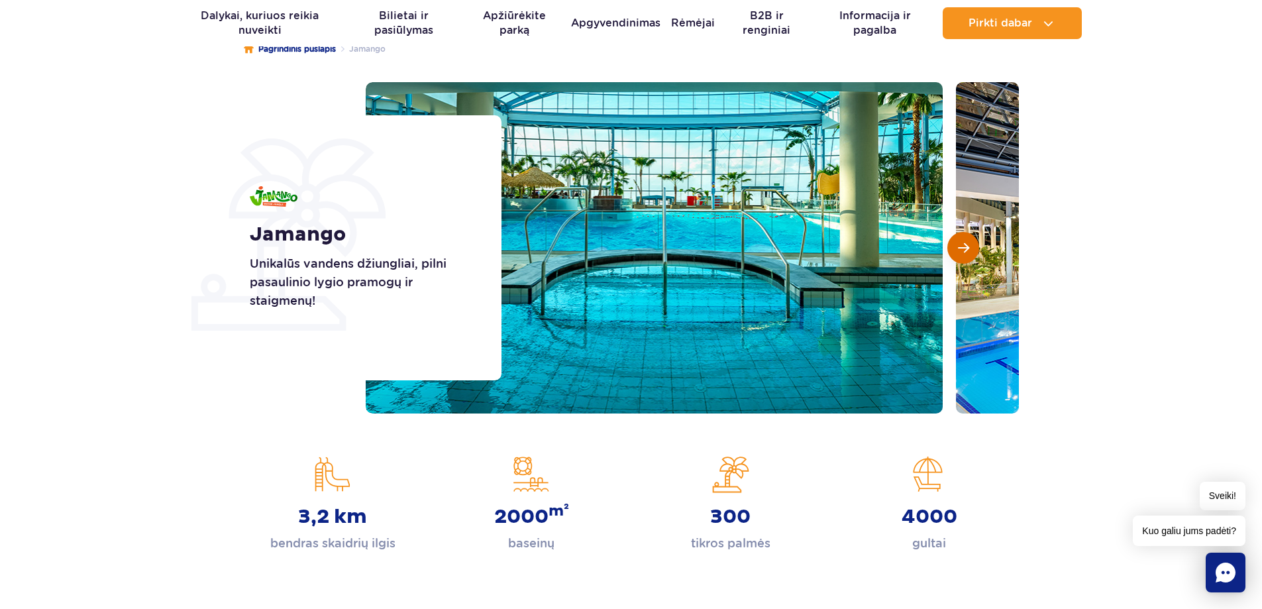
click at [958, 252] on span "Kita skaidrė" at bounding box center [963, 248] width 11 height 12
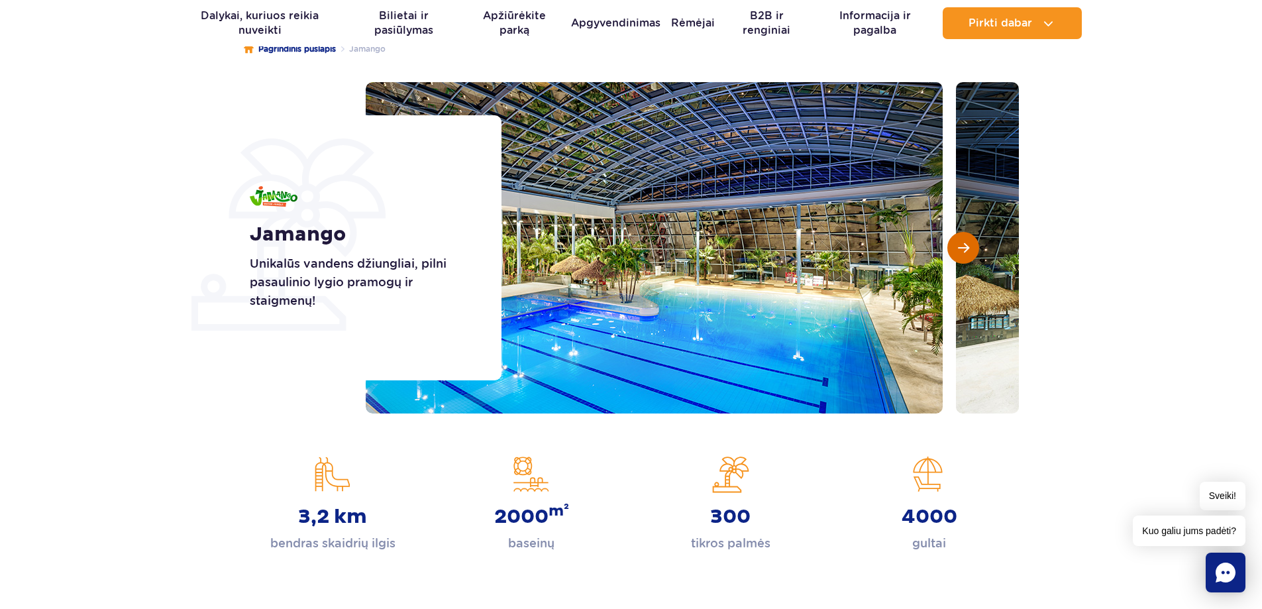
click at [958, 252] on span "Kita skaidrė" at bounding box center [963, 248] width 11 height 12
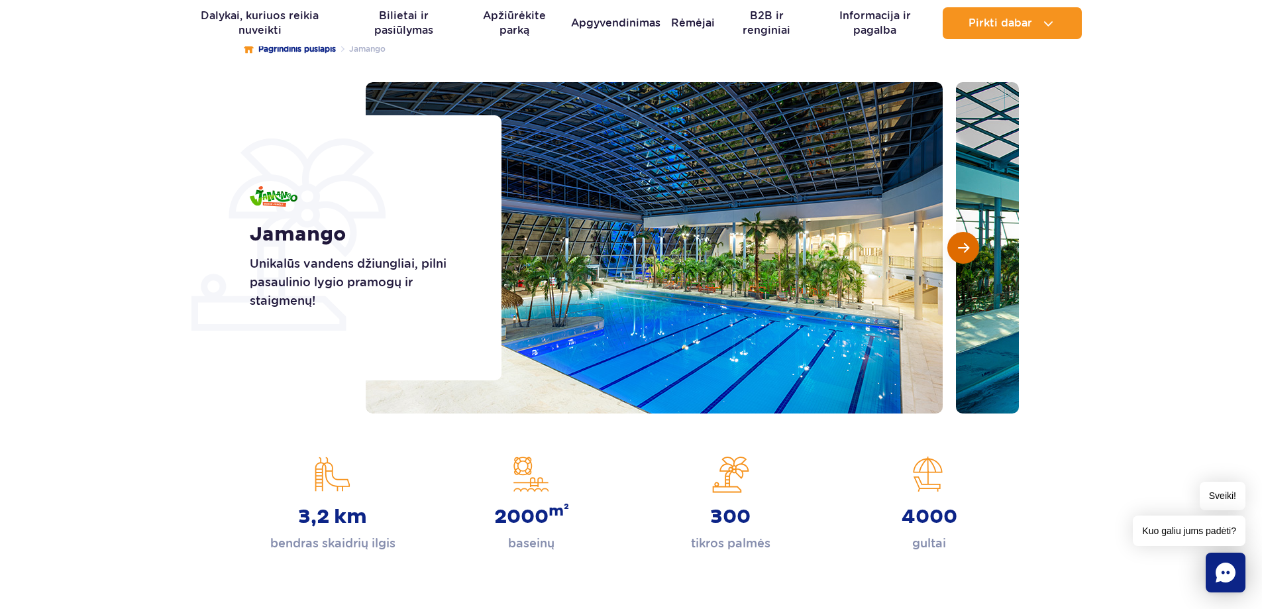
click at [958, 252] on span "Kita skaidrė" at bounding box center [963, 248] width 11 height 12
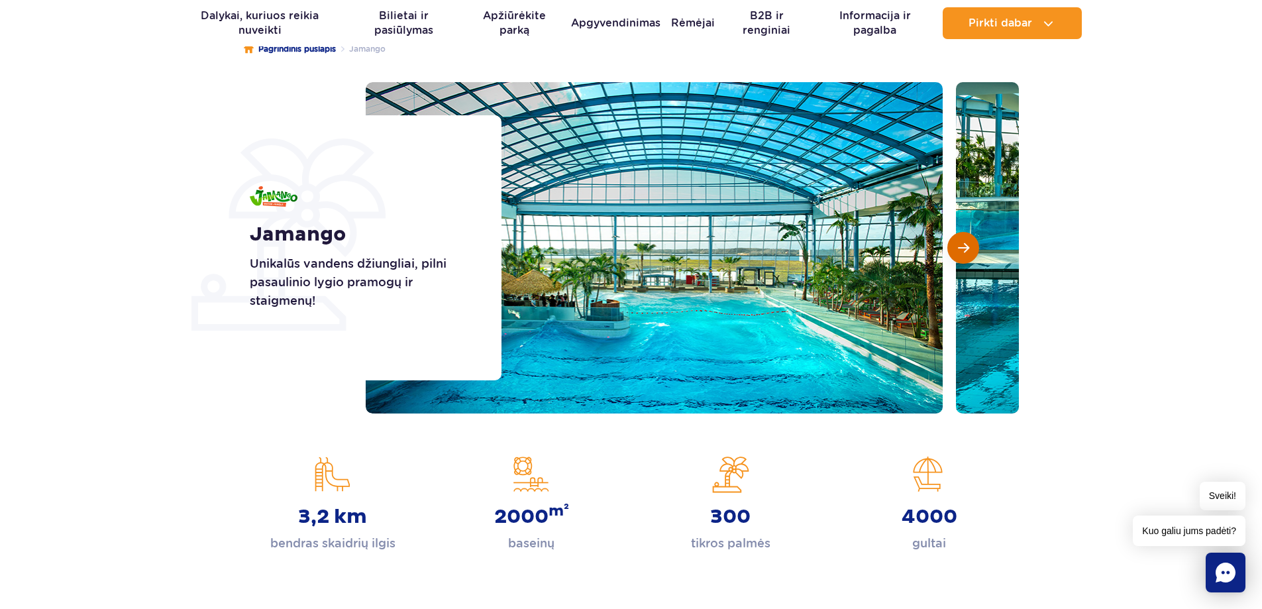
click at [958, 252] on span "Kita skaidrė" at bounding box center [963, 248] width 11 height 12
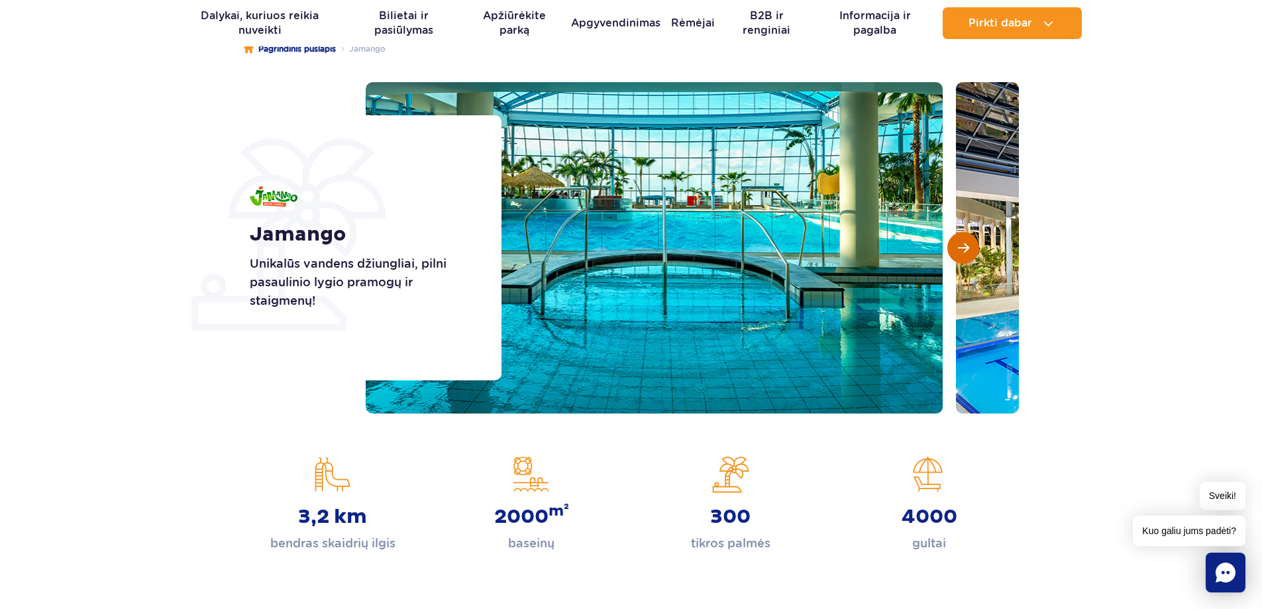
click at [958, 252] on span "Kita skaidrė" at bounding box center [963, 248] width 11 height 12
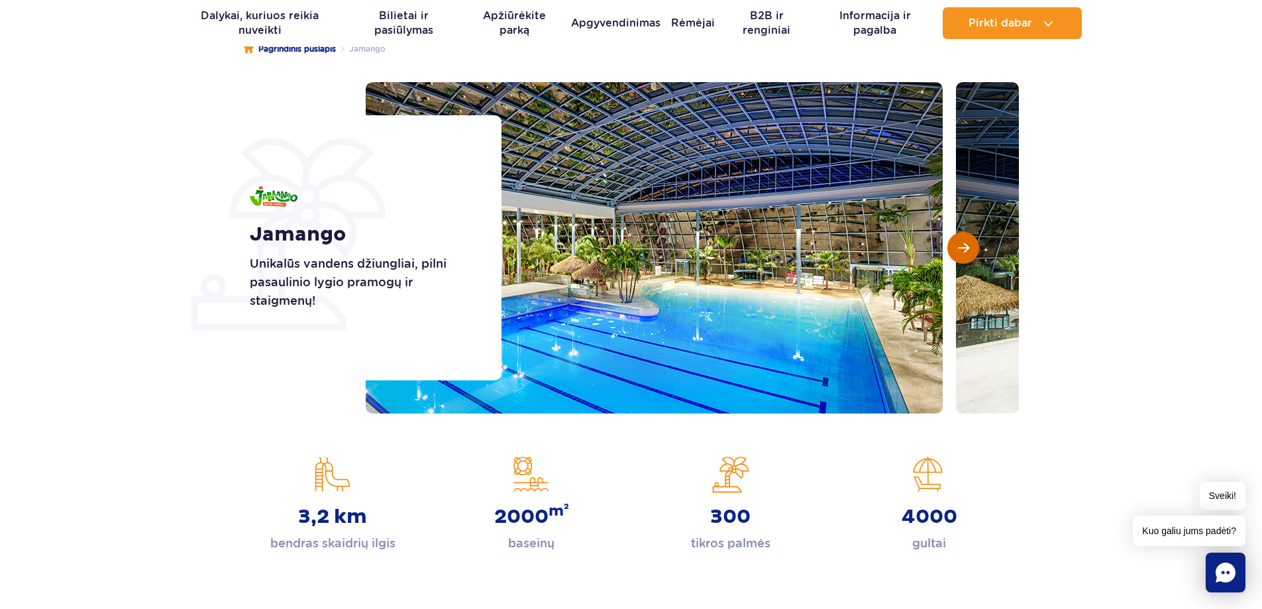
click at [958, 252] on span "Kita skaidrė" at bounding box center [963, 248] width 11 height 12
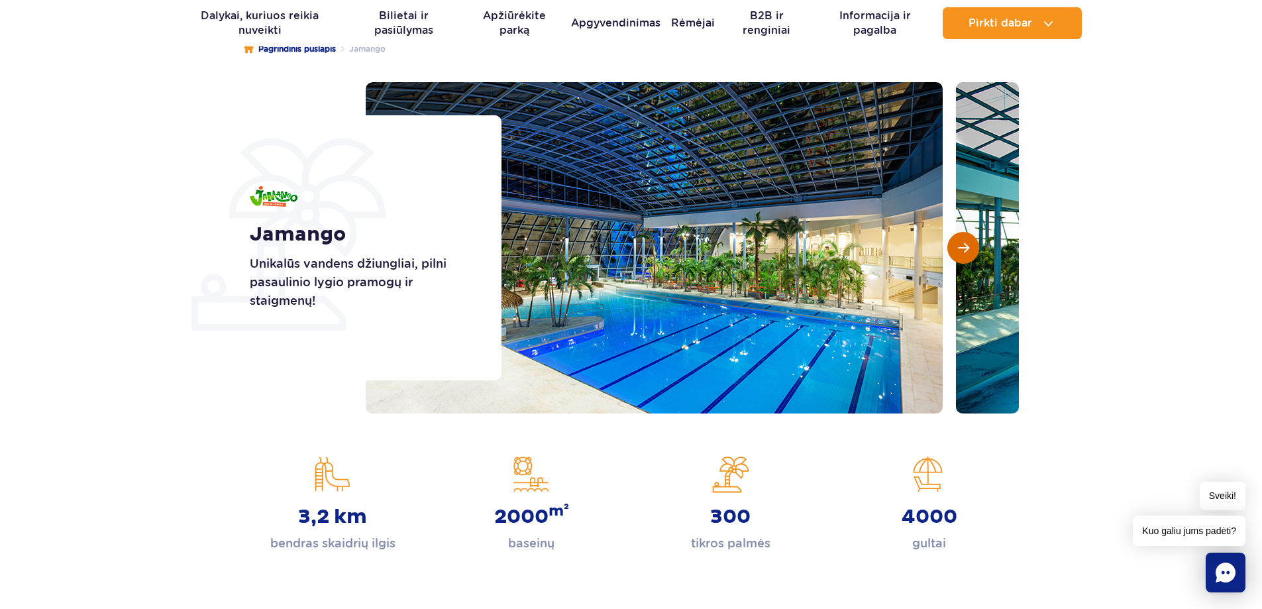
click at [958, 252] on span "Kita skaidrė" at bounding box center [963, 248] width 11 height 12
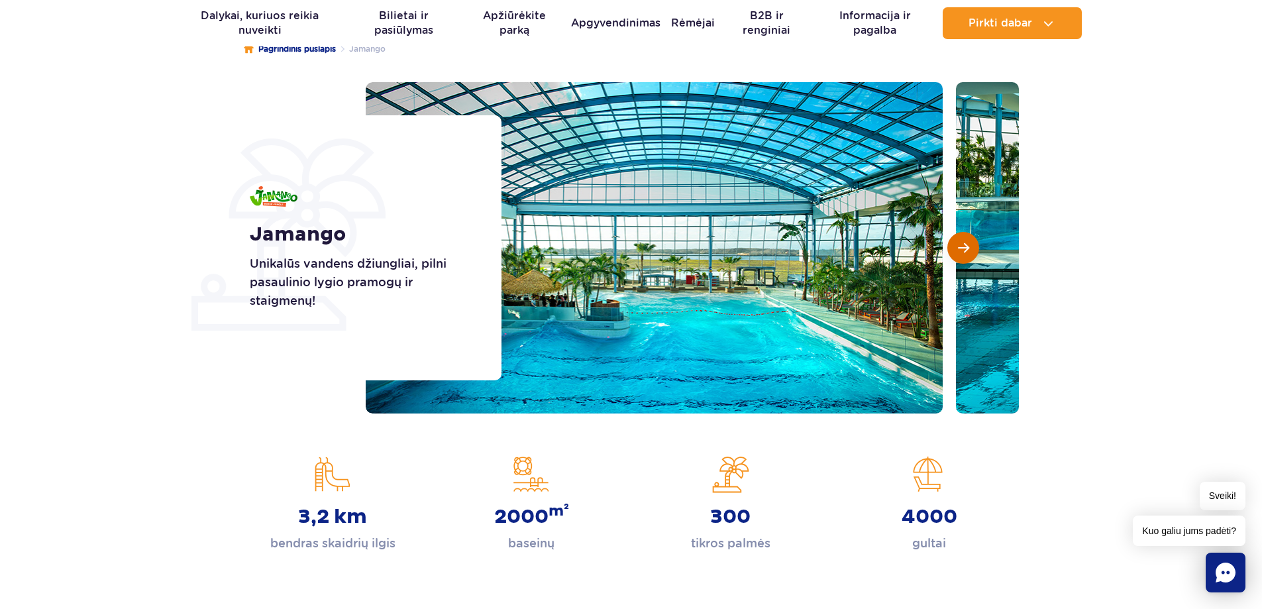
click at [959, 252] on span "Kita skaidrė" at bounding box center [963, 248] width 11 height 12
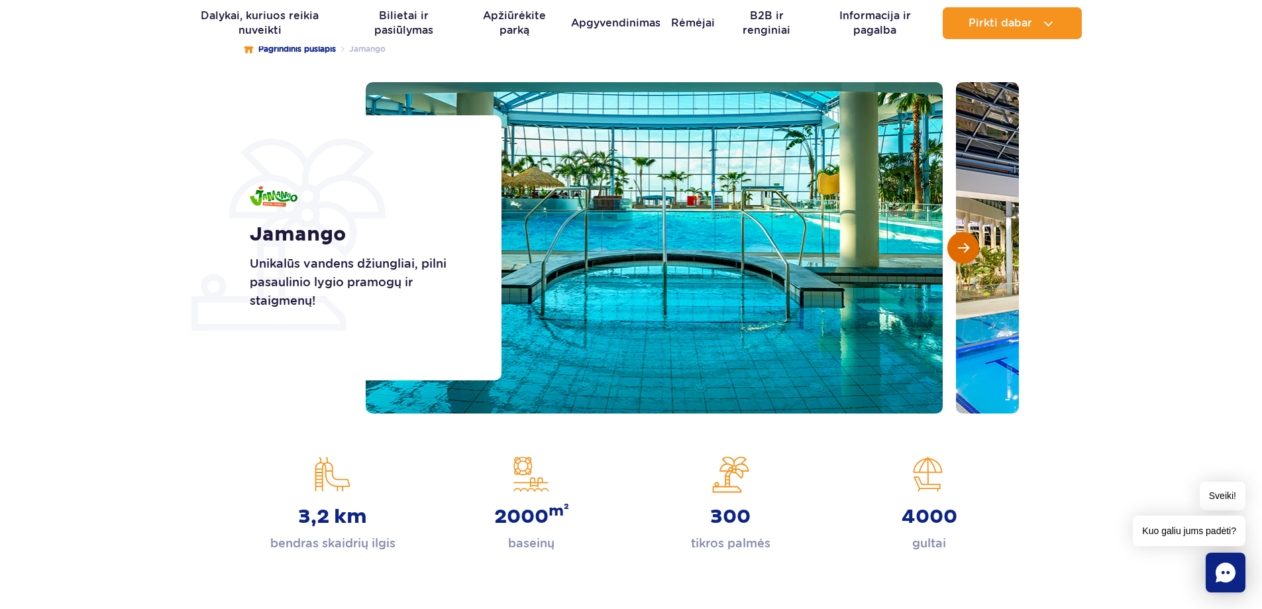
click at [959, 252] on span "Kita skaidrė" at bounding box center [963, 248] width 11 height 12
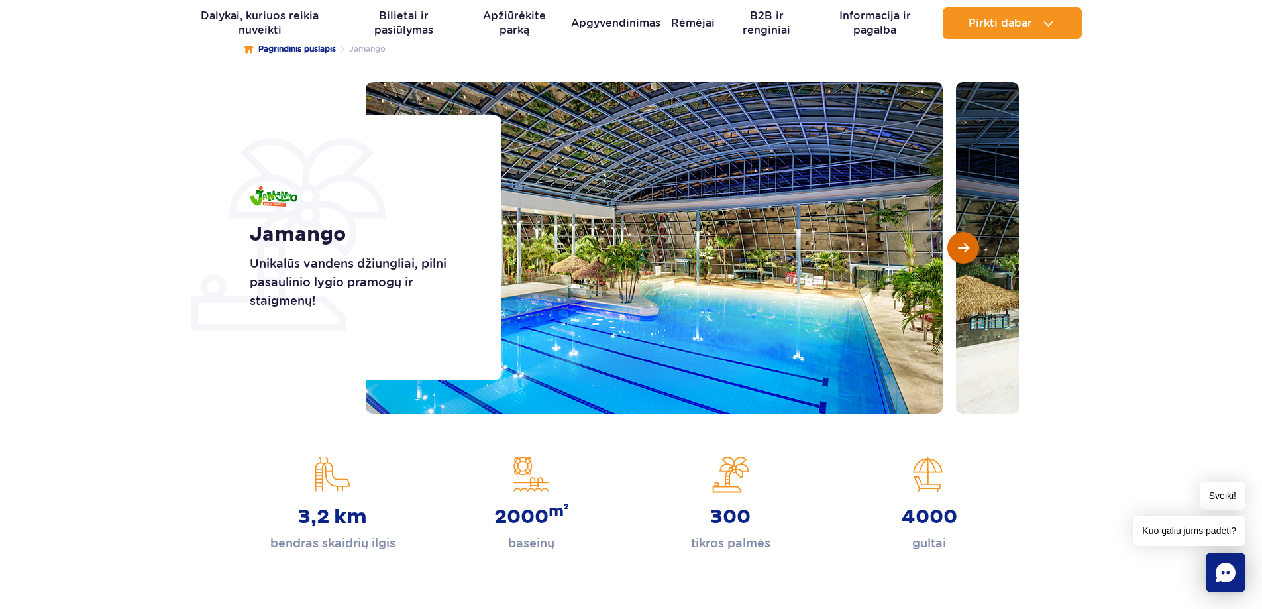
click at [959, 252] on span "Kita skaidrė" at bounding box center [963, 248] width 11 height 12
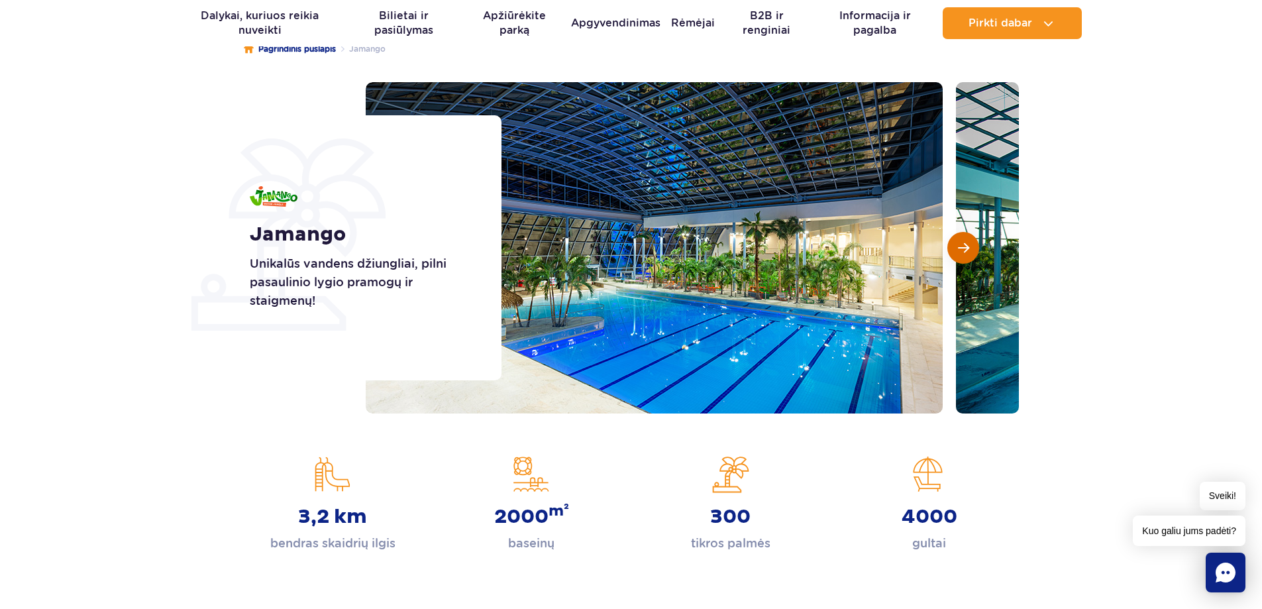
click at [960, 252] on span "Kita skaidrė" at bounding box center [963, 248] width 11 height 12
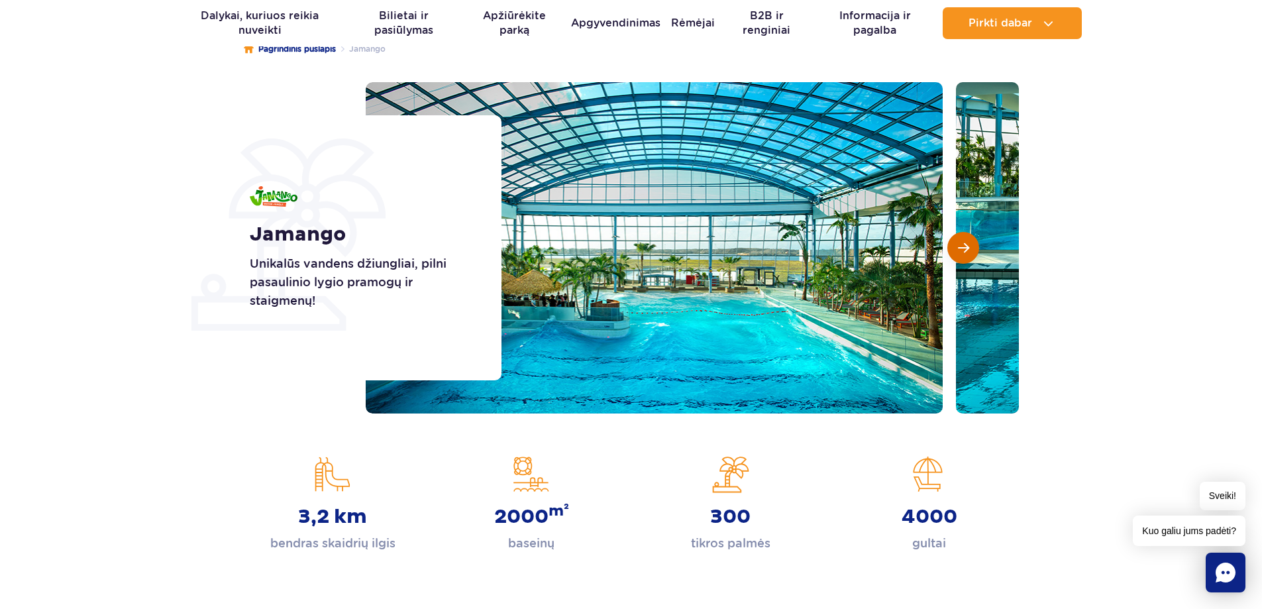
click at [961, 252] on span "Kita skaidrė" at bounding box center [963, 248] width 11 height 12
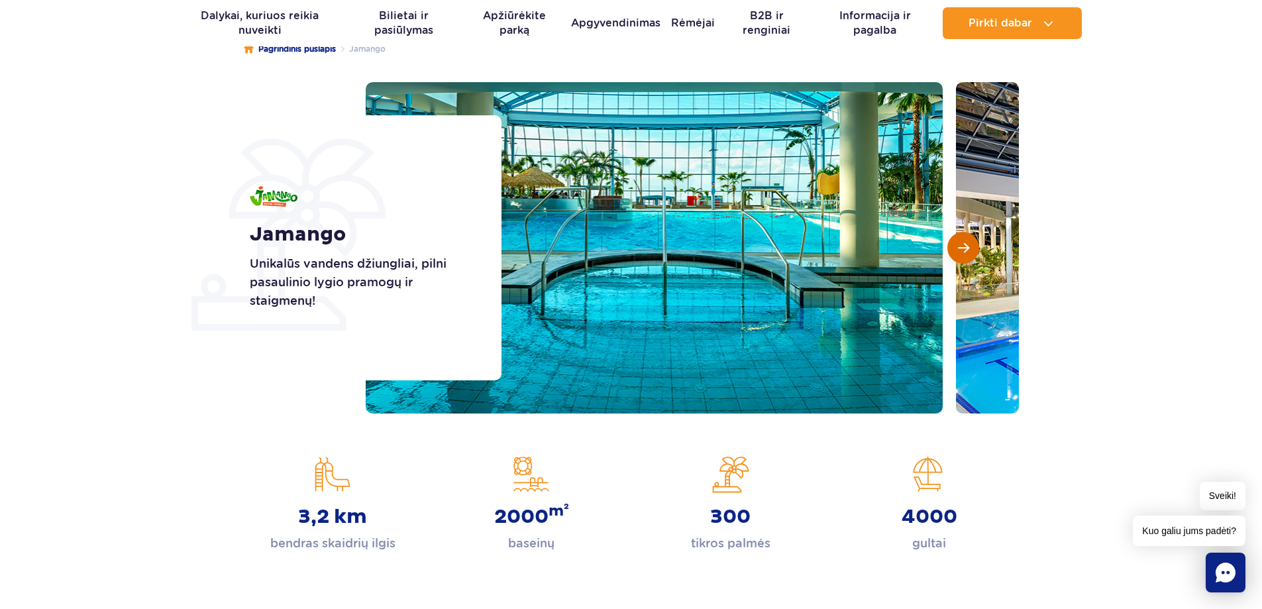
click at [961, 252] on span "Kita skaidrė" at bounding box center [963, 248] width 11 height 12
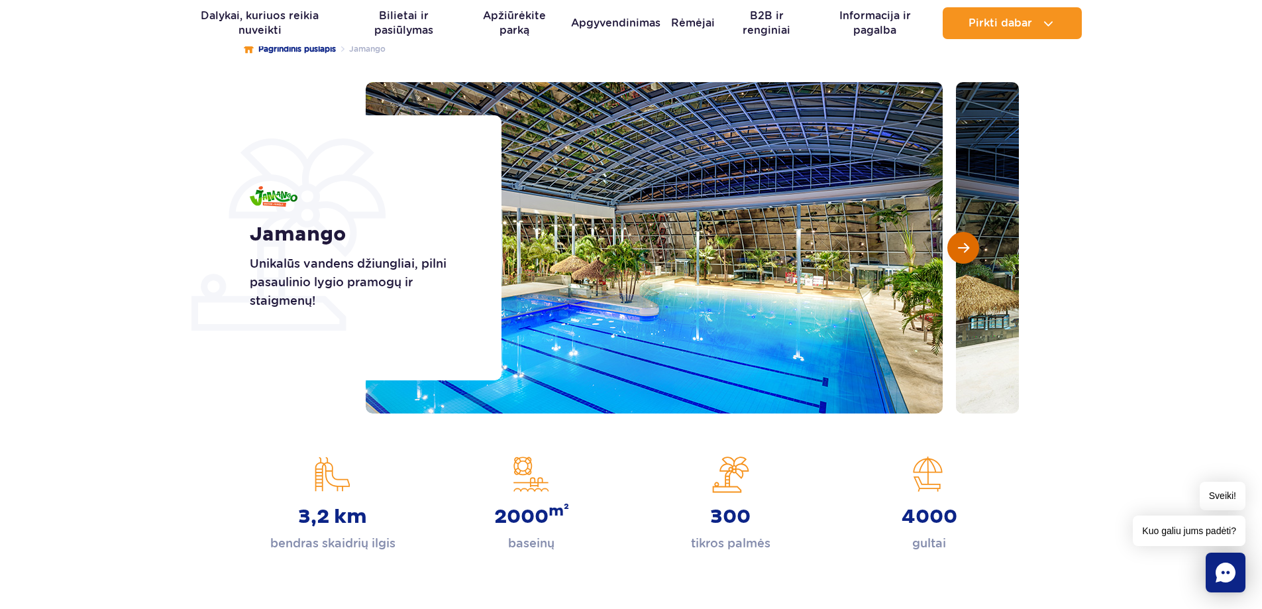
click at [964, 250] on span "Kita skaidrė" at bounding box center [963, 248] width 11 height 12
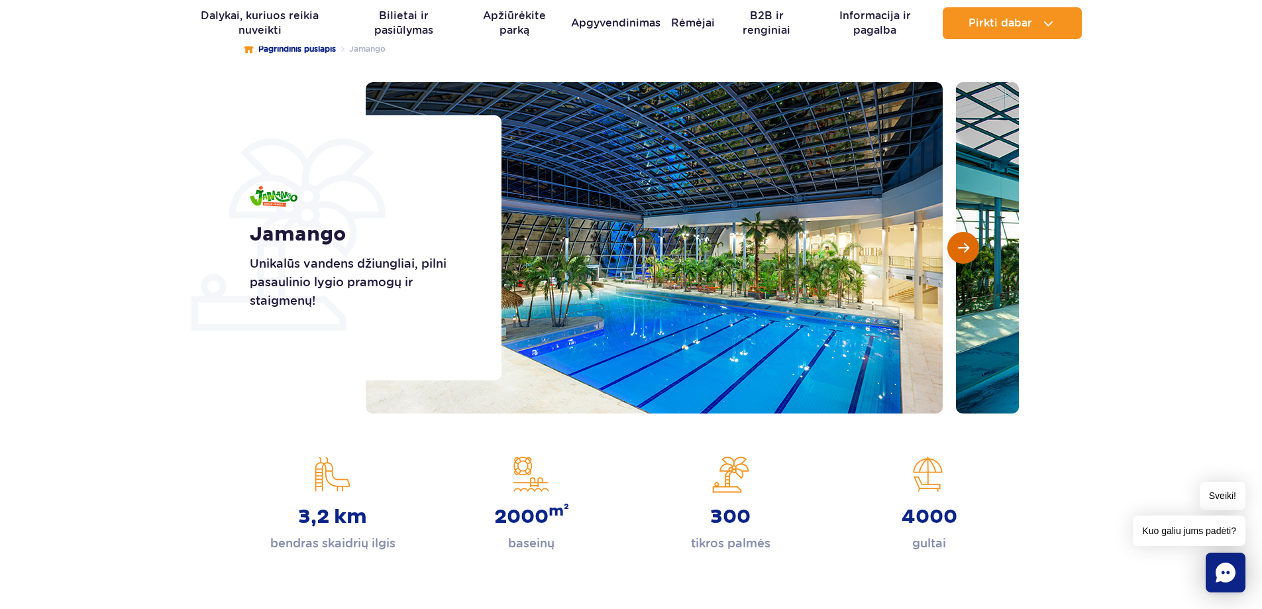
click at [964, 250] on span "Kita skaidrė" at bounding box center [963, 248] width 11 height 12
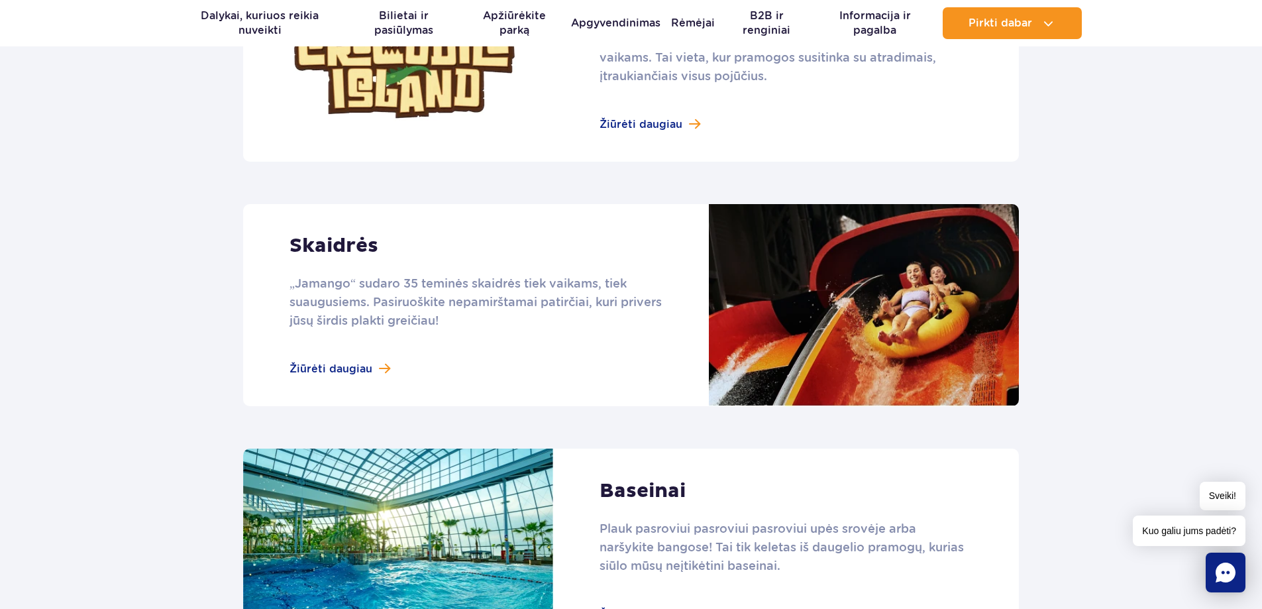
scroll to position [1060, 0]
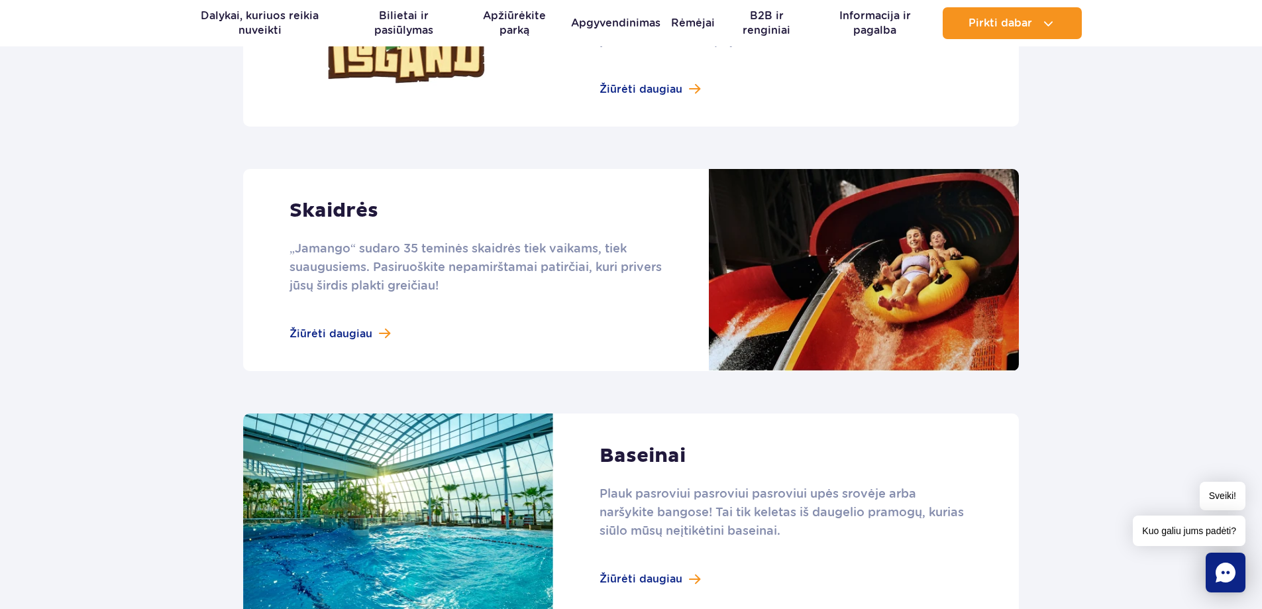
click at [331, 333] on link at bounding box center [631, 270] width 776 height 202
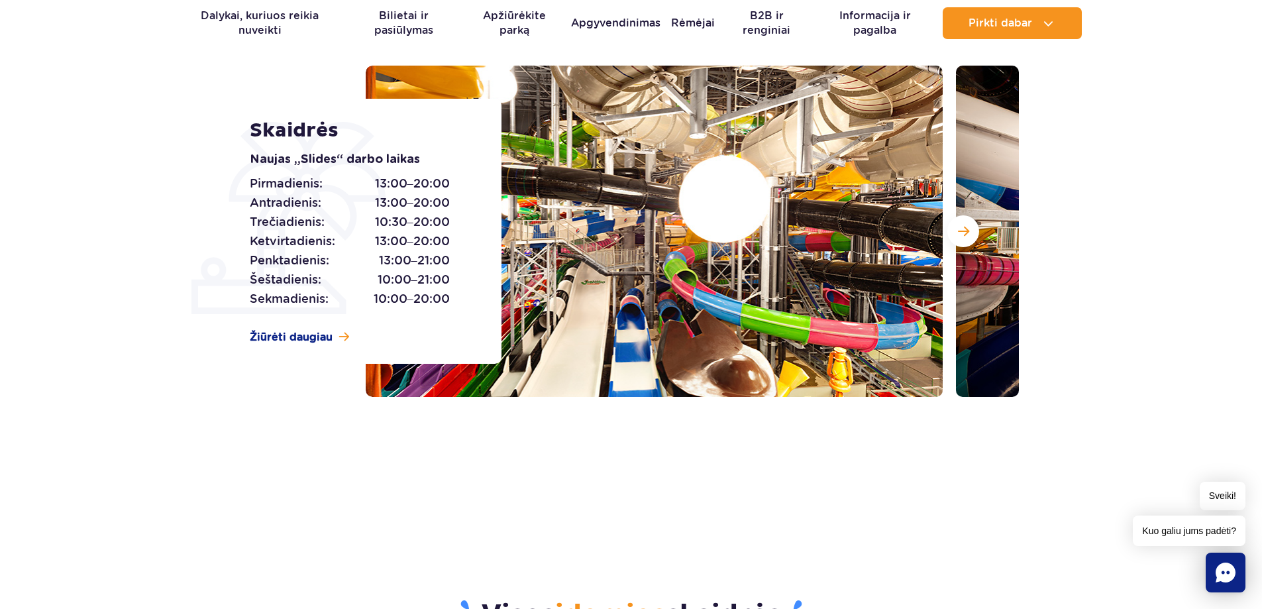
scroll to position [133, 0]
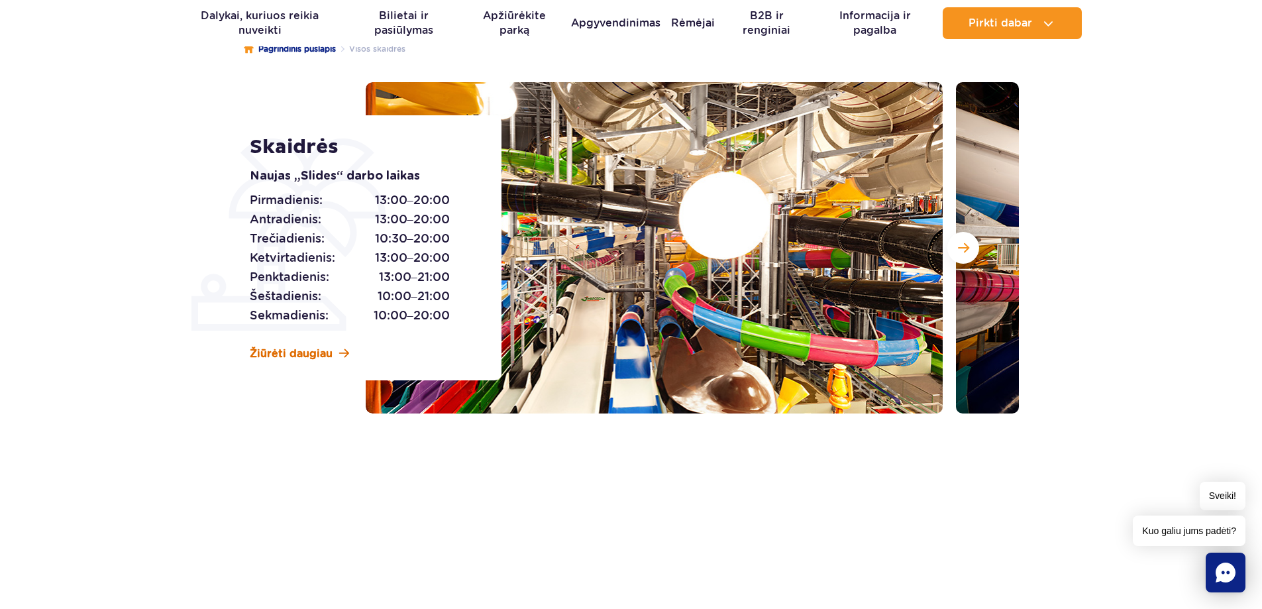
click at [317, 352] on font "Žiūrėti daugiau" at bounding box center [291, 353] width 83 height 13
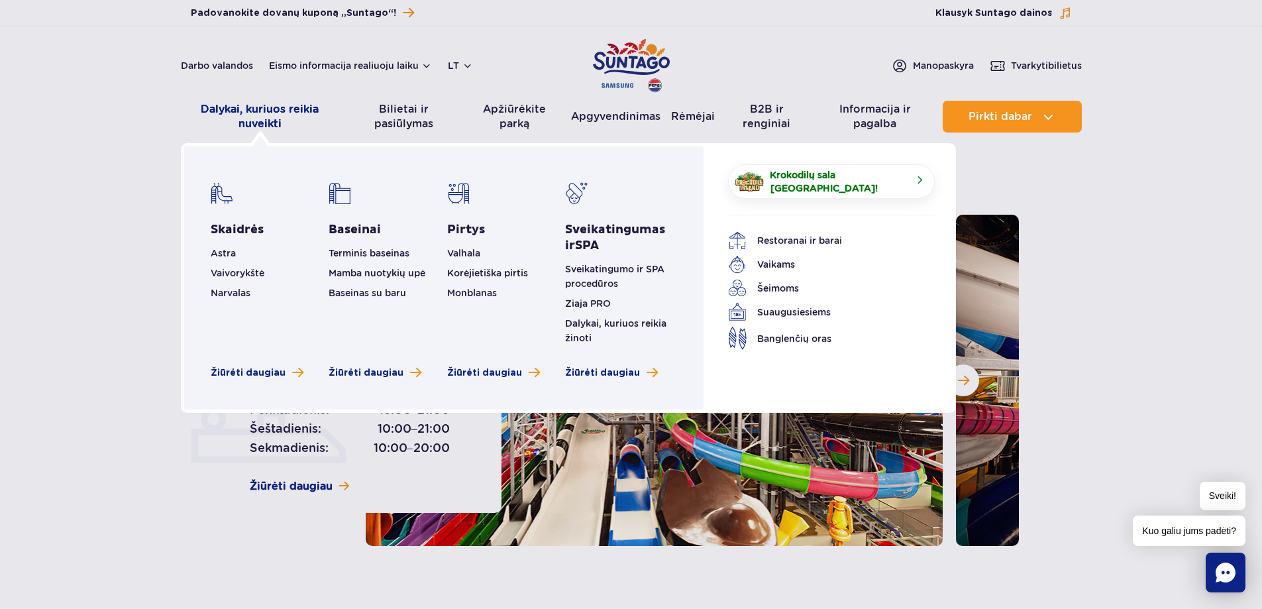
click at [257, 111] on font "Dalykai, kuriuos reikia nuveikti" at bounding box center [260, 116] width 118 height 27
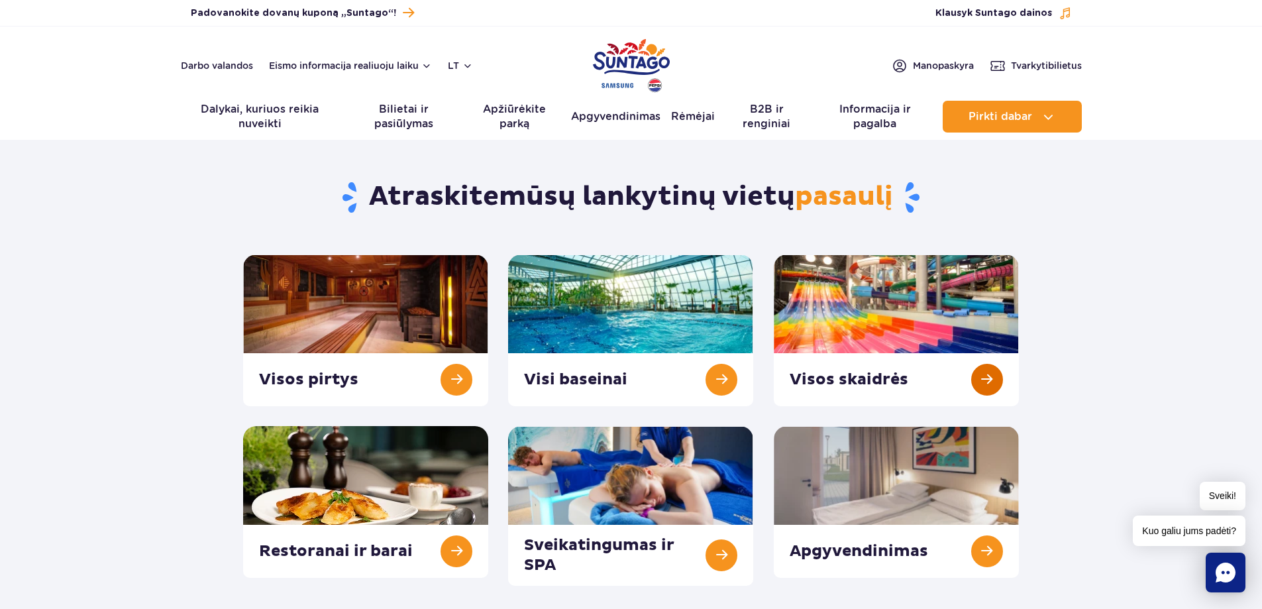
click at [918, 318] on link at bounding box center [896, 330] width 245 height 152
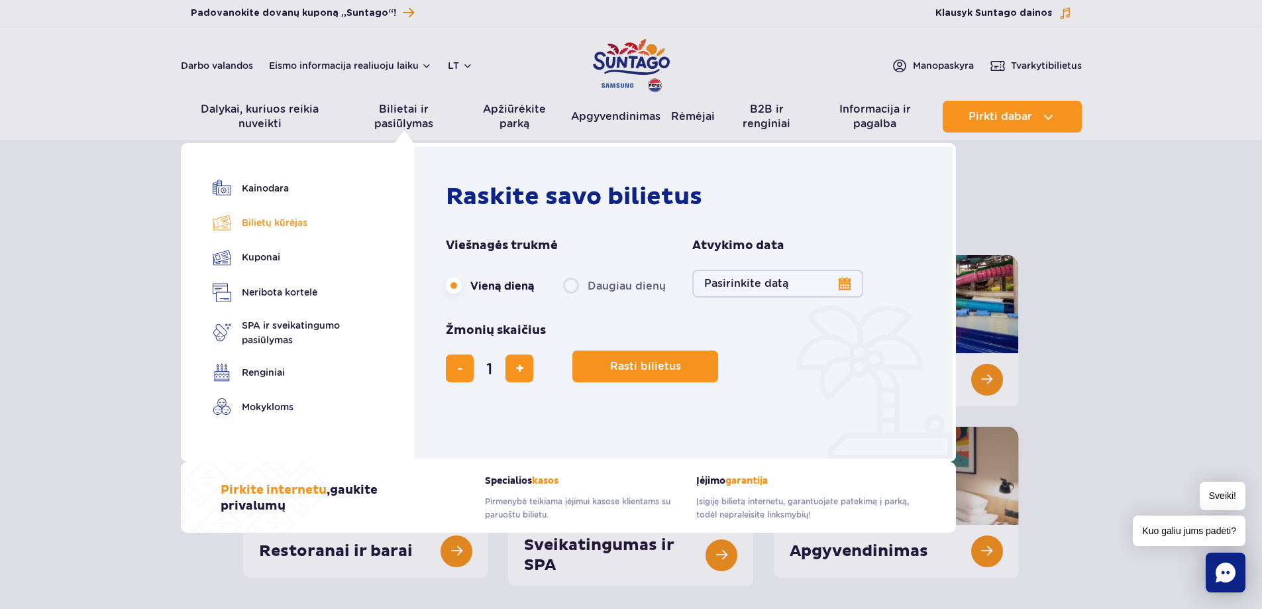
click at [281, 223] on font "Bilietų kūrėjas" at bounding box center [275, 222] width 66 height 11
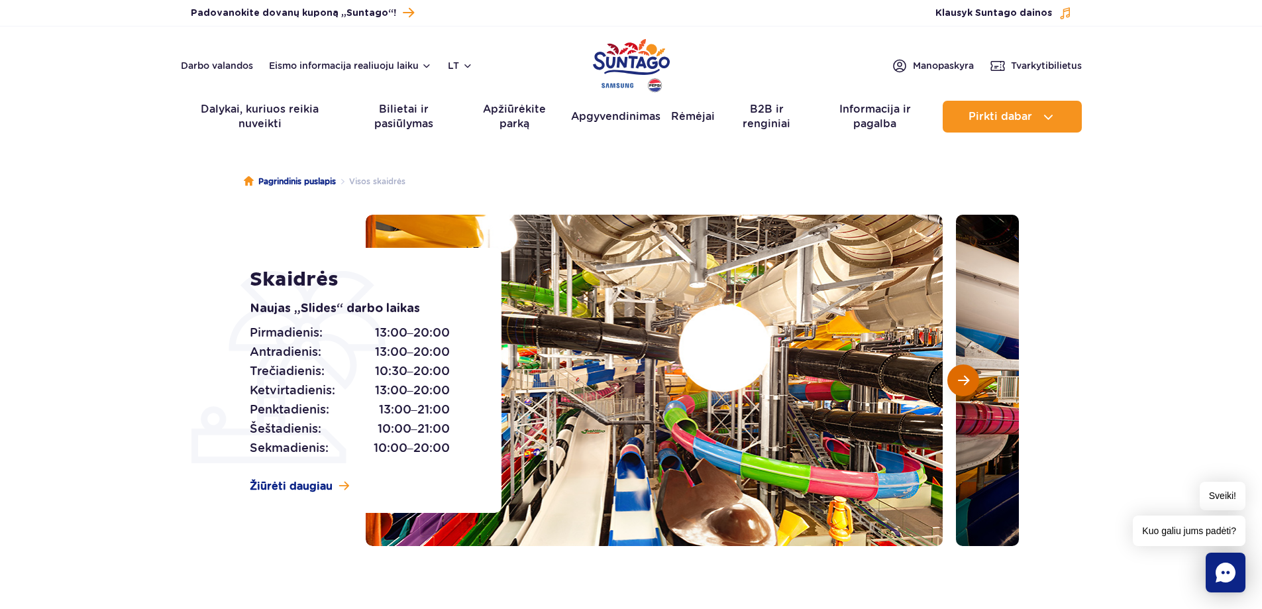
click at [958, 381] on span "Kita skaidrė" at bounding box center [963, 380] width 11 height 12
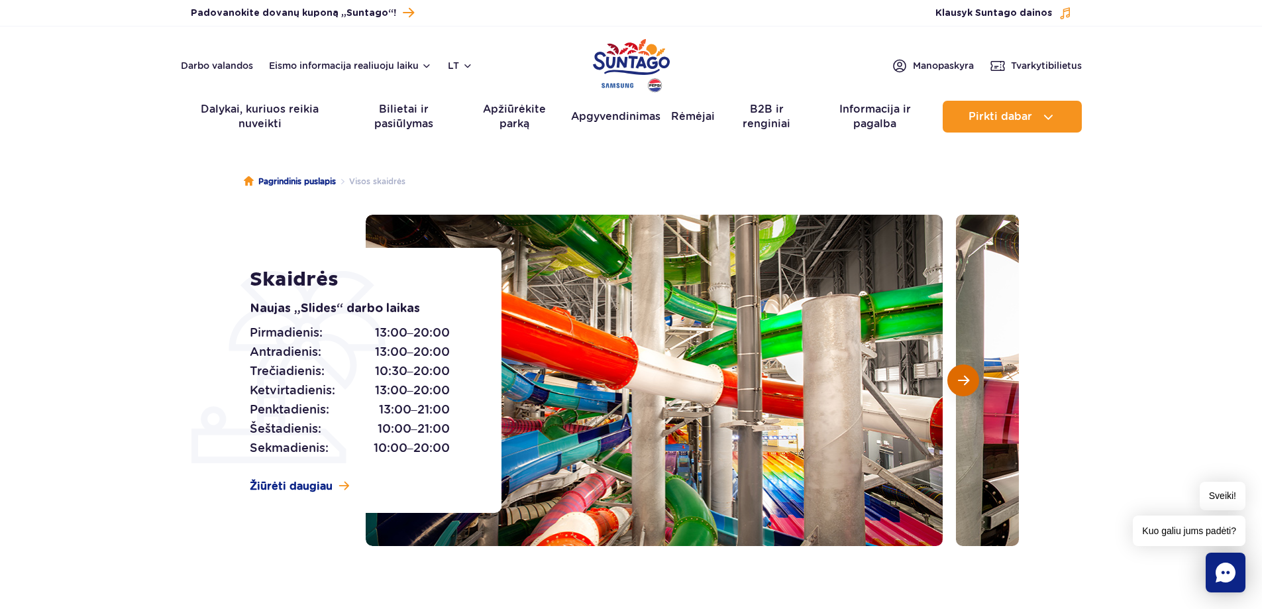
click at [958, 381] on span "Kita skaidrė" at bounding box center [963, 380] width 11 height 12
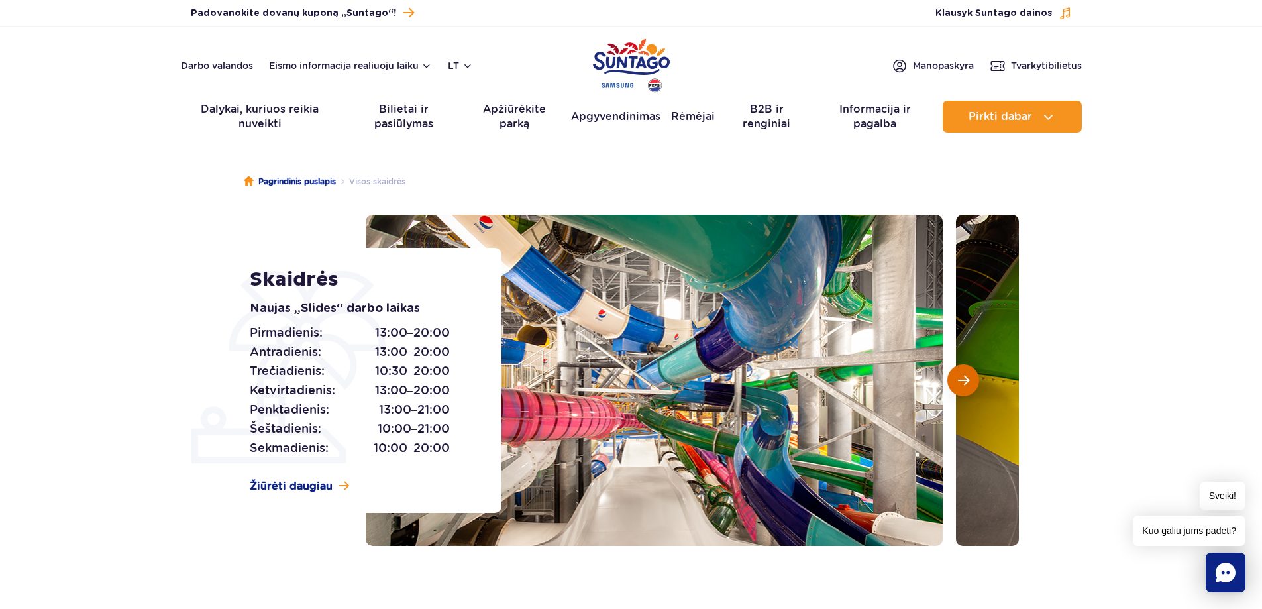
click at [958, 381] on span "Kita skaidrė" at bounding box center [963, 380] width 11 height 12
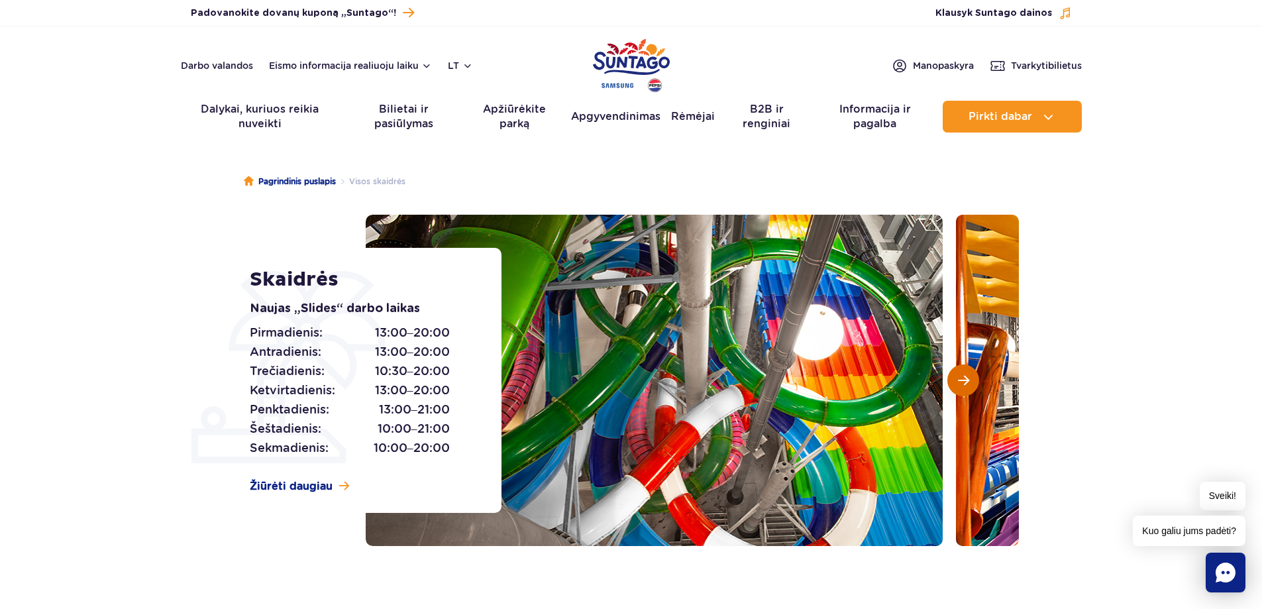
click at [958, 381] on span "Kita skaidrė" at bounding box center [963, 380] width 11 height 12
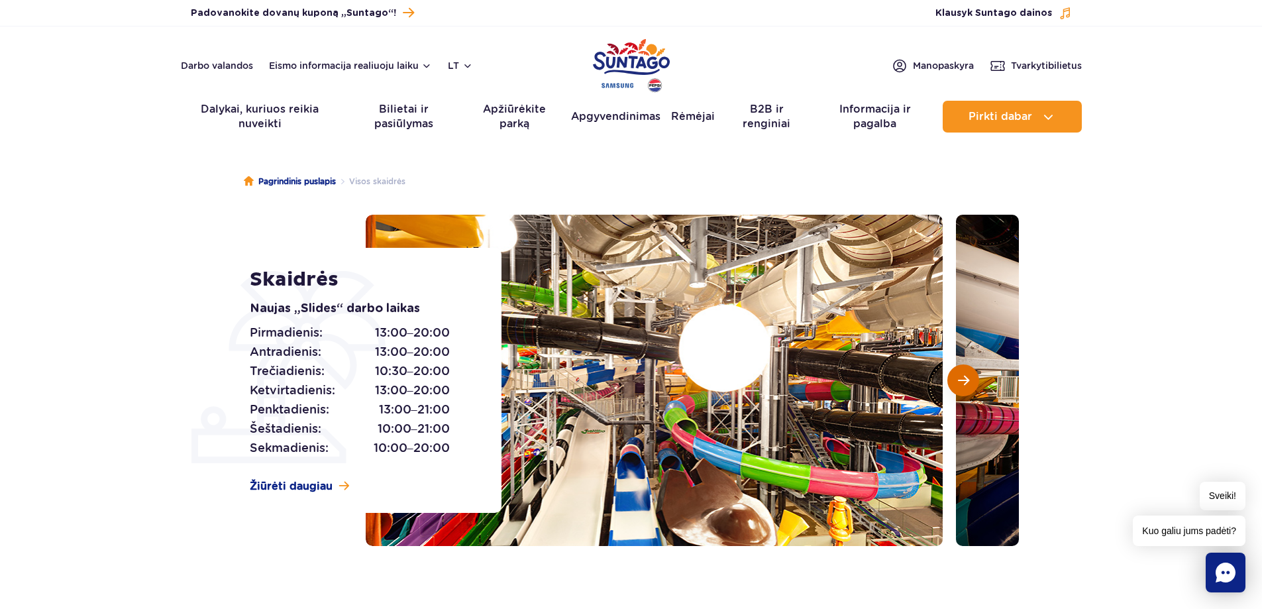
click at [958, 381] on span "Kita skaidrė" at bounding box center [963, 380] width 11 height 12
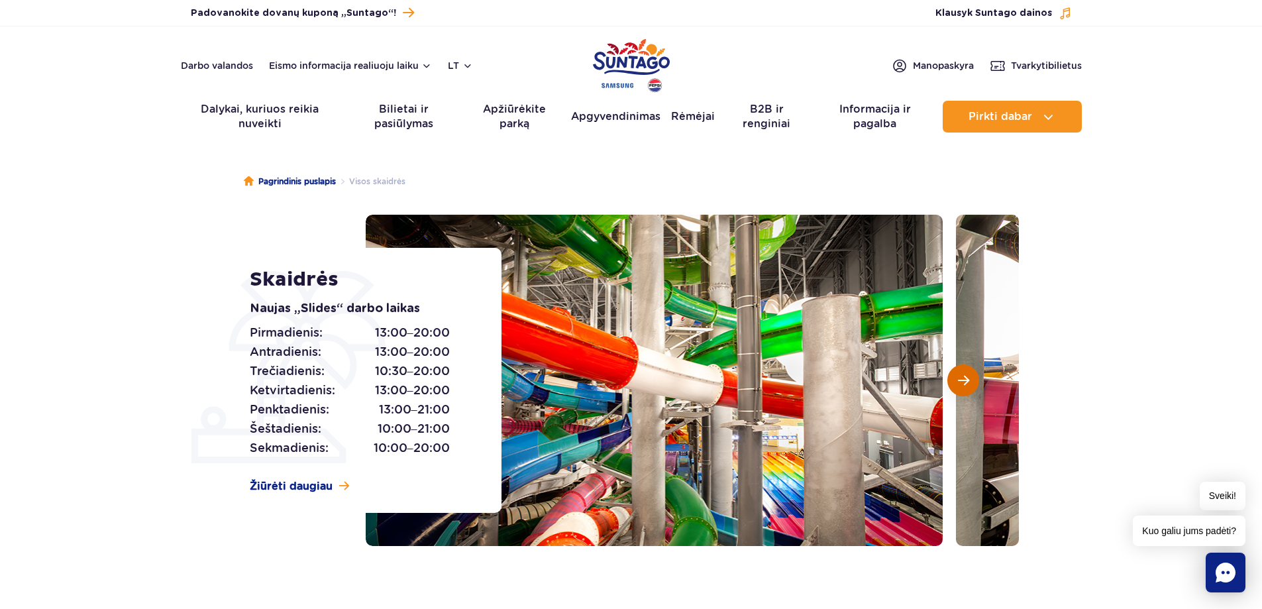
click at [958, 381] on span "Kita skaidrė" at bounding box center [963, 380] width 11 height 12
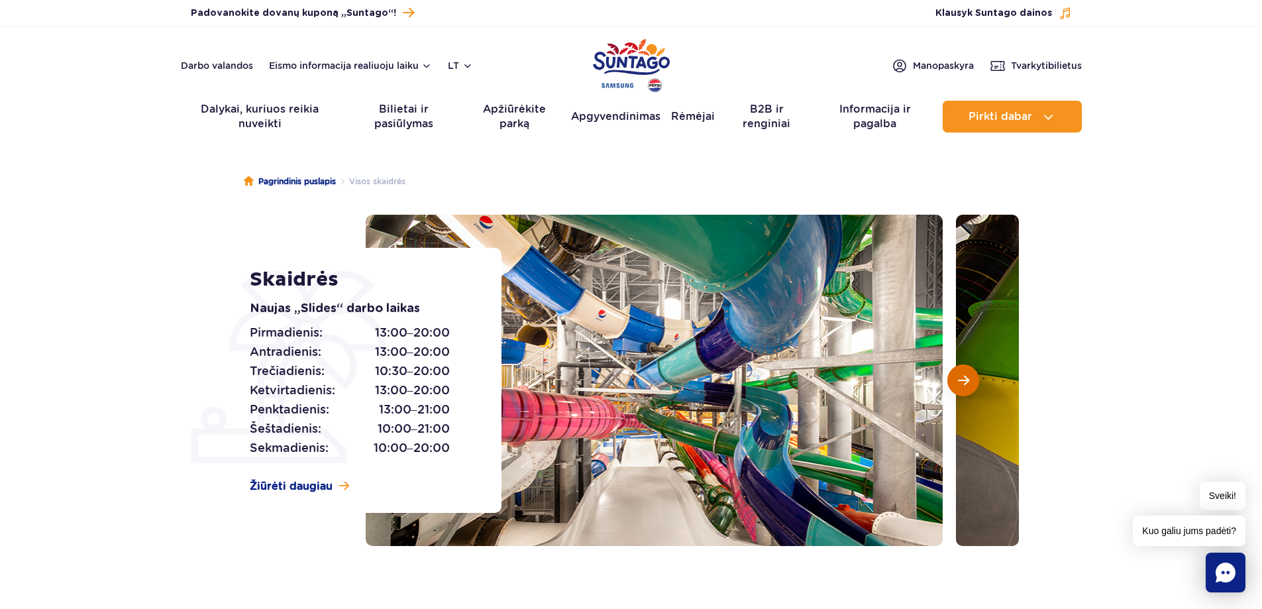
click at [958, 381] on span "Kita skaidrė" at bounding box center [963, 380] width 11 height 12
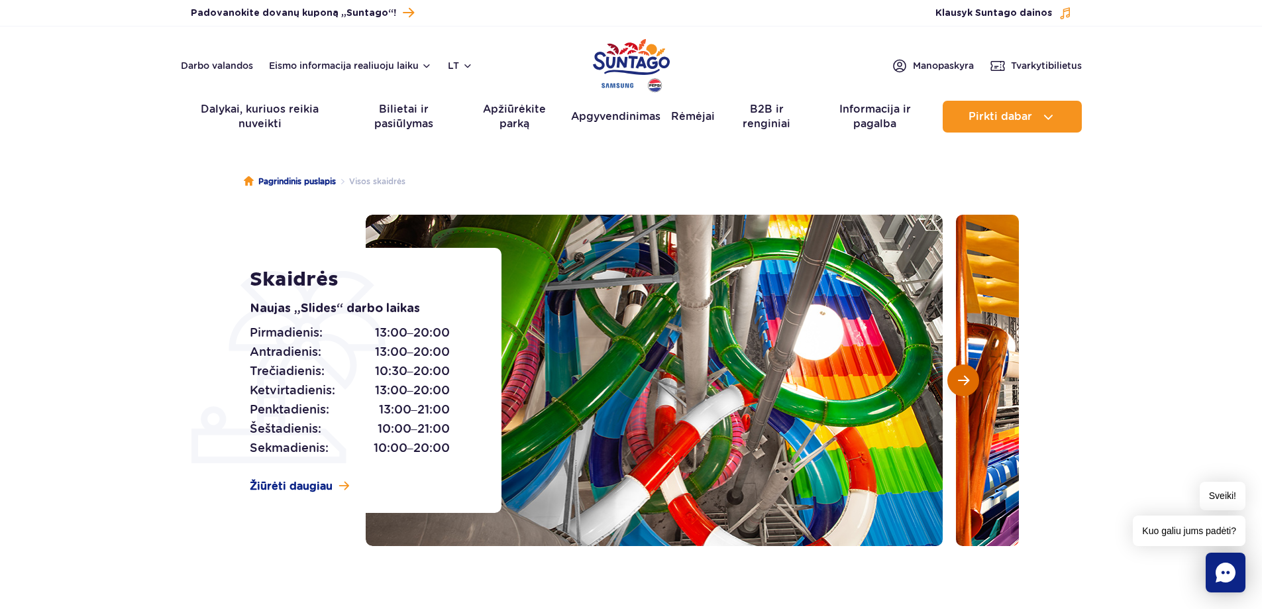
click at [958, 381] on span "Kita skaidrė" at bounding box center [963, 380] width 11 height 12
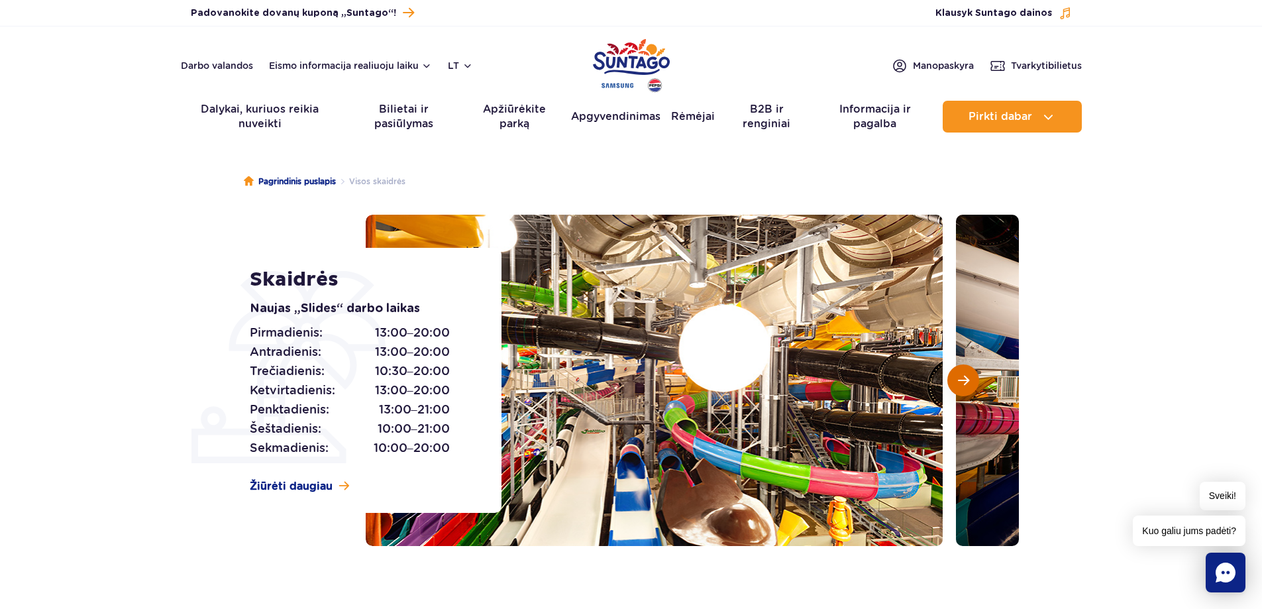
click at [958, 380] on span "Kita skaidrė" at bounding box center [963, 380] width 11 height 12
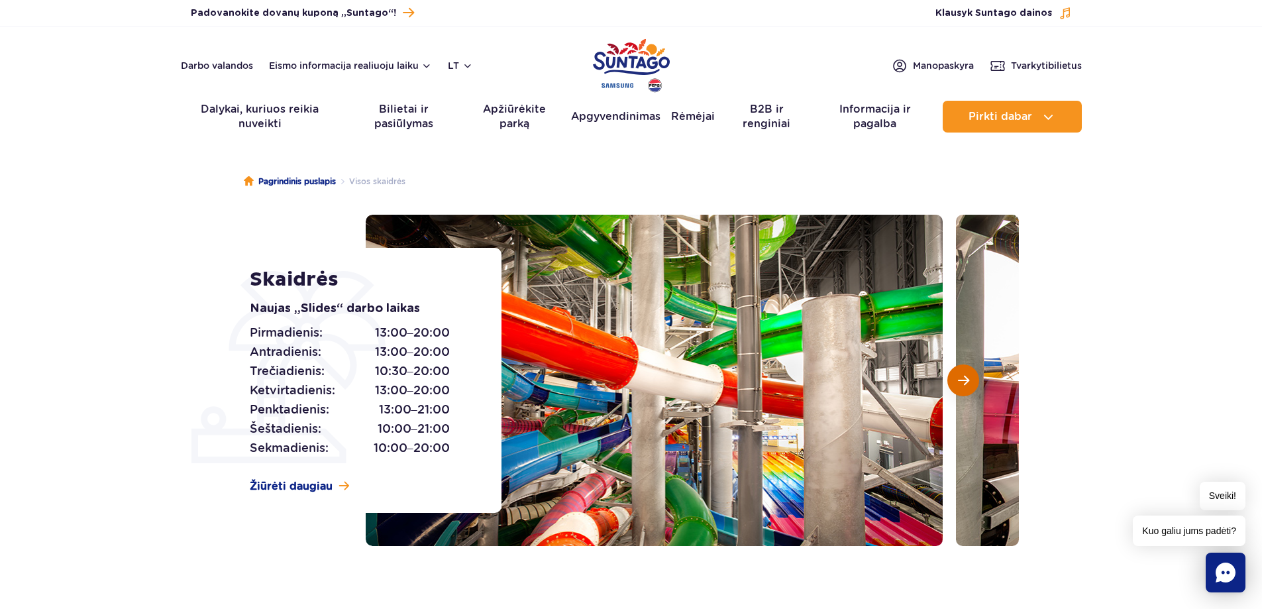
click at [958, 380] on span "Kita skaidrė" at bounding box center [963, 380] width 11 height 12
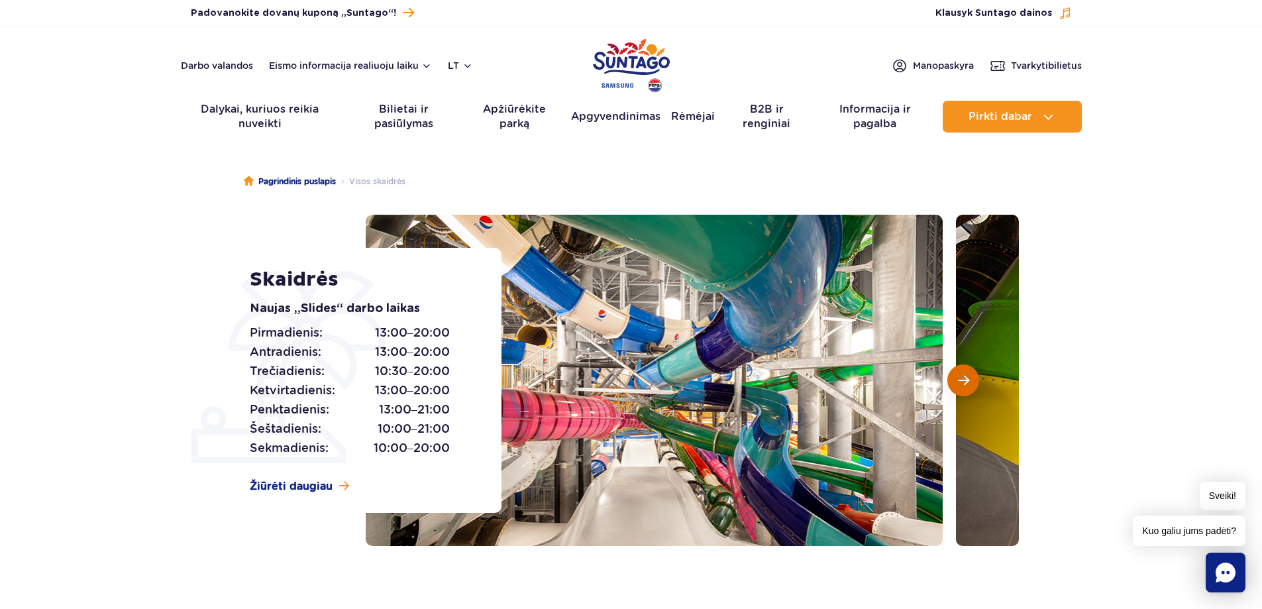
click at [958, 380] on span "Kita skaidrė" at bounding box center [963, 380] width 11 height 12
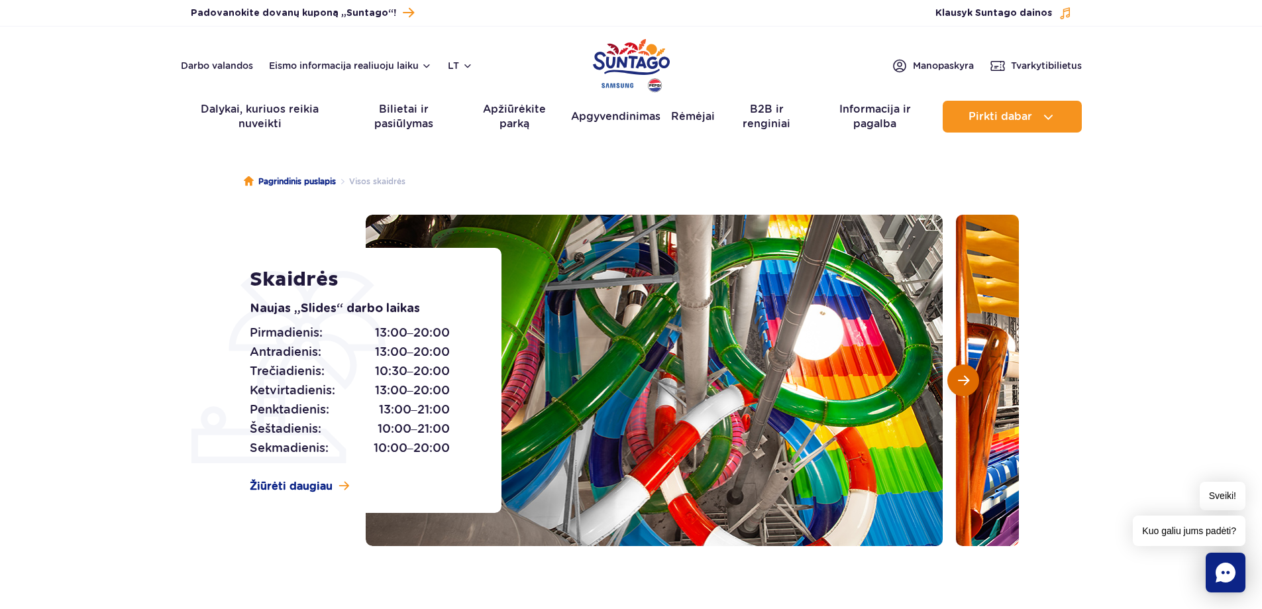
click at [958, 380] on span "Kita skaidrė" at bounding box center [963, 380] width 11 height 12
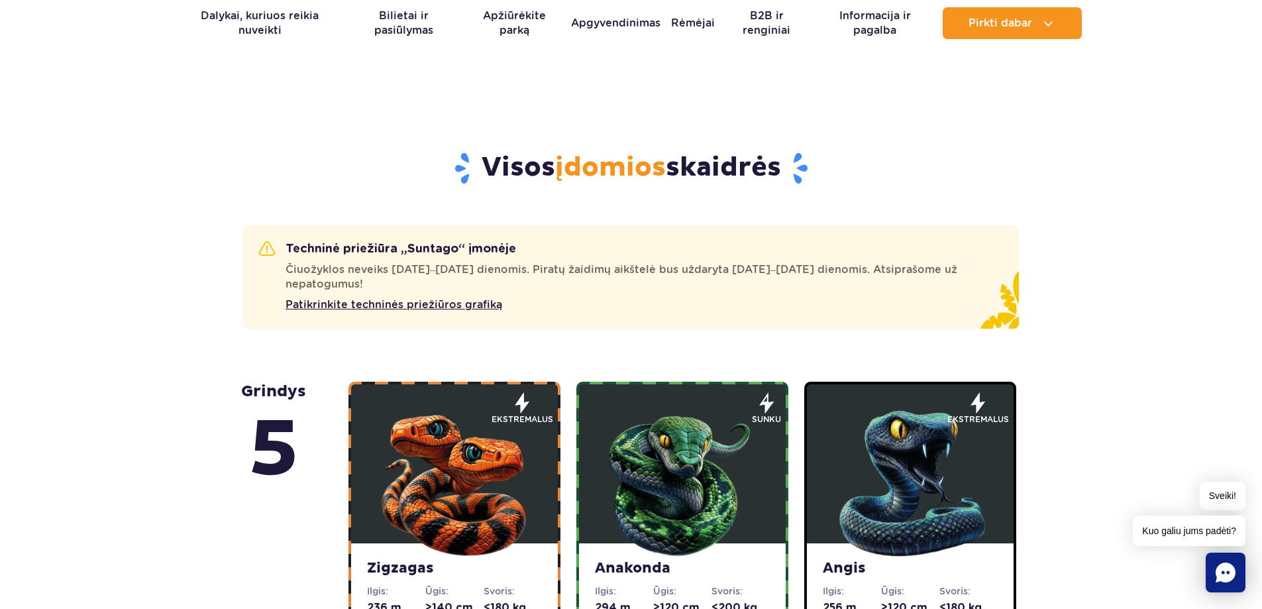
scroll to position [663, 0]
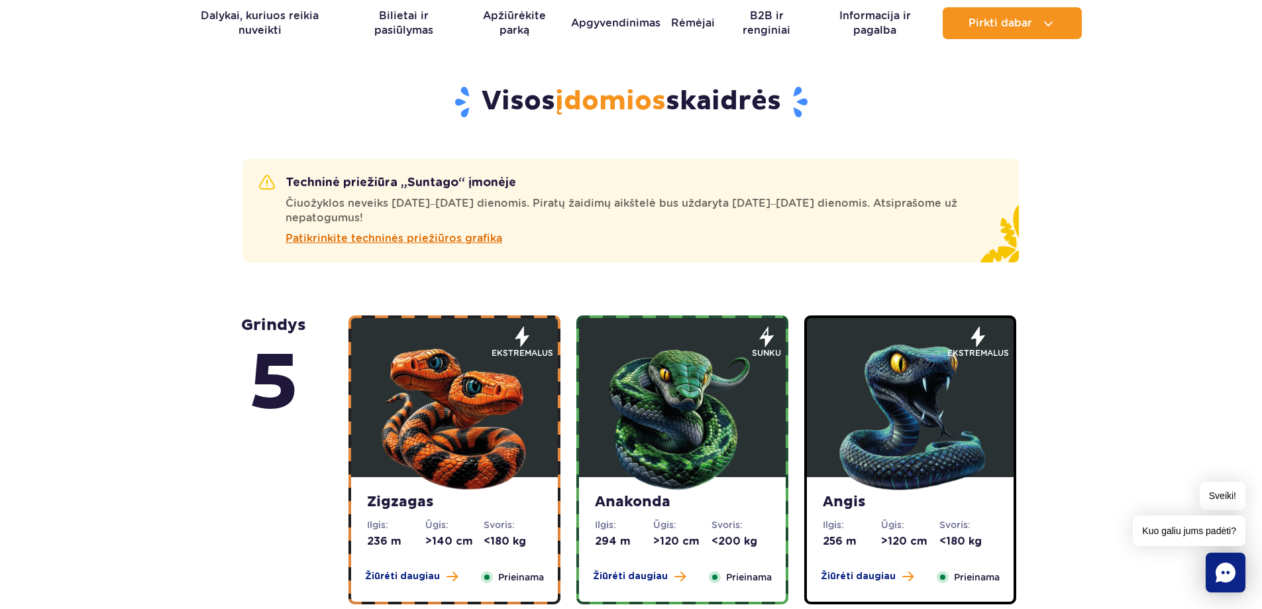
click at [426, 237] on font "Patikrinkite techninės priežiūros grafiką" at bounding box center [394, 238] width 217 height 13
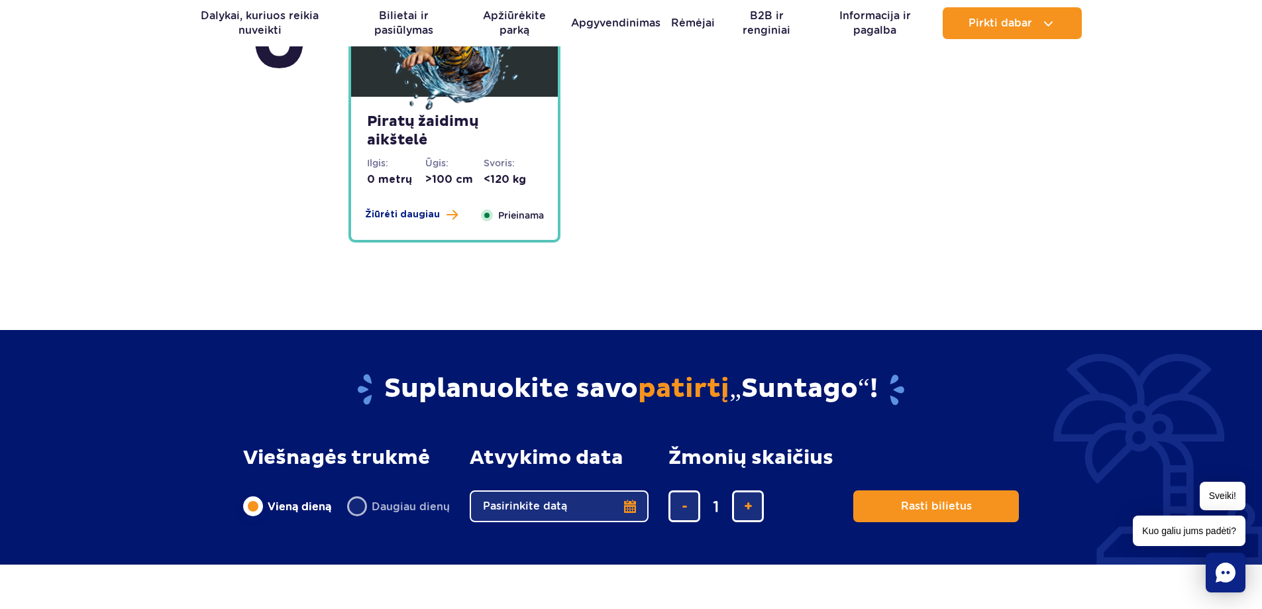
scroll to position [3578, 0]
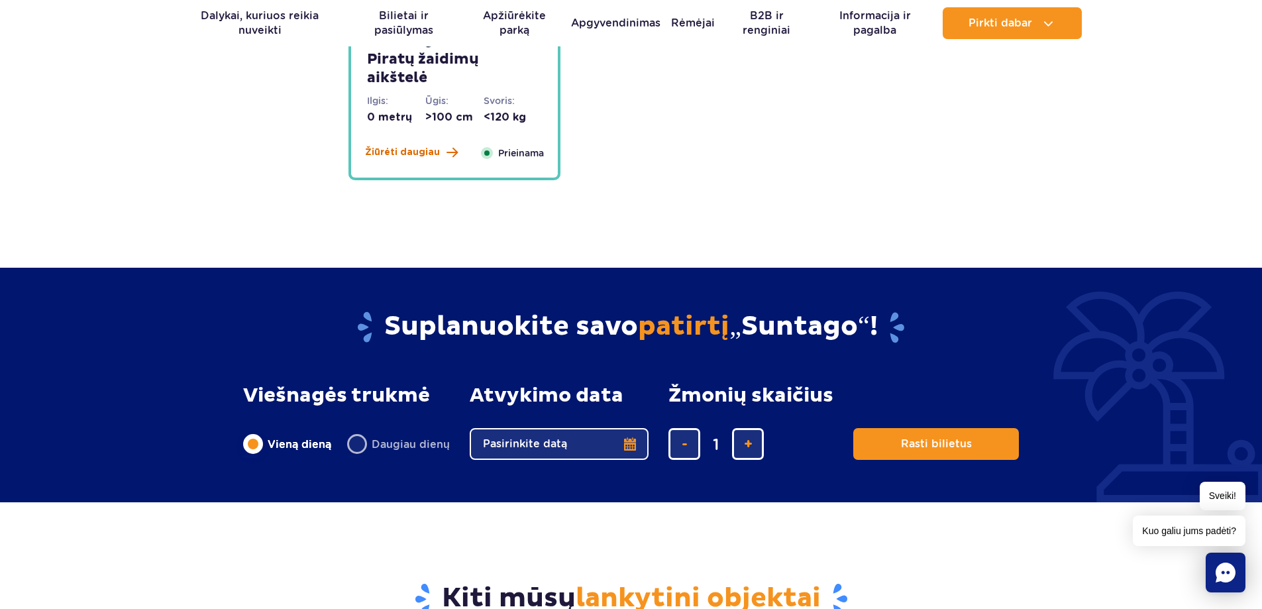
click at [398, 156] on font "Žiūrėti daugiau" at bounding box center [402, 152] width 75 height 9
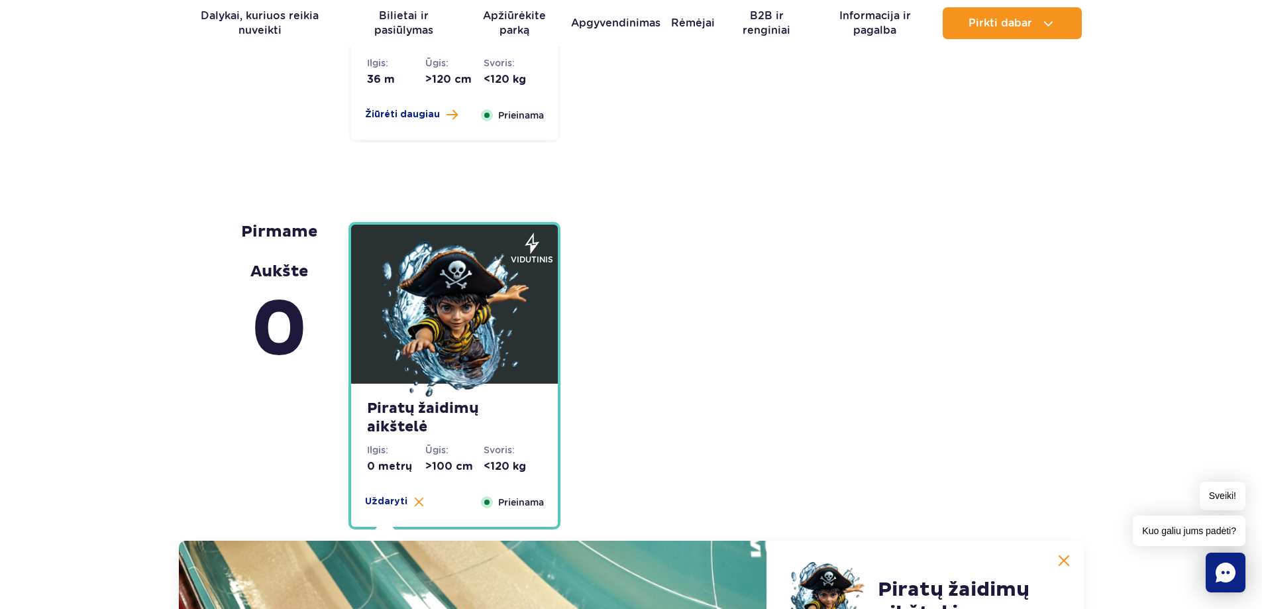
scroll to position [3227, 0]
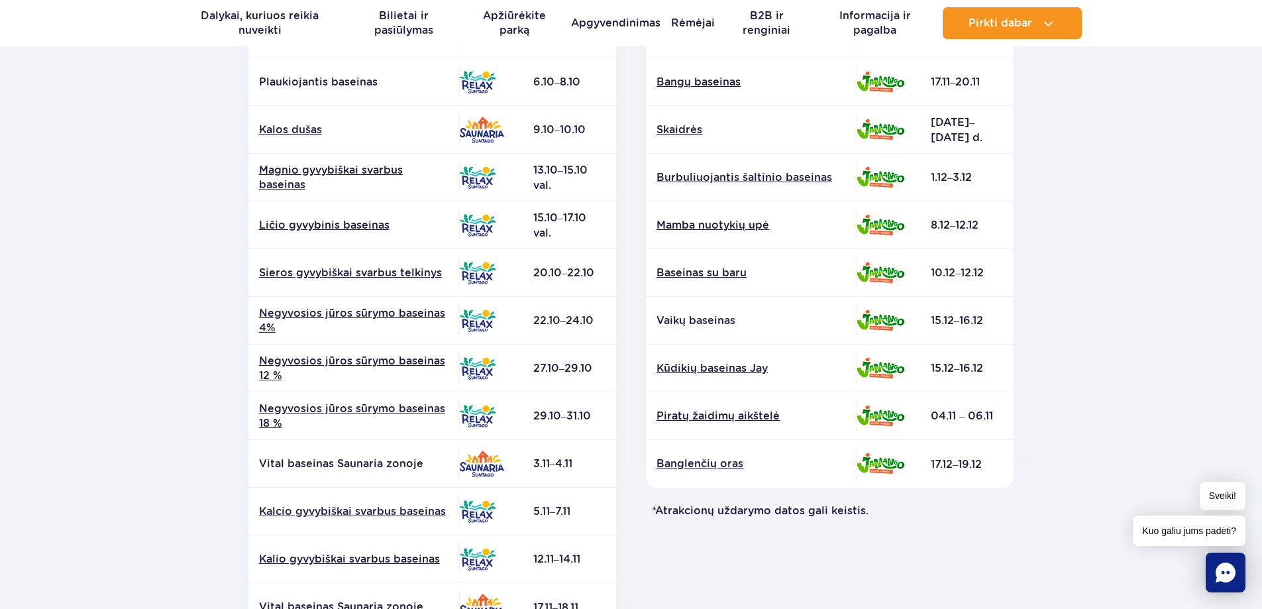
scroll to position [66, 0]
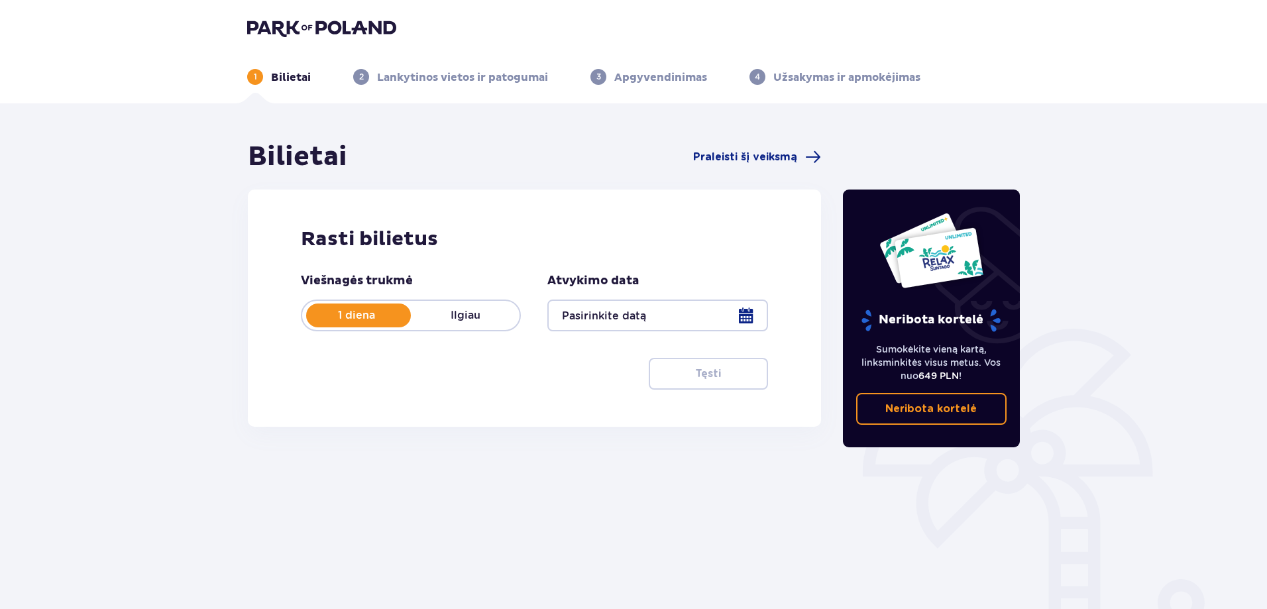
click at [607, 326] on div at bounding box center [657, 316] width 220 height 32
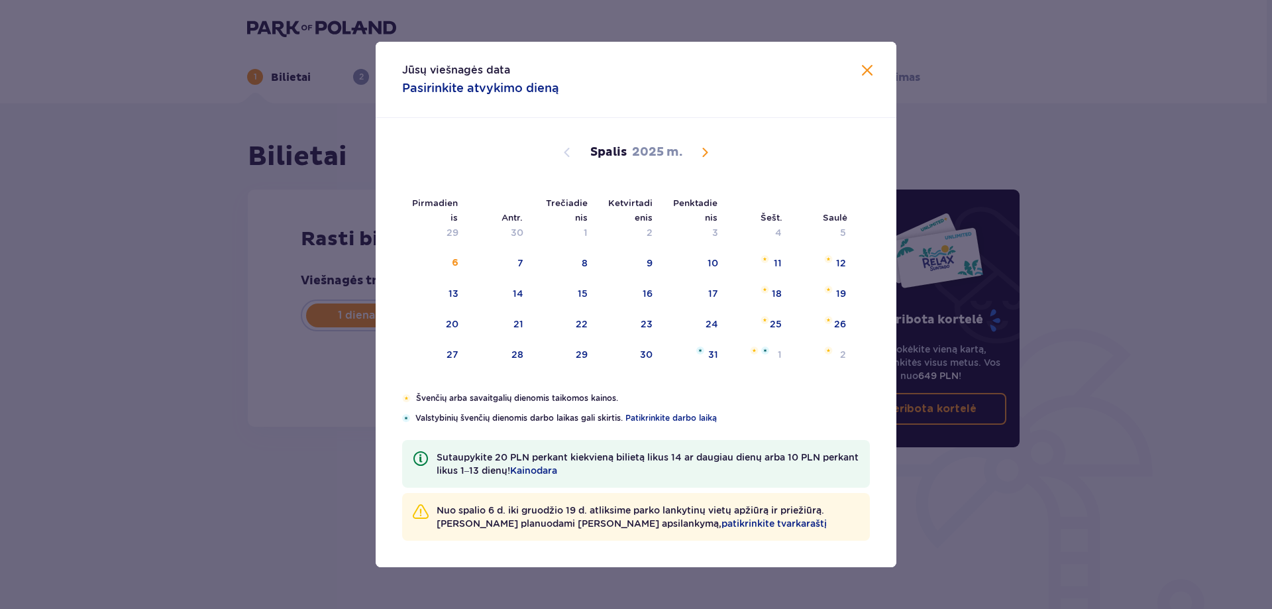
click at [705, 157] on span "Kitą mėnesį" at bounding box center [705, 152] width 16 height 16
click at [705, 152] on span "Kitą mėnesį" at bounding box center [705, 152] width 16 height 16
click at [564, 150] on span "Praėjusį mėnesį" at bounding box center [567, 152] width 16 height 16
click at [714, 262] on font "7" at bounding box center [713, 263] width 6 height 11
type input "[DATE]"
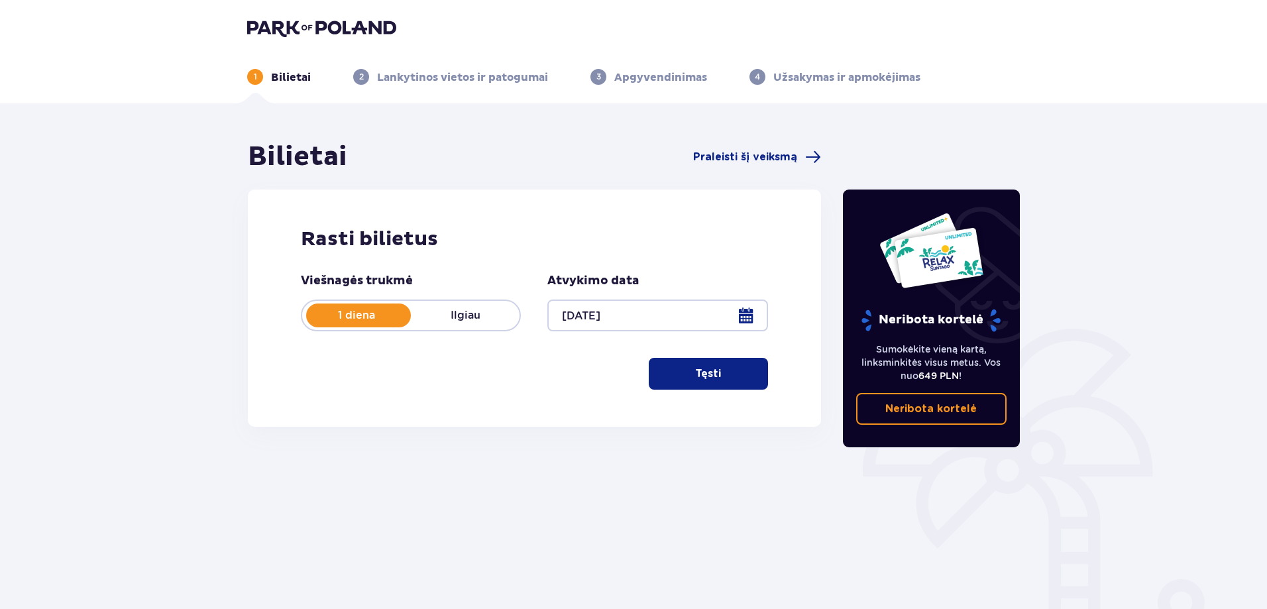
click at [710, 379] on font "Tęsti" at bounding box center [708, 373] width 26 height 11
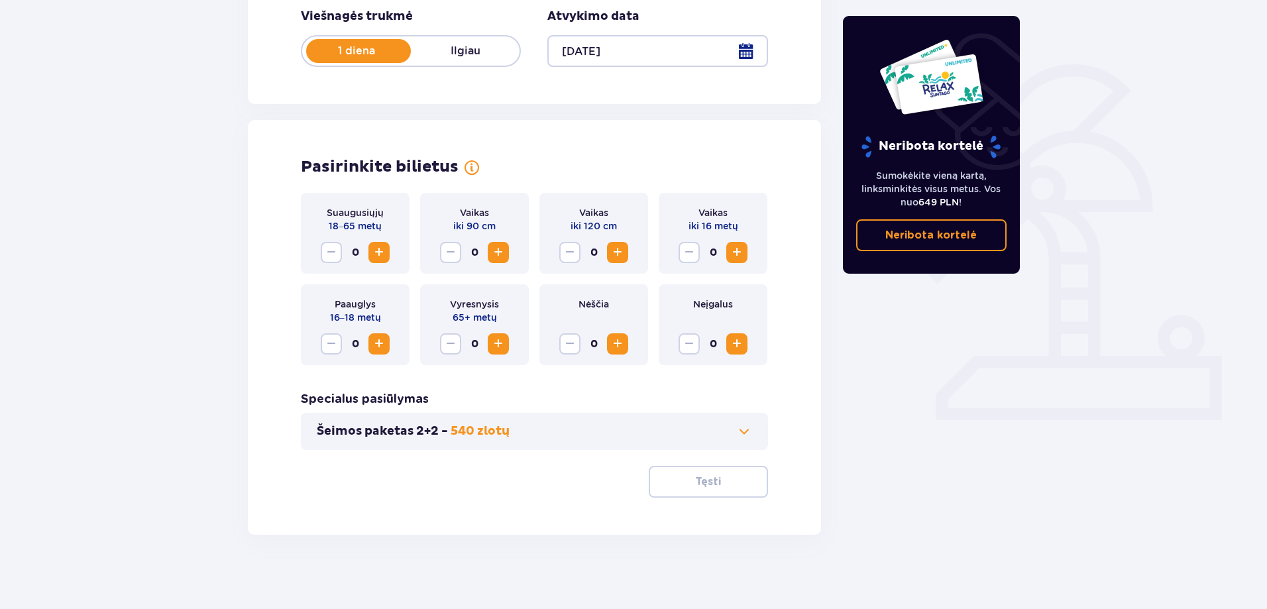
scroll to position [270, 0]
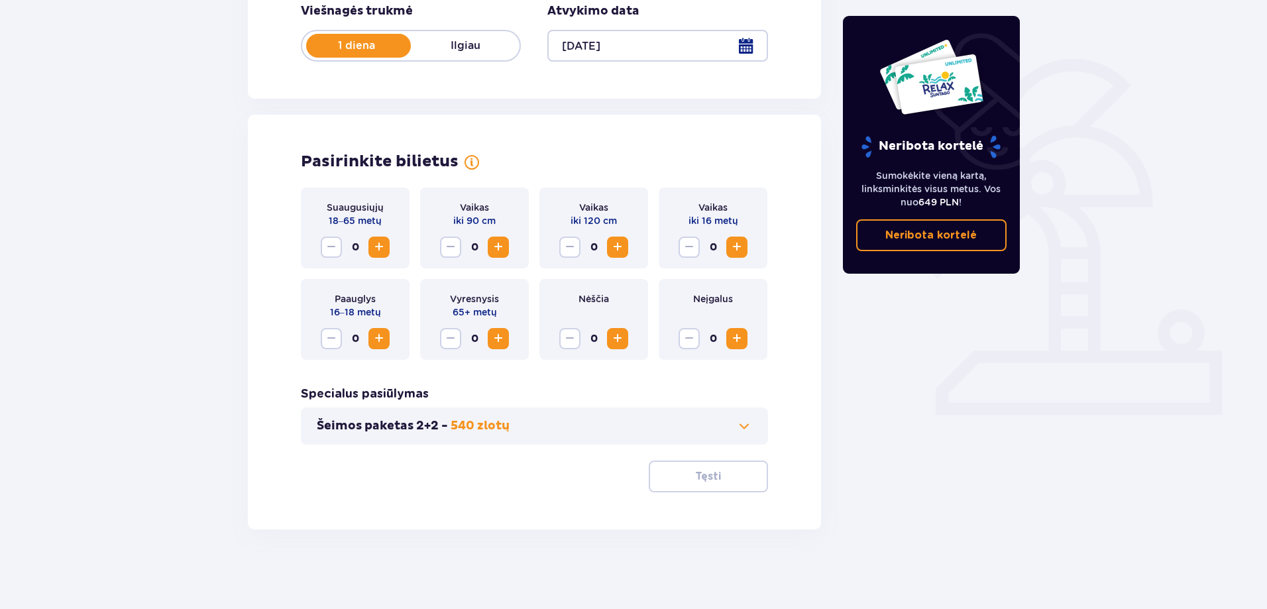
click at [377, 254] on span "Padidinti" at bounding box center [379, 247] width 16 height 16
click at [382, 251] on span "Padidinti" at bounding box center [379, 247] width 16 height 16
click at [383, 251] on span "Padidinti" at bounding box center [379, 247] width 16 height 16
click at [376, 338] on span "Padidinti" at bounding box center [379, 339] width 16 height 16
click at [741, 252] on span "Padidinti" at bounding box center [737, 247] width 16 height 16
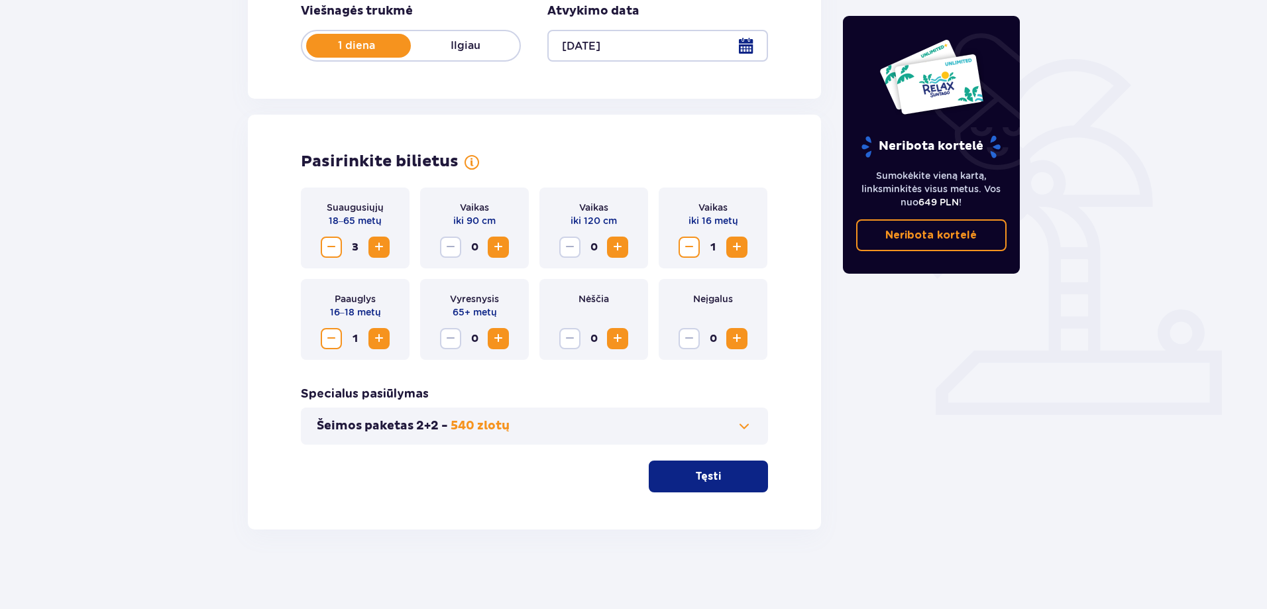
click at [498, 247] on span "Padidinti" at bounding box center [498, 247] width 16 height 16
click at [711, 472] on button "Tęsti" at bounding box center [708, 477] width 119 height 32
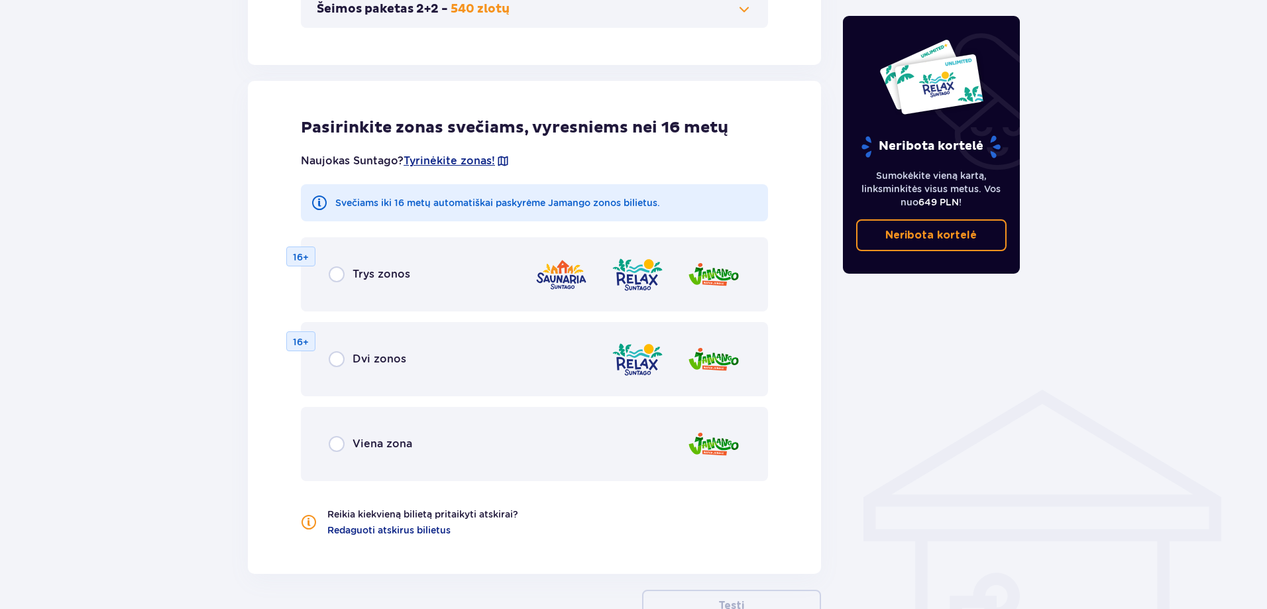
scroll to position [779, 0]
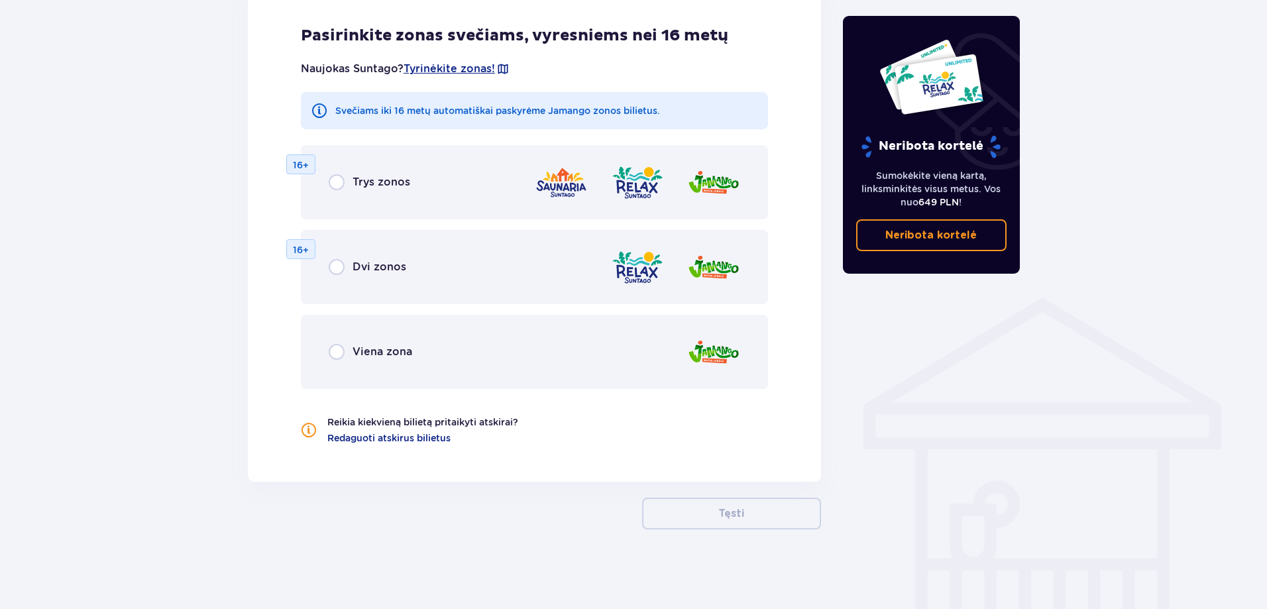
click at [338, 355] on input "radio" at bounding box center [337, 352] width 16 height 16
radio input "true"
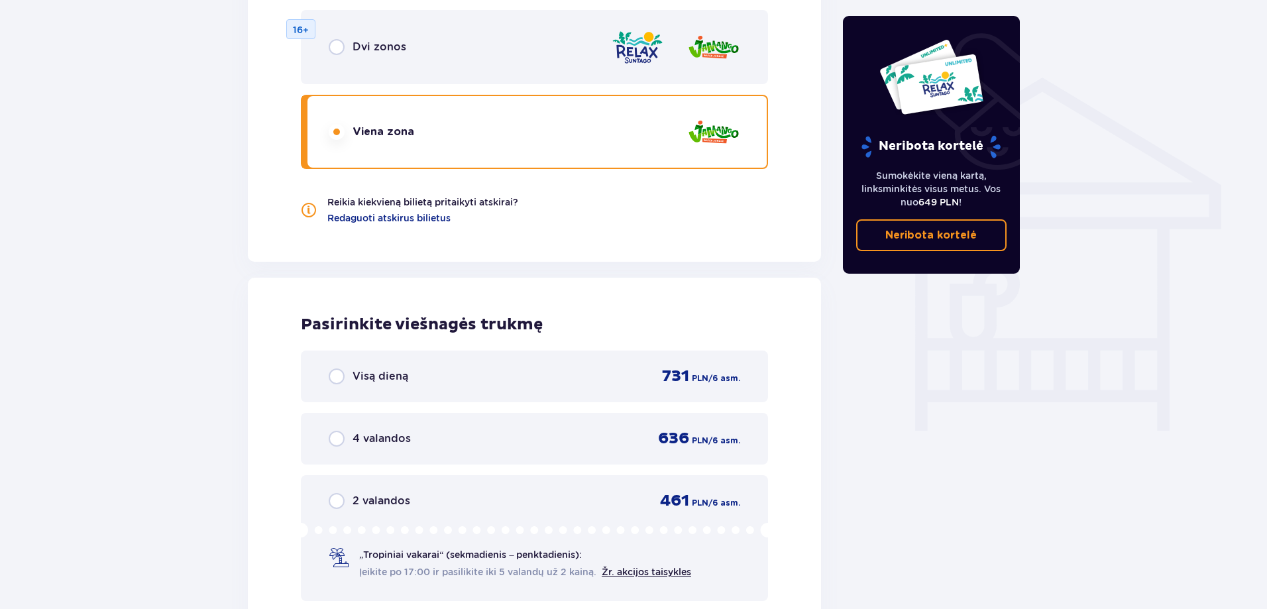
scroll to position [1012, 0]
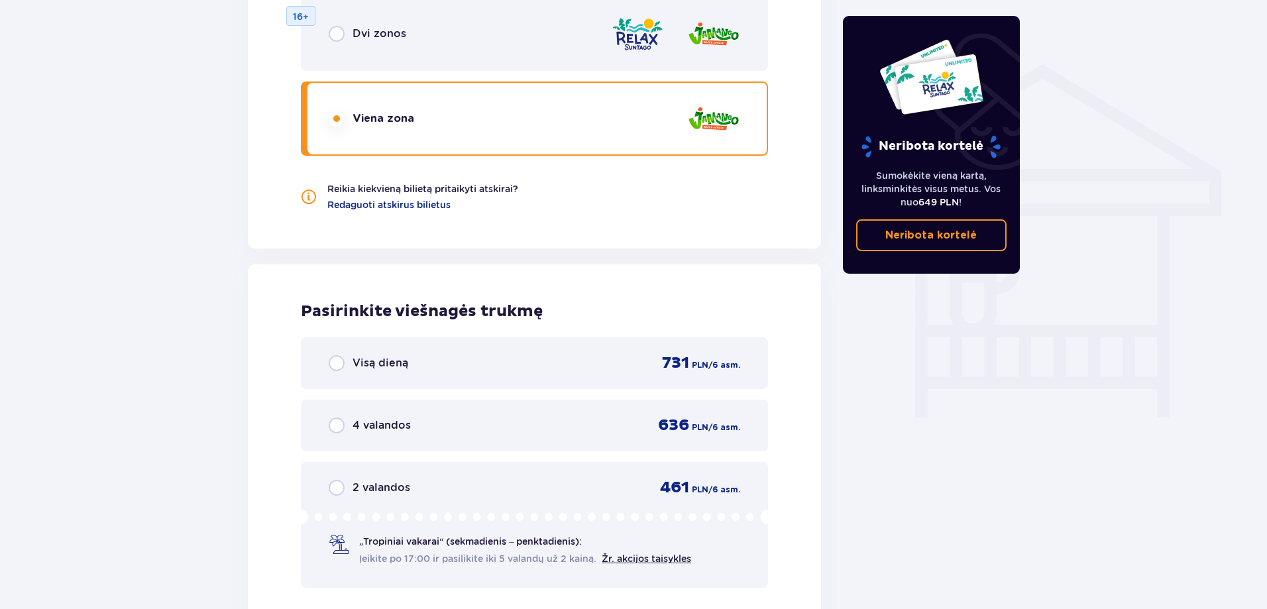
click at [338, 362] on input "radio" at bounding box center [337, 363] width 16 height 16
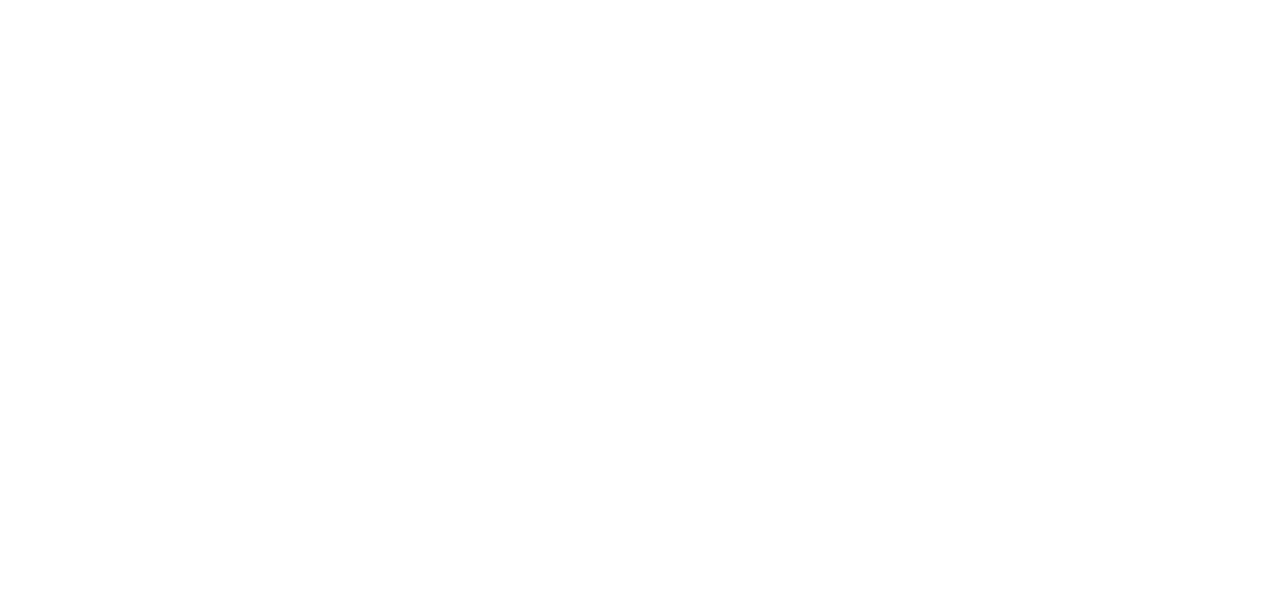
scroll to position [0, 0]
